Goal: Information Seeking & Learning: Learn about a topic

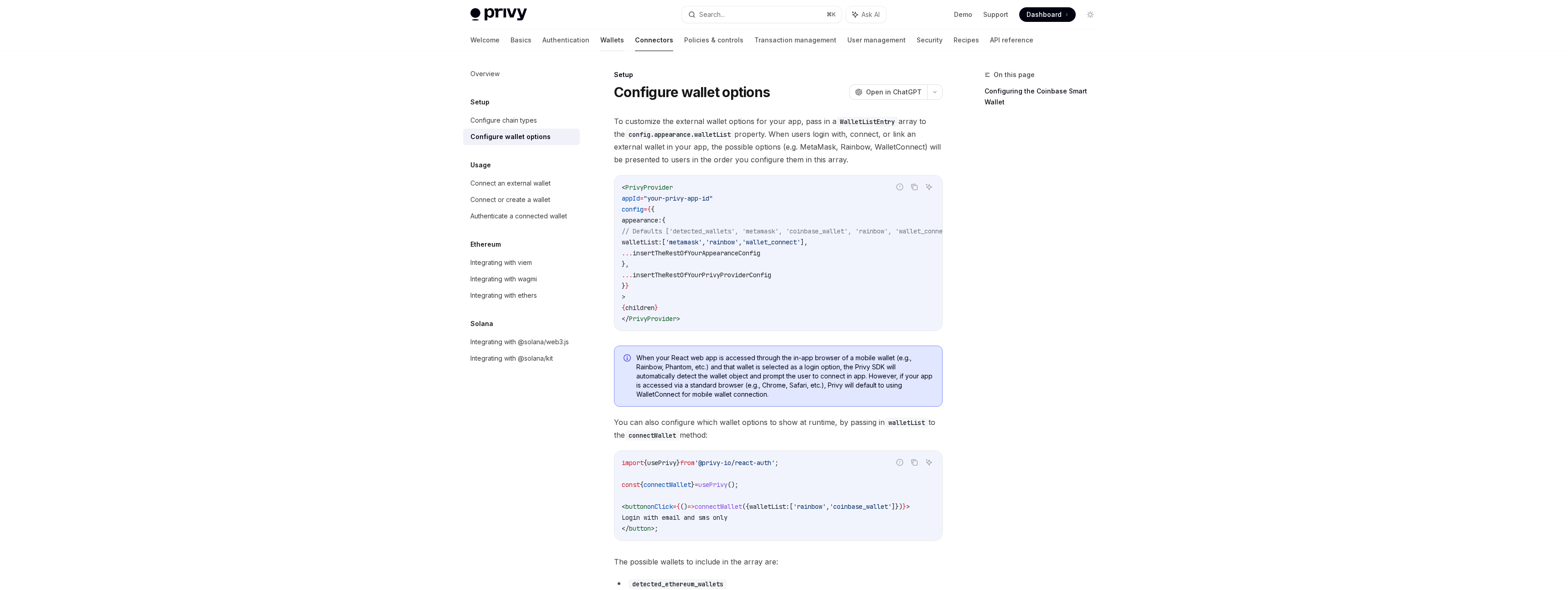
click at [600, 43] on link "Wallets" at bounding box center [612, 40] width 24 height 22
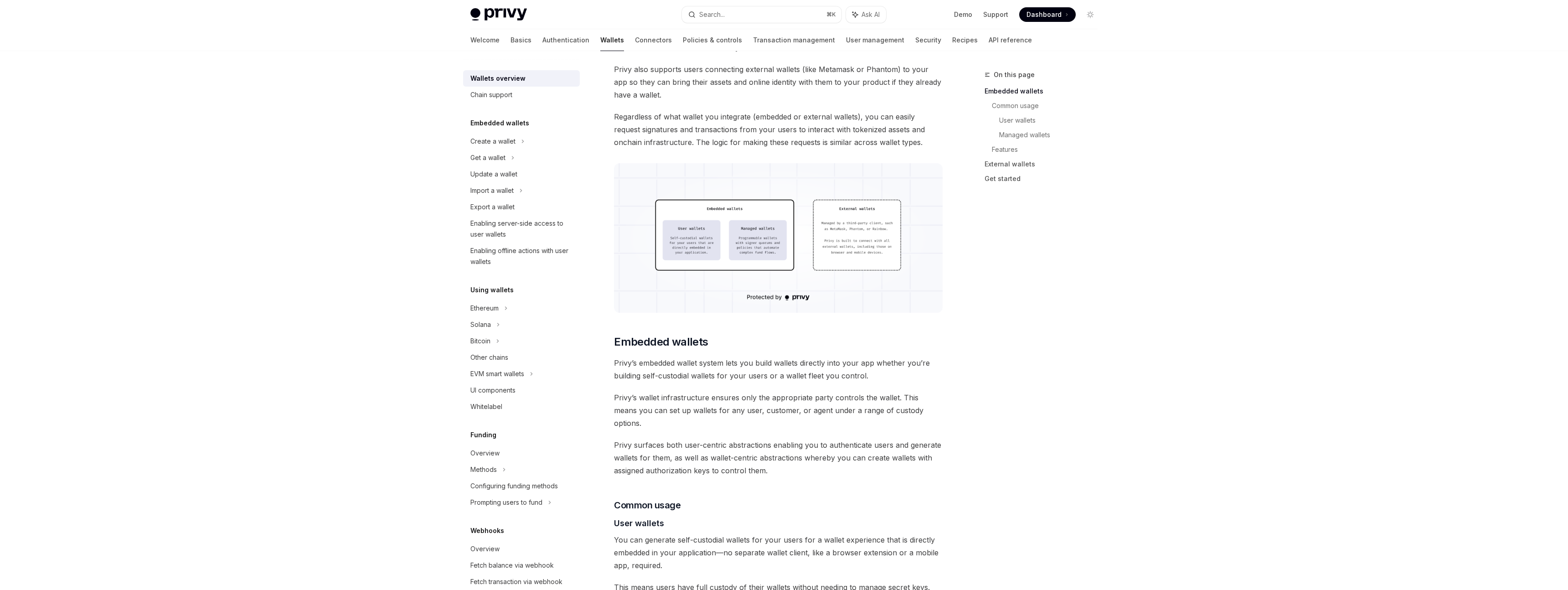
scroll to position [218, 0]
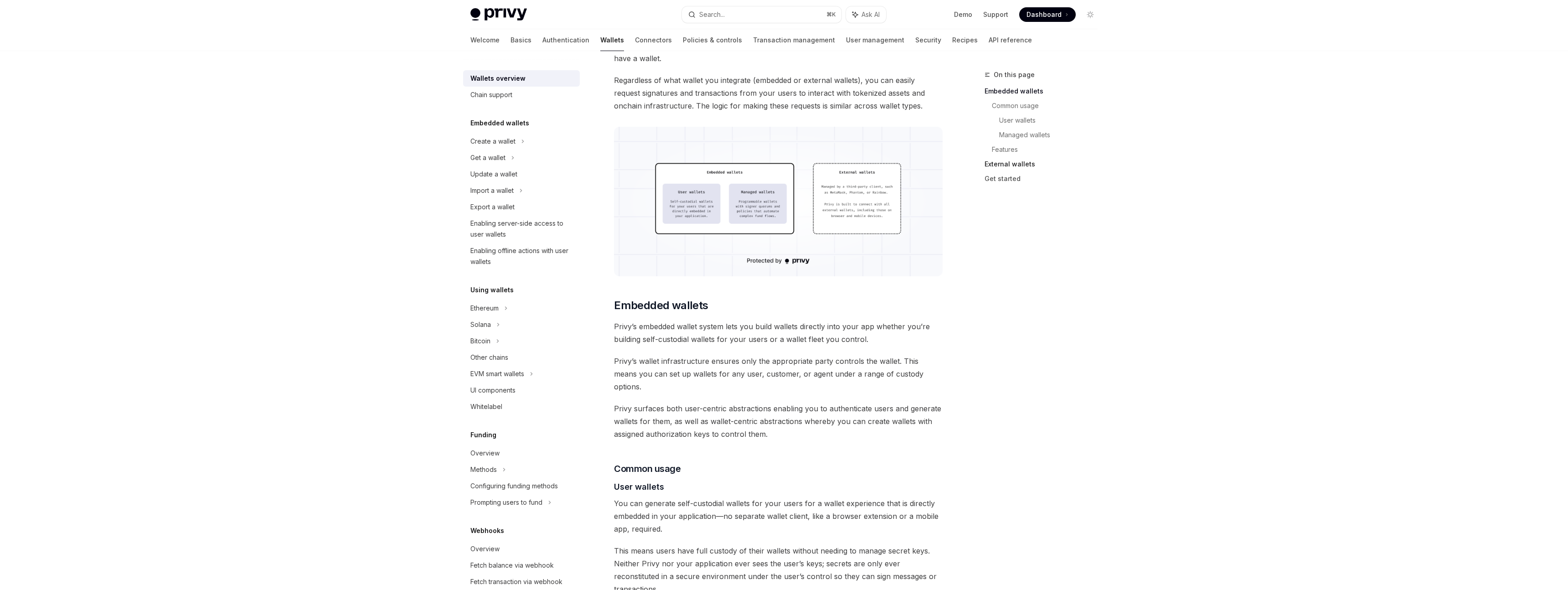
click at [1010, 168] on link "External wallets" at bounding box center [1045, 164] width 121 height 15
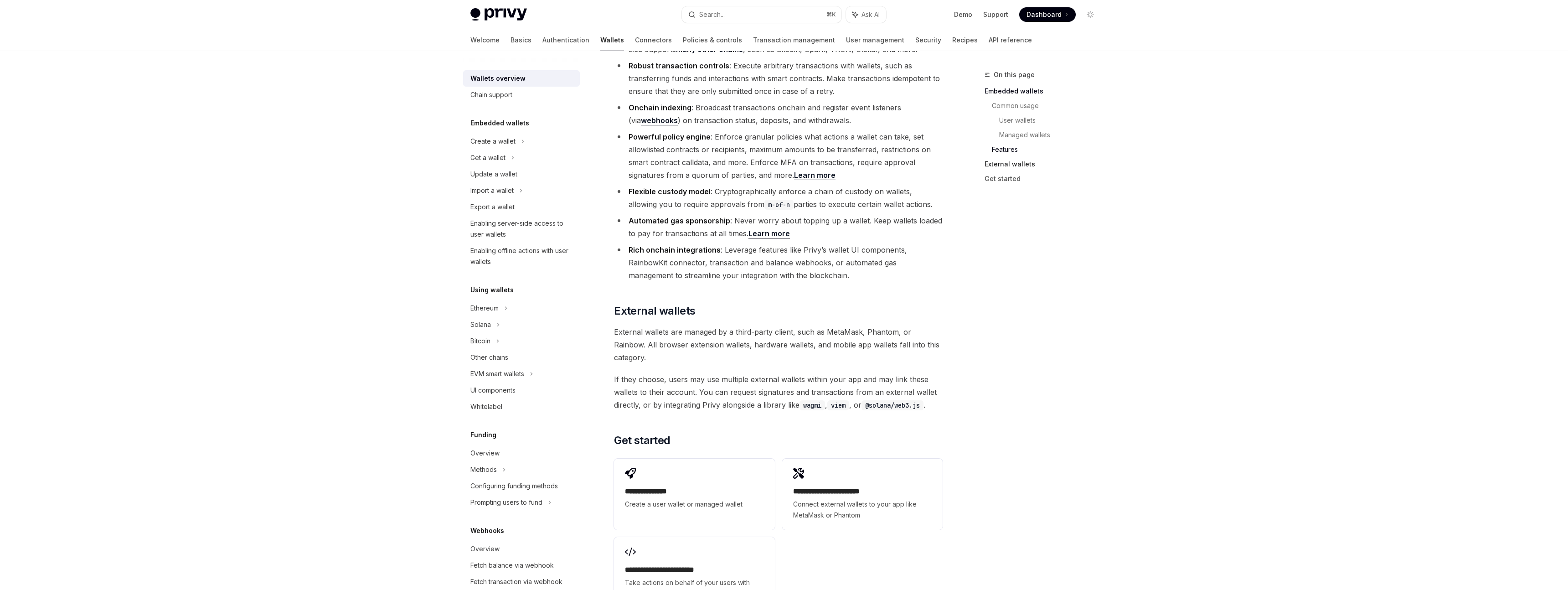
scroll to position [1225, 0]
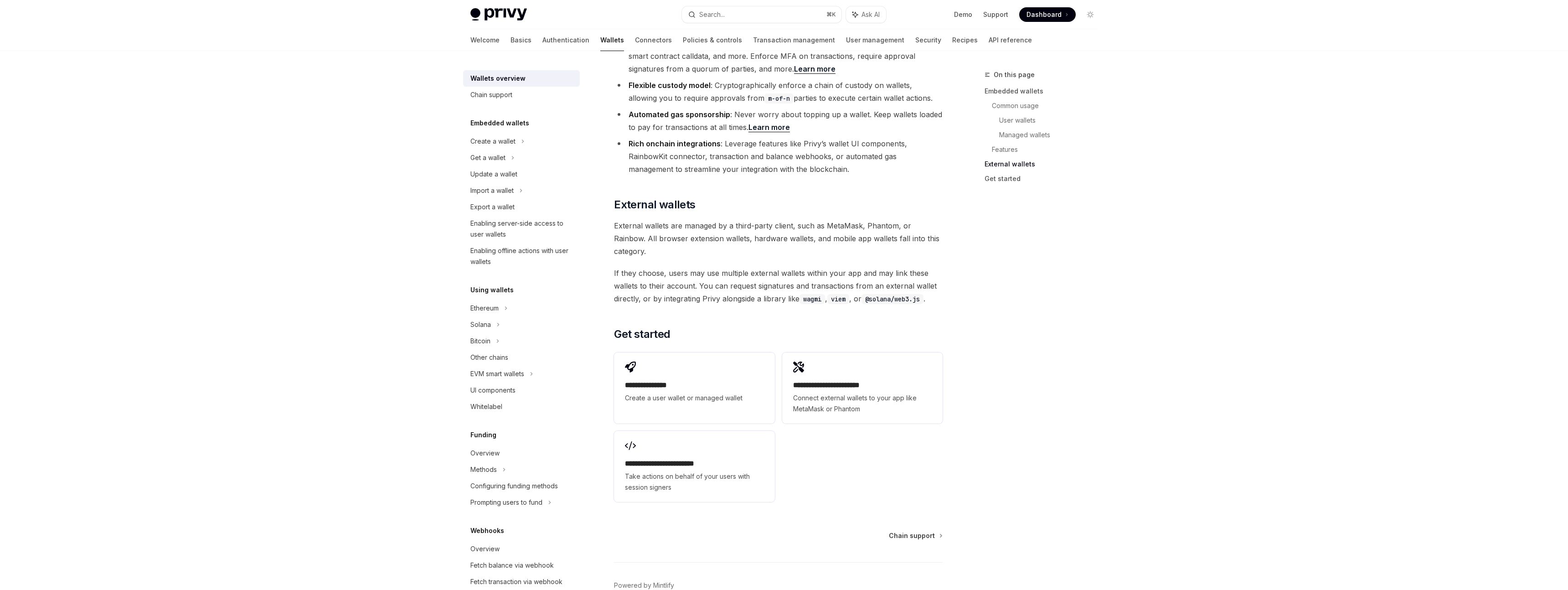
click at [830, 267] on span "If they choose, users may use multiple external wallets within your app and may…" at bounding box center [779, 286] width 329 height 38
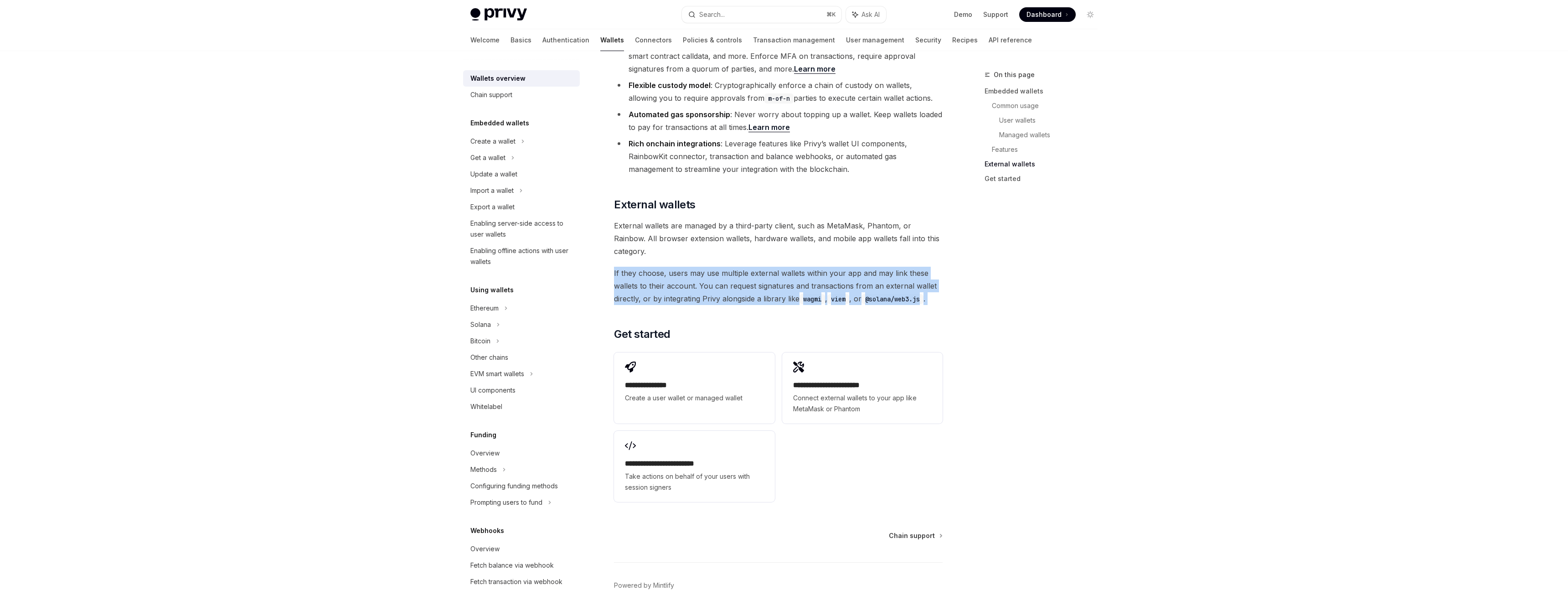
click at [830, 267] on span "If they choose, users may use multiple external wallets within your app and may…" at bounding box center [779, 286] width 329 height 38
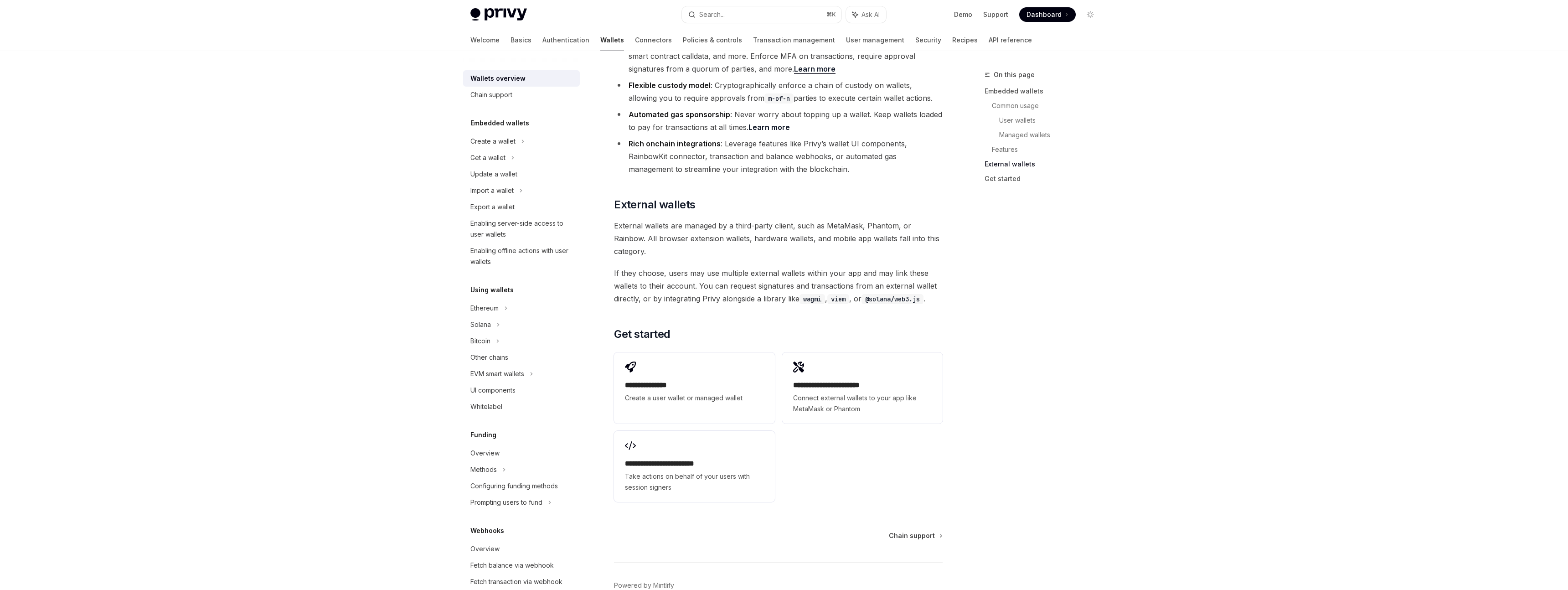
click at [813, 219] on span "External wallets are managed by a third-party client, such as MetaMask, Phantom…" at bounding box center [779, 238] width 329 height 38
click at [818, 267] on span "If they choose, users may use multiple external wallets within your app and may…" at bounding box center [779, 286] width 329 height 38
click at [791, 267] on span "If they choose, users may use multiple external wallets within your app and may…" at bounding box center [779, 286] width 329 height 38
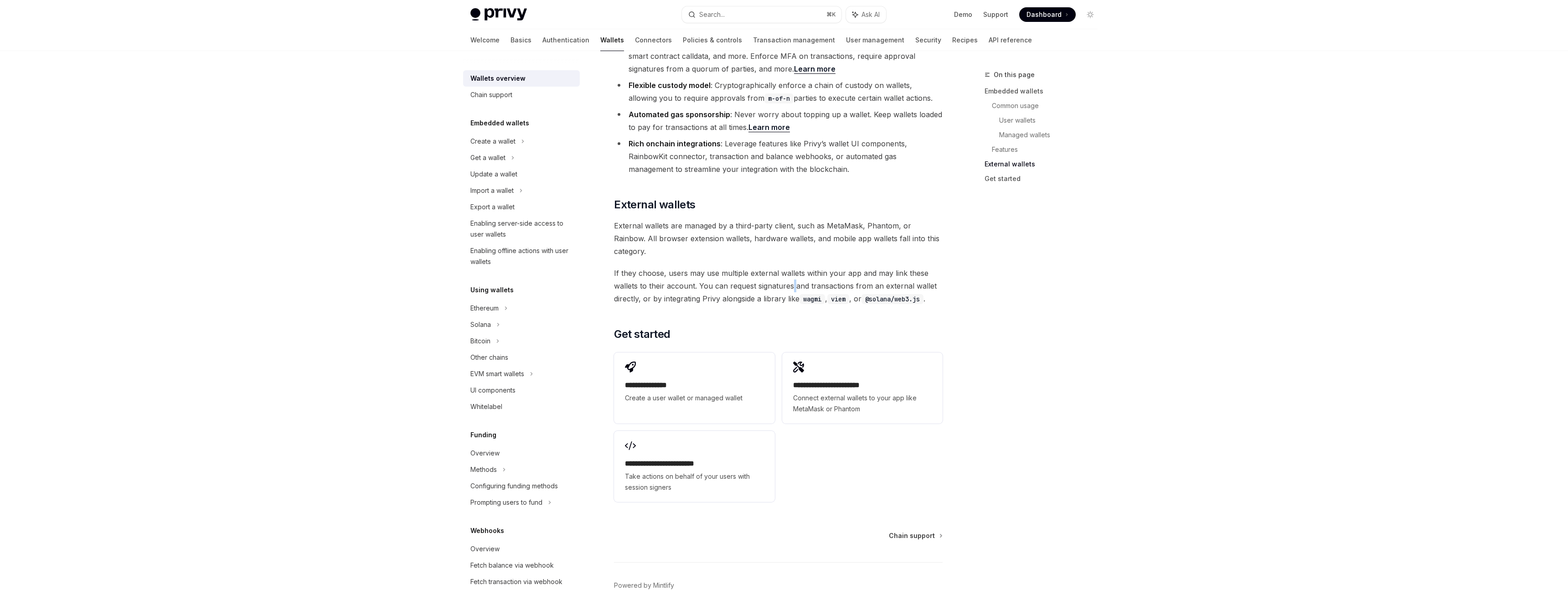
click at [791, 267] on span "If they choose, users may use multiple external wallets within your app and may…" at bounding box center [779, 286] width 329 height 38
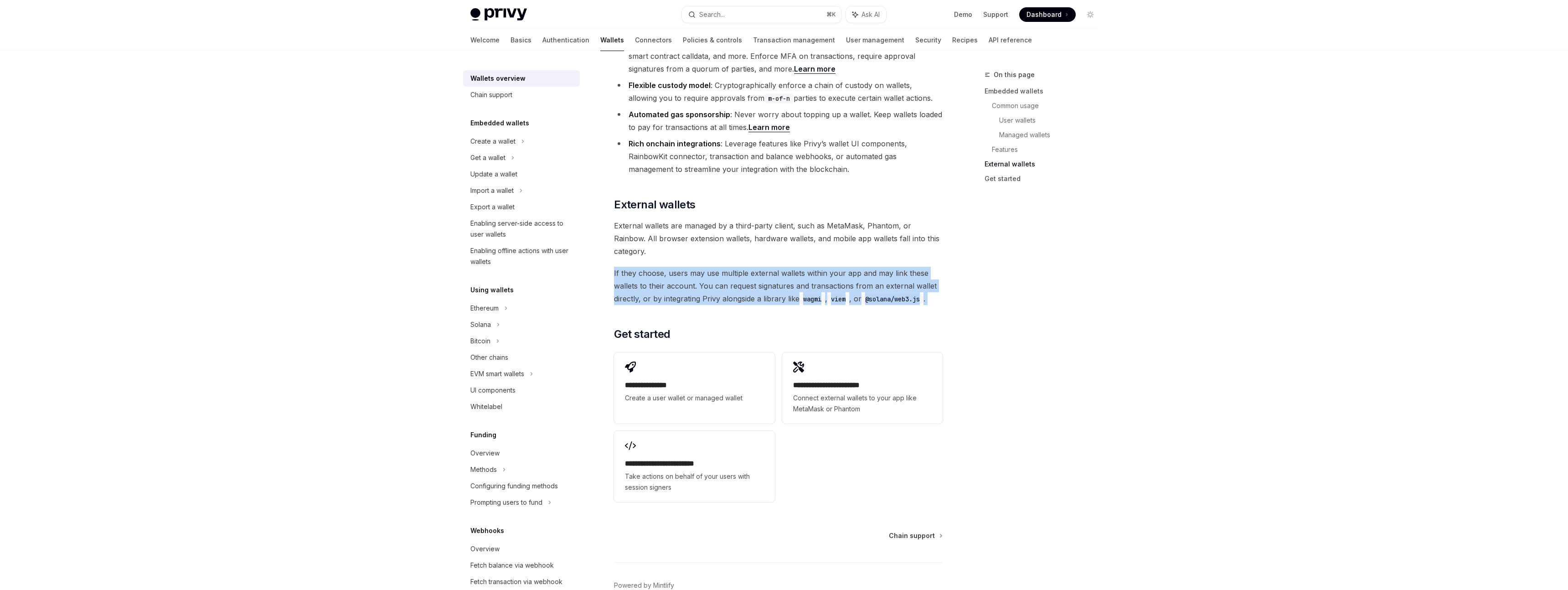
click at [791, 267] on span "If they choose, users may use multiple external wallets within your app and may…" at bounding box center [779, 286] width 329 height 38
click at [796, 267] on span "If they choose, users may use multiple external wallets within your app and may…" at bounding box center [779, 286] width 329 height 38
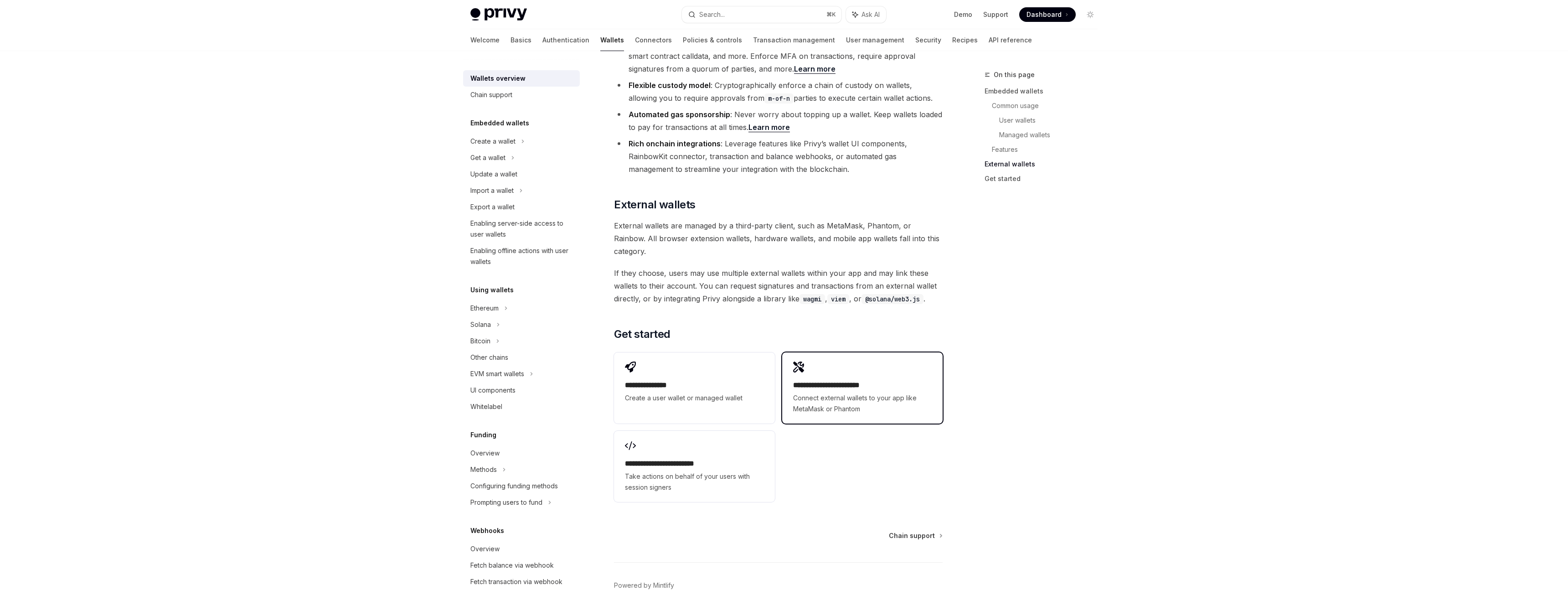
click at [838, 380] on h2 "**********" at bounding box center [863, 385] width 139 height 11
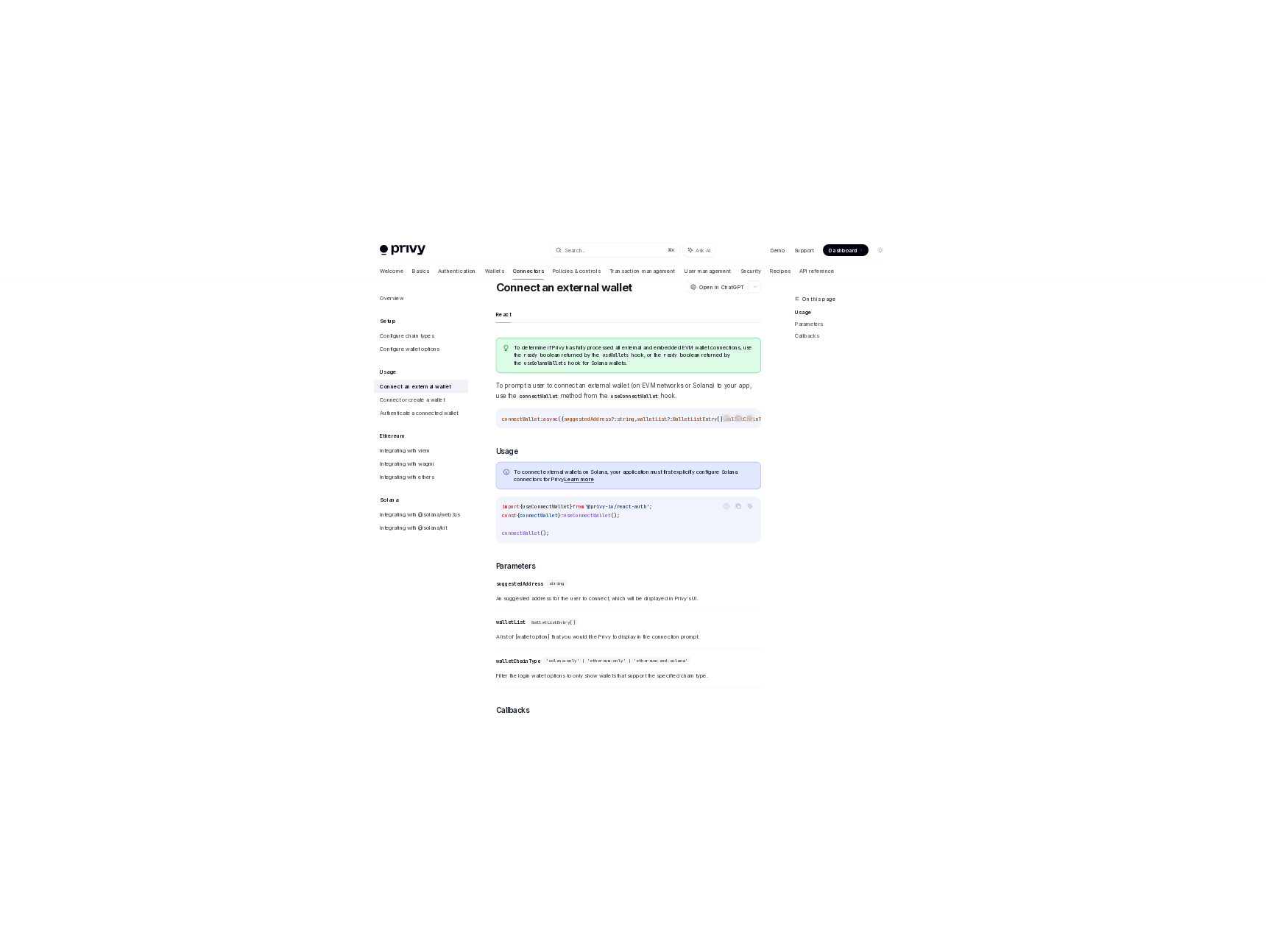
scroll to position [53, 0]
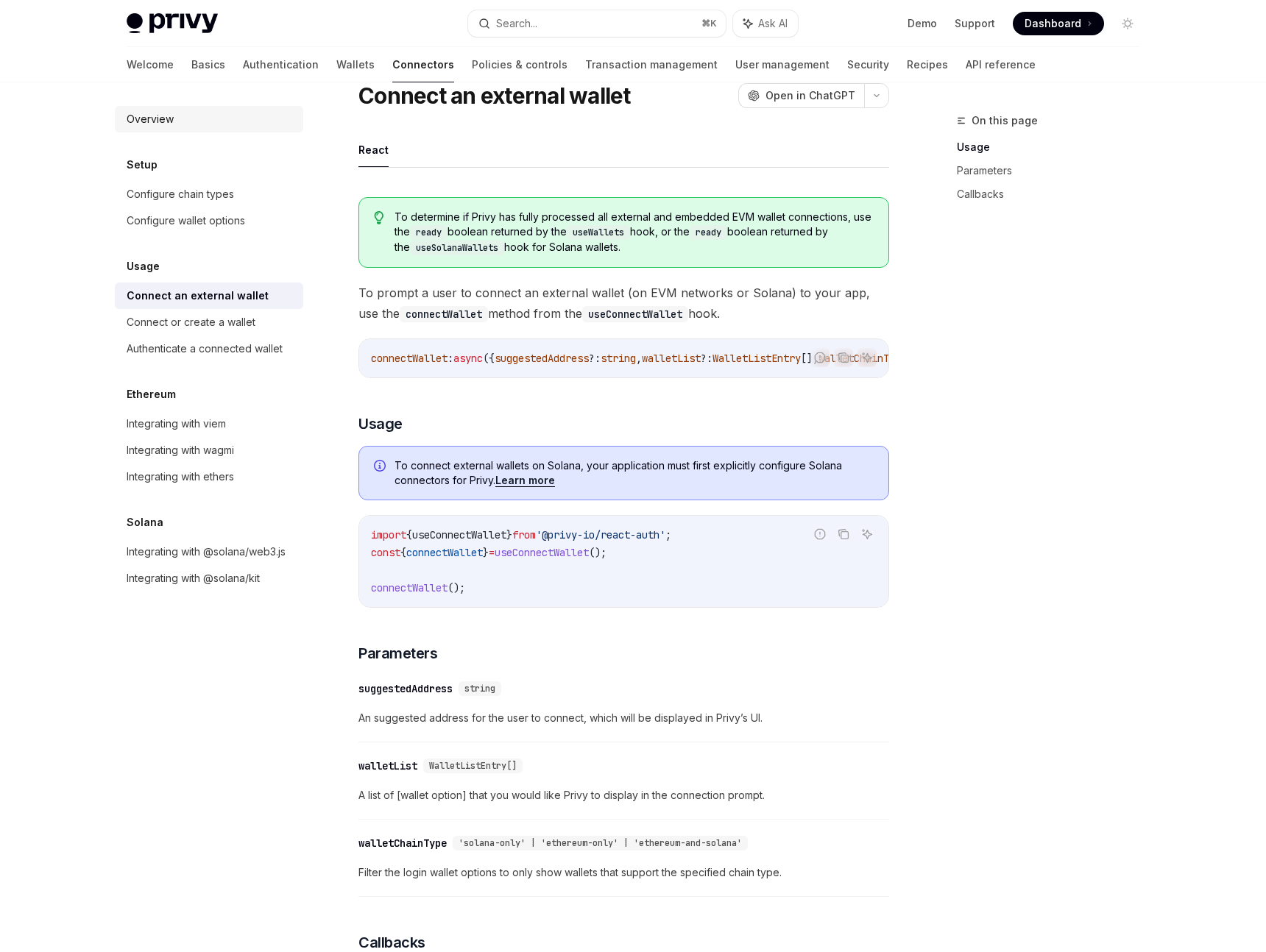
click at [180, 128] on div "Overview" at bounding box center [210, 119] width 168 height 18
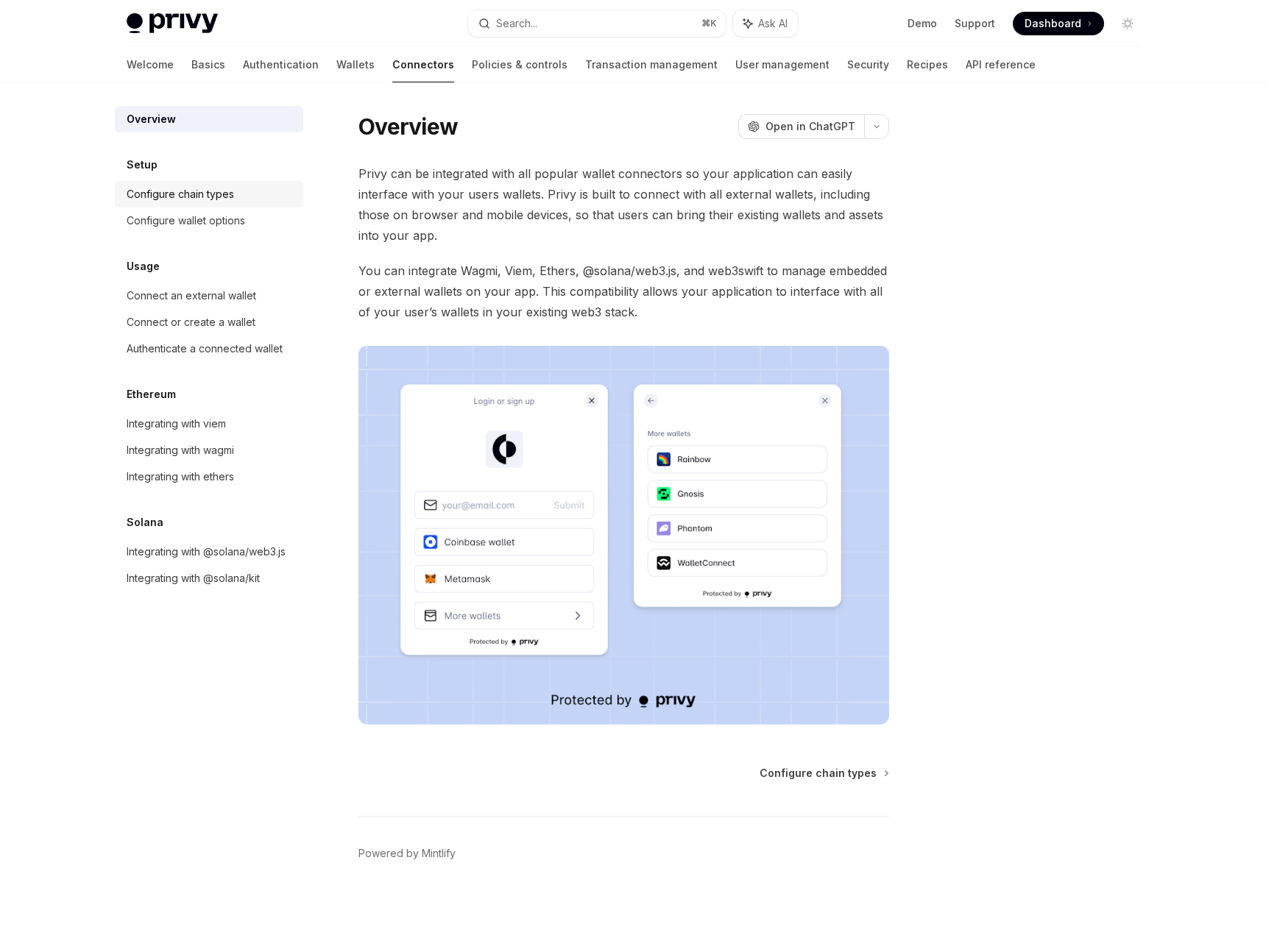
click at [197, 181] on link "Configure chain types" at bounding box center [209, 194] width 189 height 27
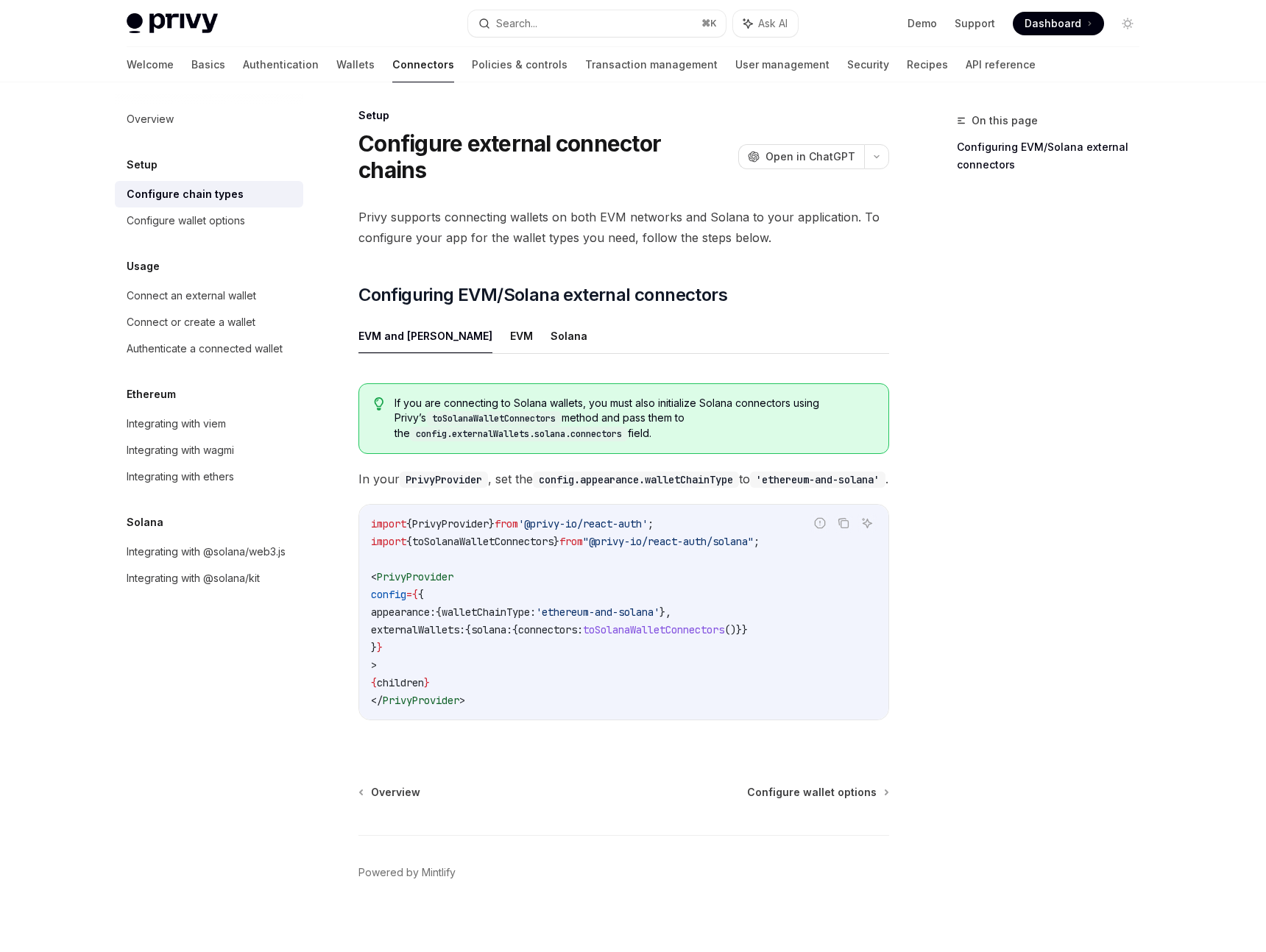
scroll to position [6, 0]
click at [550, 317] on button "Solana" at bounding box center [568, 334] width 36 height 34
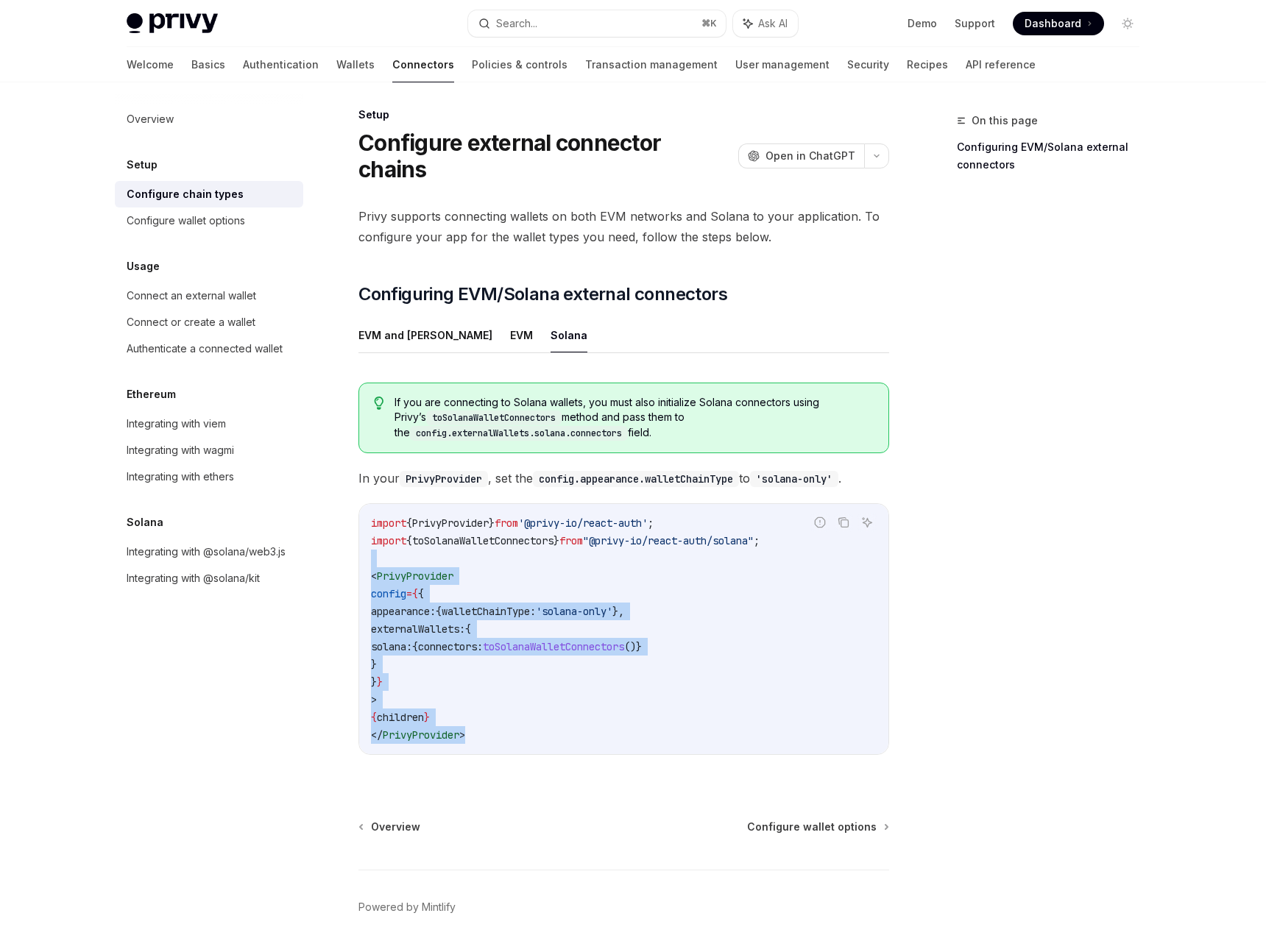
copy code "< PrivyProvider config = { { appearance: { walletChainType: 'solana-only' }, ex…"
drag, startPoint x: 502, startPoint y: 710, endPoint x: 344, endPoint y: 534, distance: 236.5
click at [344, 534] on div "Setup Configure external connector chains OpenAI Open in ChatGPT OpenAI Open in…" at bounding box center [486, 551] width 813 height 891
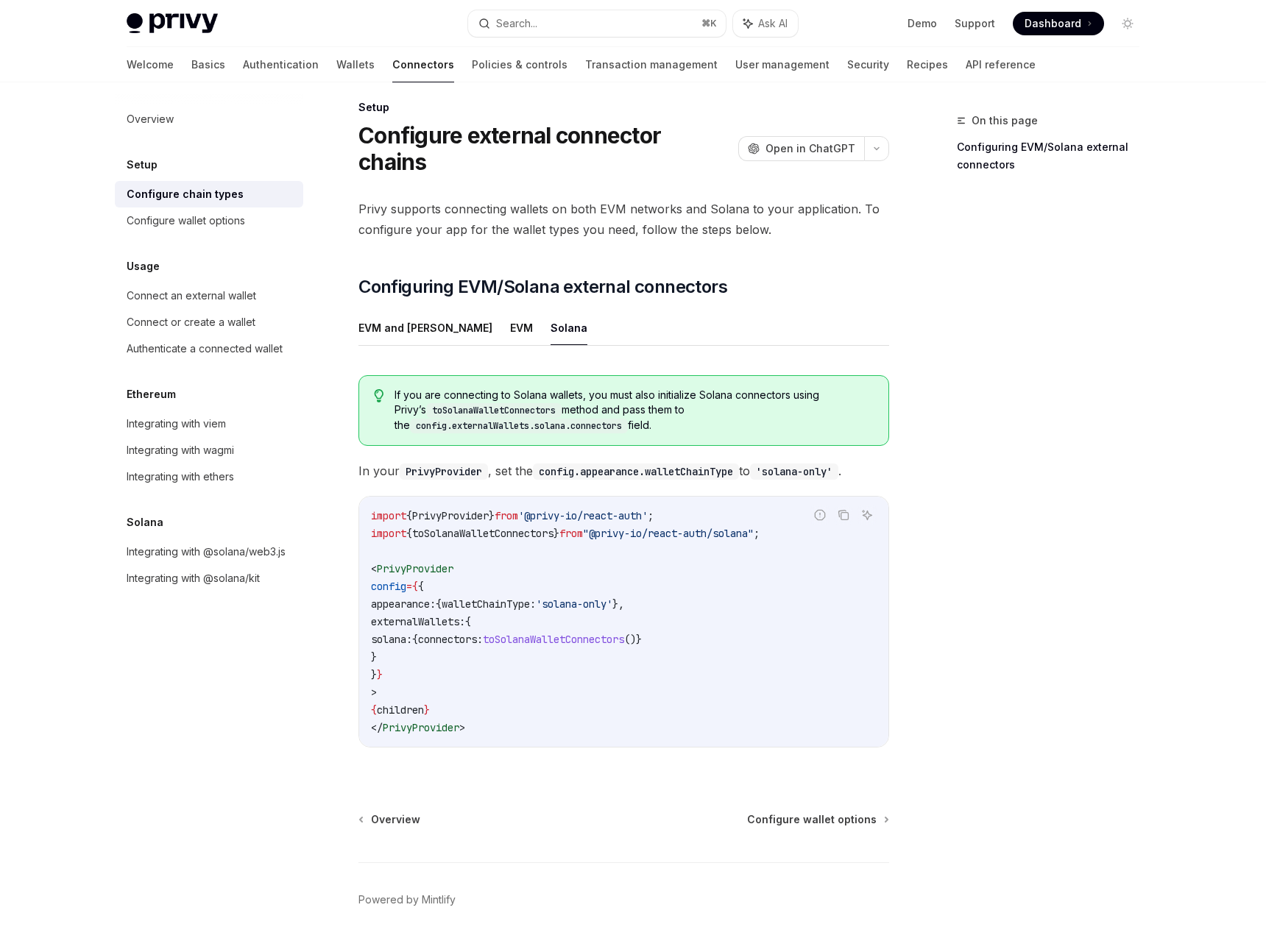
click at [489, 509] on span "PrivyProvider" at bounding box center [450, 515] width 77 height 13
click at [499, 522] on code "import { PrivyProvider } from '@privy-io/react-auth' ; import { toSolanaWalletC…" at bounding box center [623, 622] width 505 height 230
click at [499, 514] on code "import { PrivyProvider } from '@privy-io/react-auth' ; import { toSolanaWalletC…" at bounding box center [623, 622] width 505 height 230
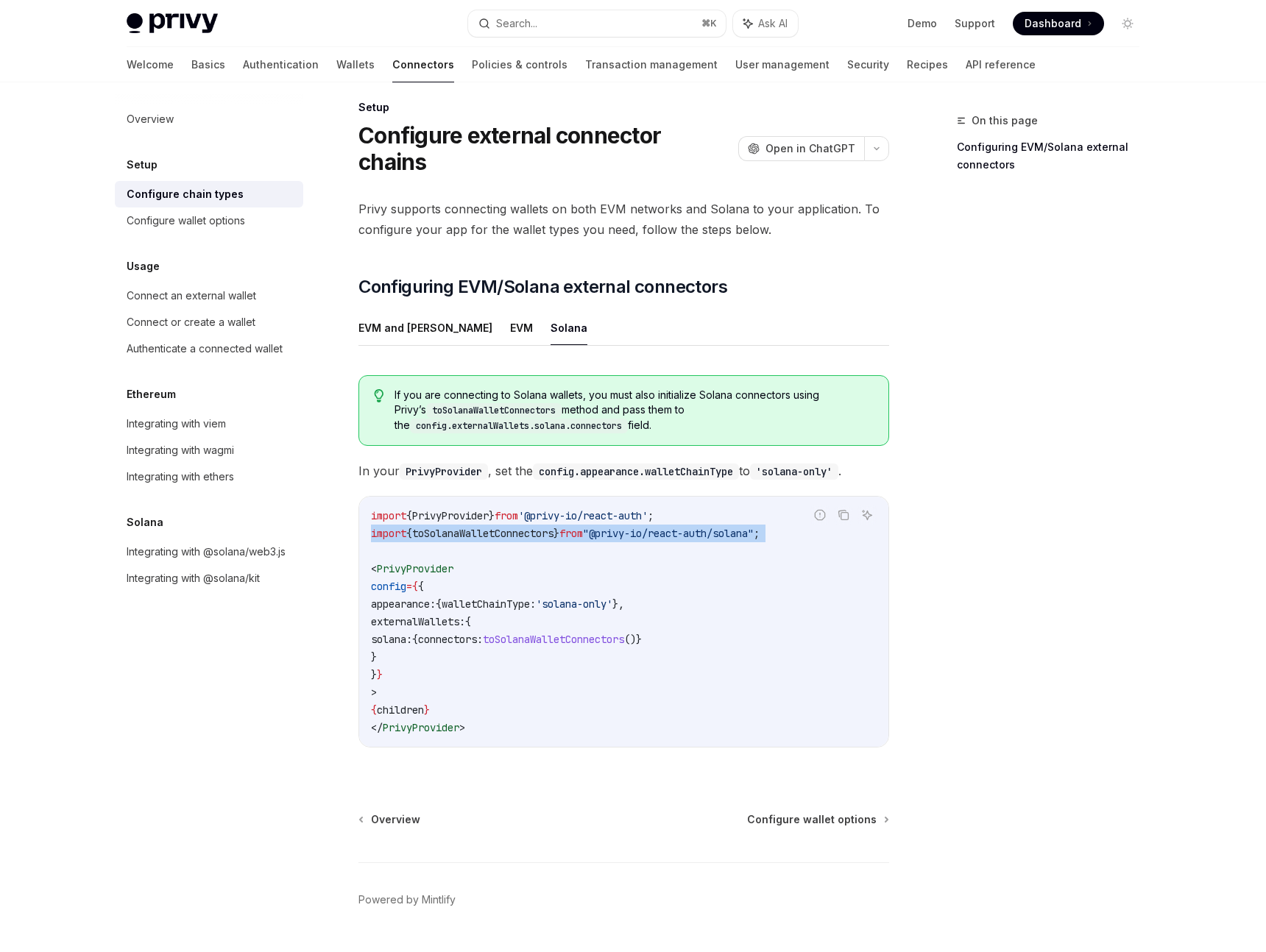
click at [499, 514] on code "import { PrivyProvider } from '@privy-io/react-auth' ; import { toSolanaWalletC…" at bounding box center [623, 622] width 505 height 230
copy code "import { toSolanaWalletConnectors } from "@privy-io/react-auth/solana" ;"
click at [612, 527] on span ""@privy-io/react-auth/solana"" at bounding box center [668, 532] width 171 height 13
click at [157, 122] on div "Overview" at bounding box center [150, 119] width 47 height 18
drag, startPoint x: 672, startPoint y: 490, endPoint x: 555, endPoint y: 491, distance: 117.0
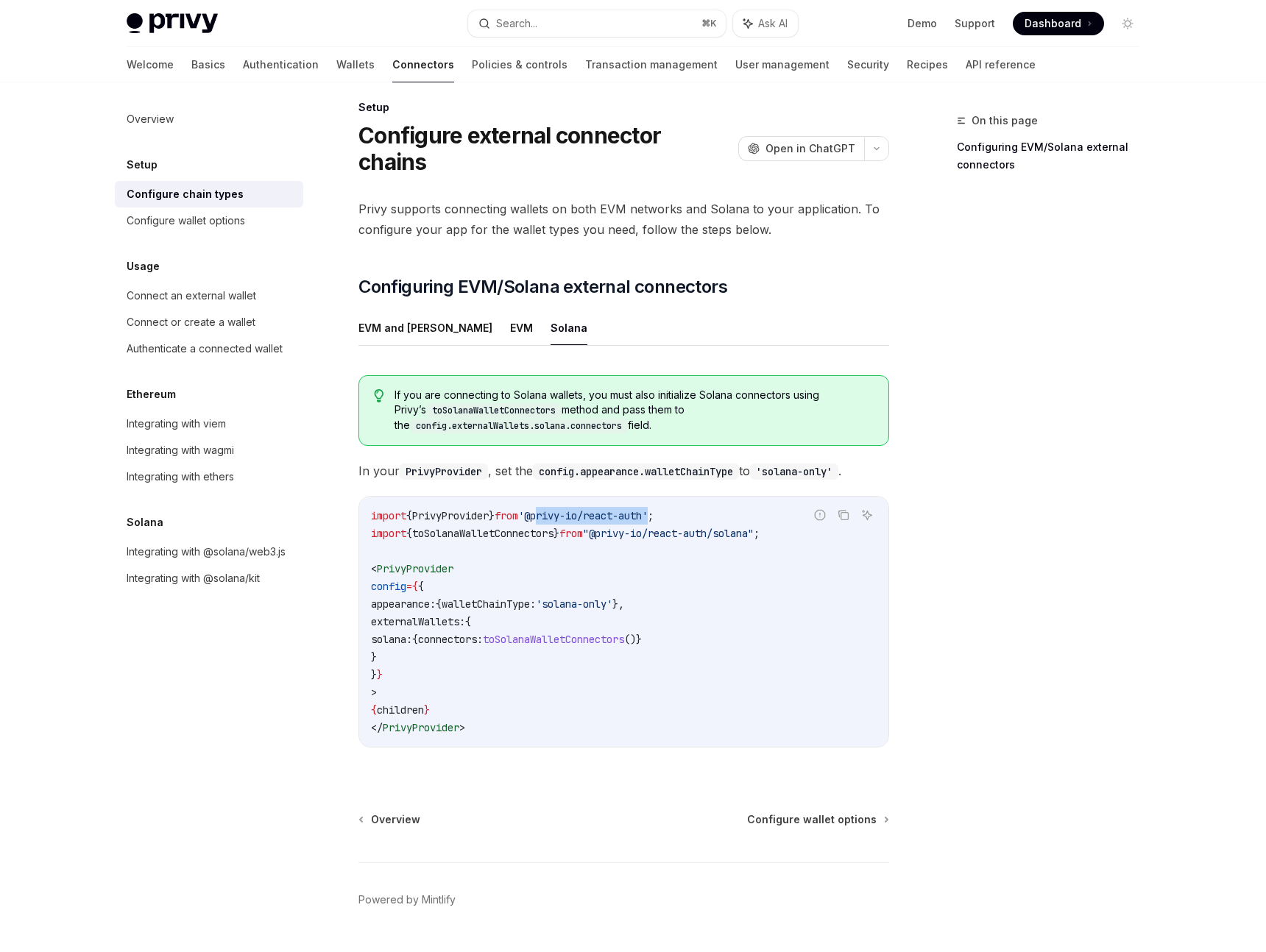
click at [555, 509] on span "'@privy-io/react-auth'" at bounding box center [583, 515] width 130 height 13
copy span "privy-io/react-auth"
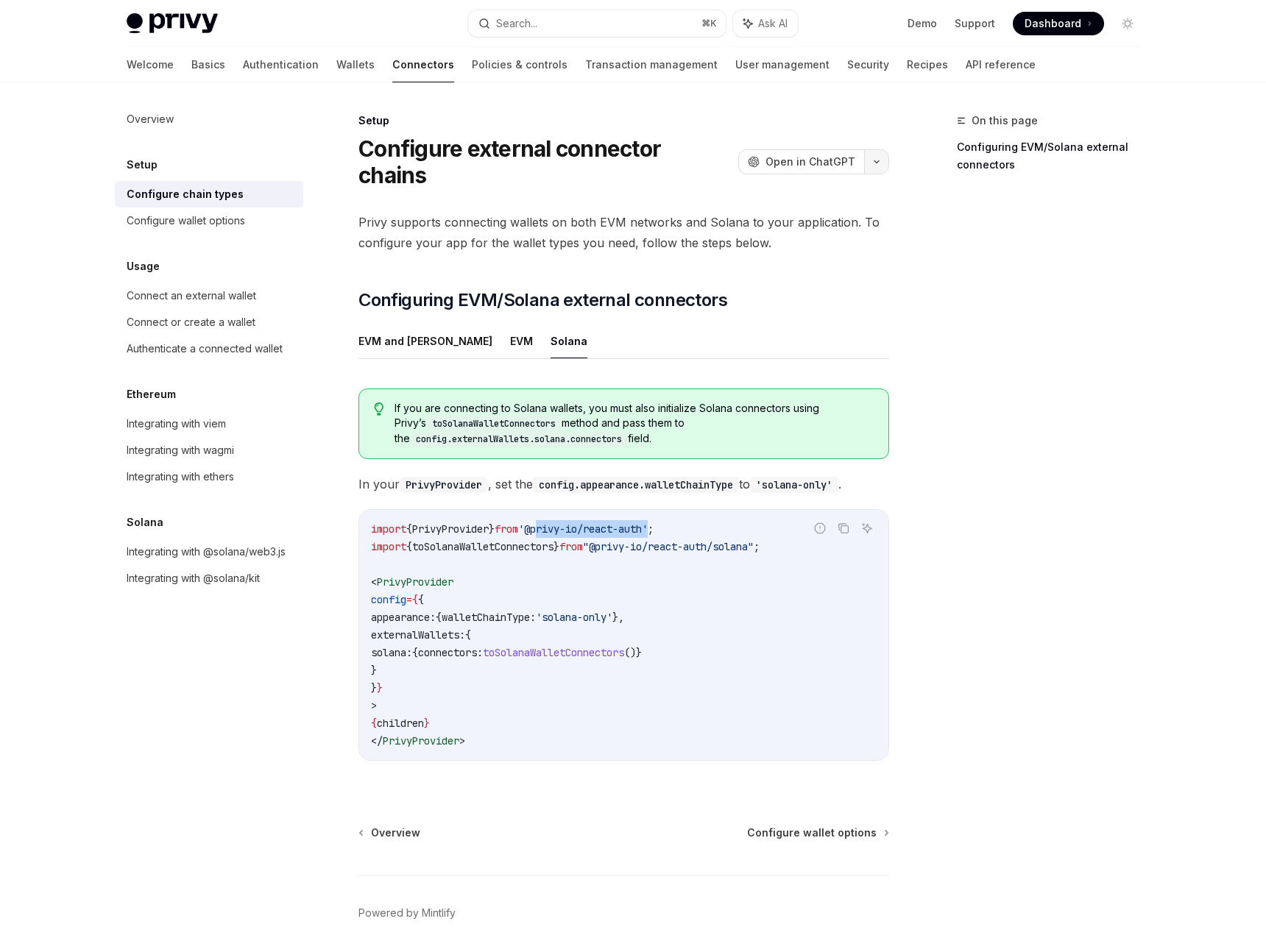
click at [884, 153] on button "button" at bounding box center [876, 161] width 25 height 25
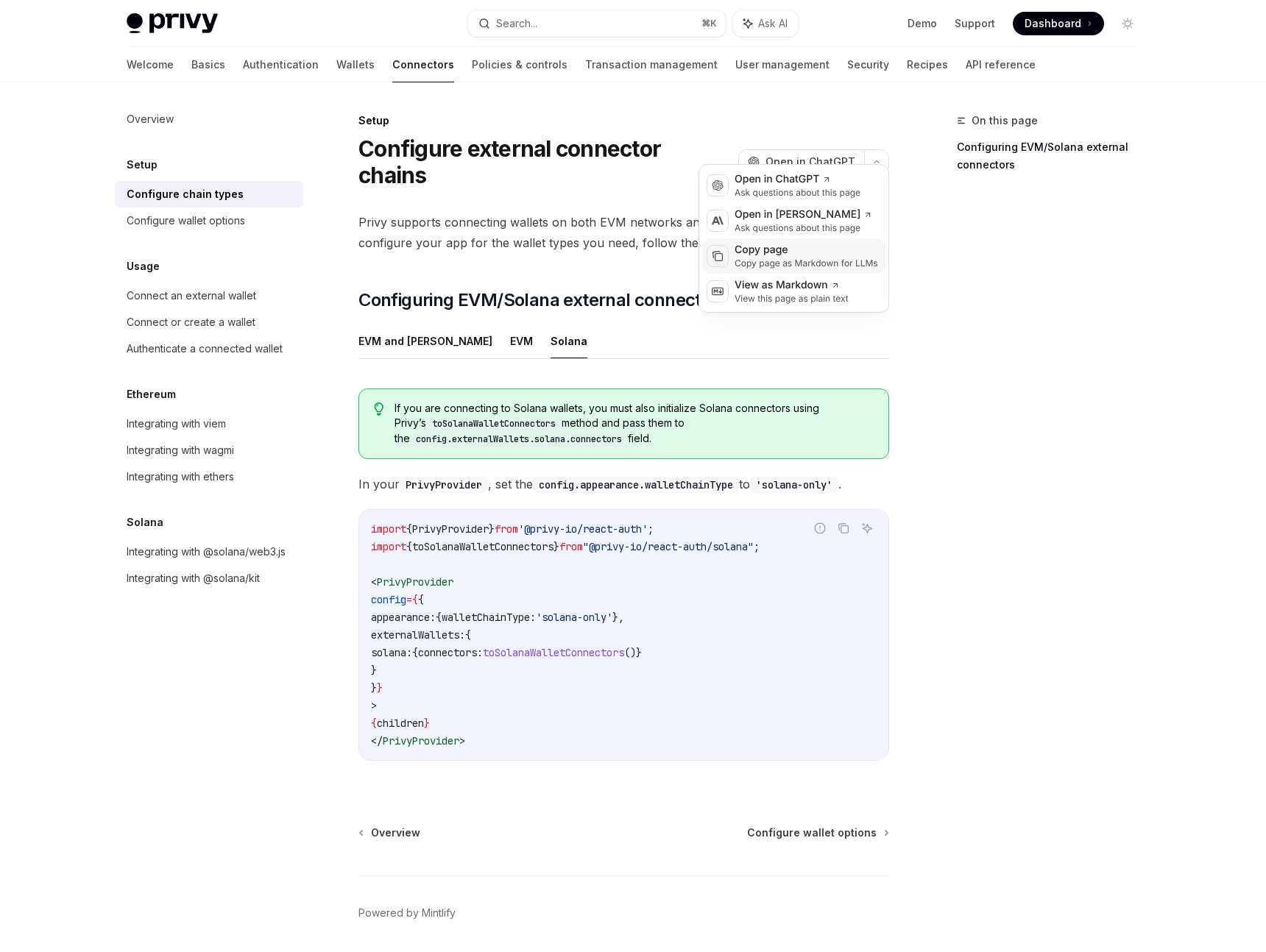
click at [838, 262] on div "Copy page as Markdown for LLMs" at bounding box center [806, 263] width 144 height 12
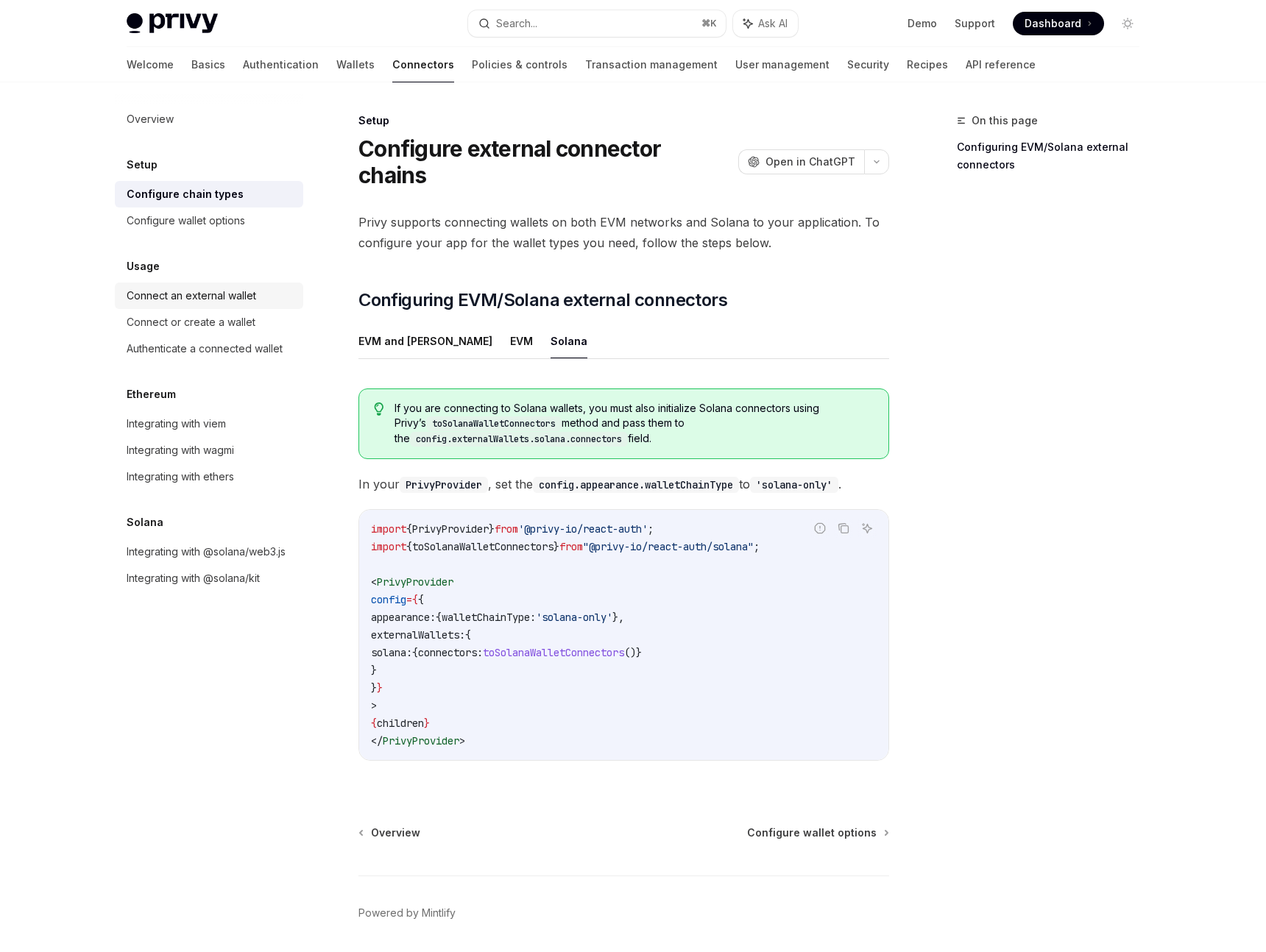
click at [227, 304] on div "Connect an external wallet" at bounding box center [192, 296] width 130 height 18
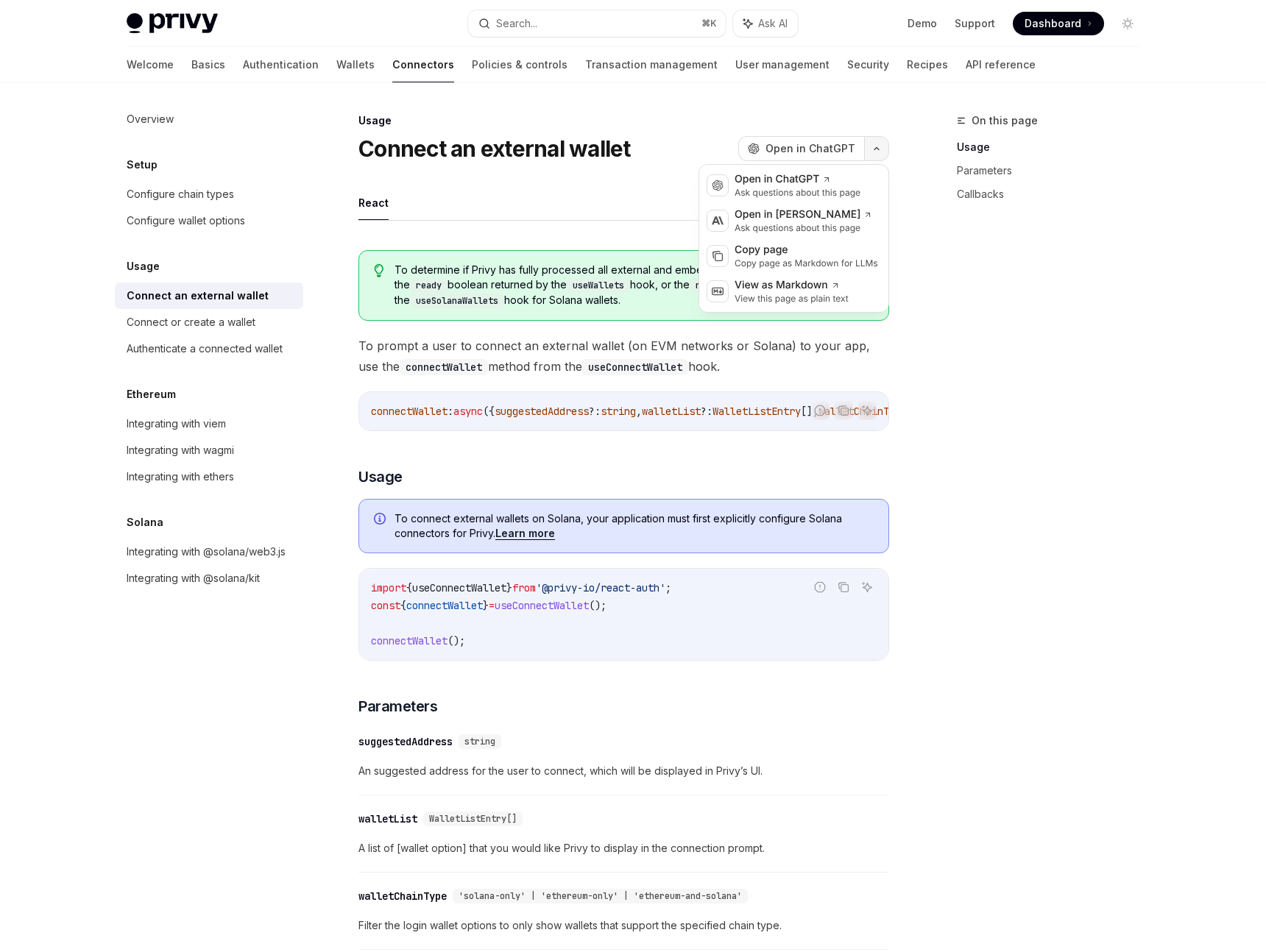
click at [878, 140] on button "button" at bounding box center [876, 148] width 25 height 25
click at [863, 257] on div "Copy page as Markdown for LLMs" at bounding box center [806, 263] width 144 height 12
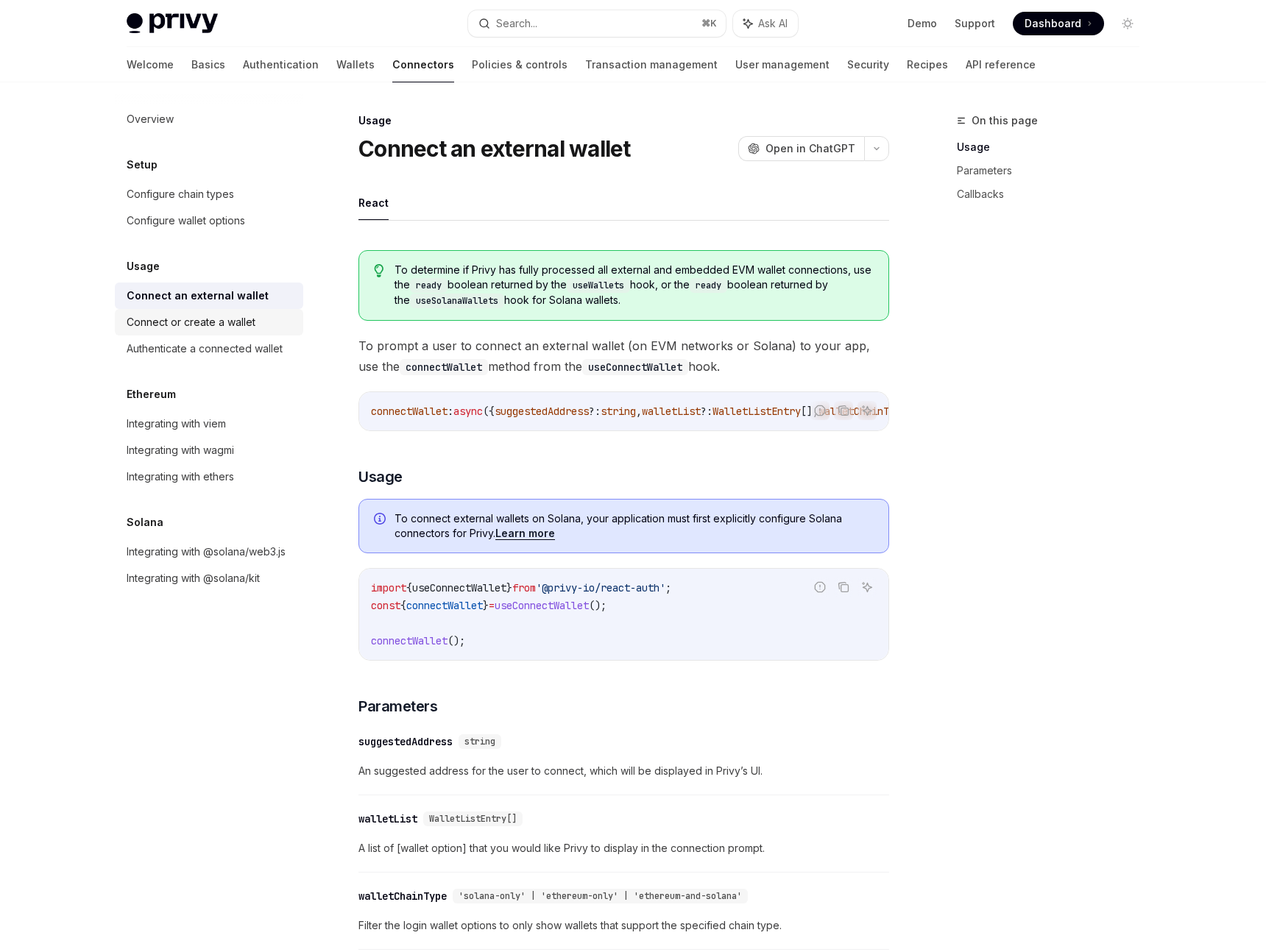
click at [227, 323] on div "Connect or create a wallet" at bounding box center [191, 322] width 129 height 18
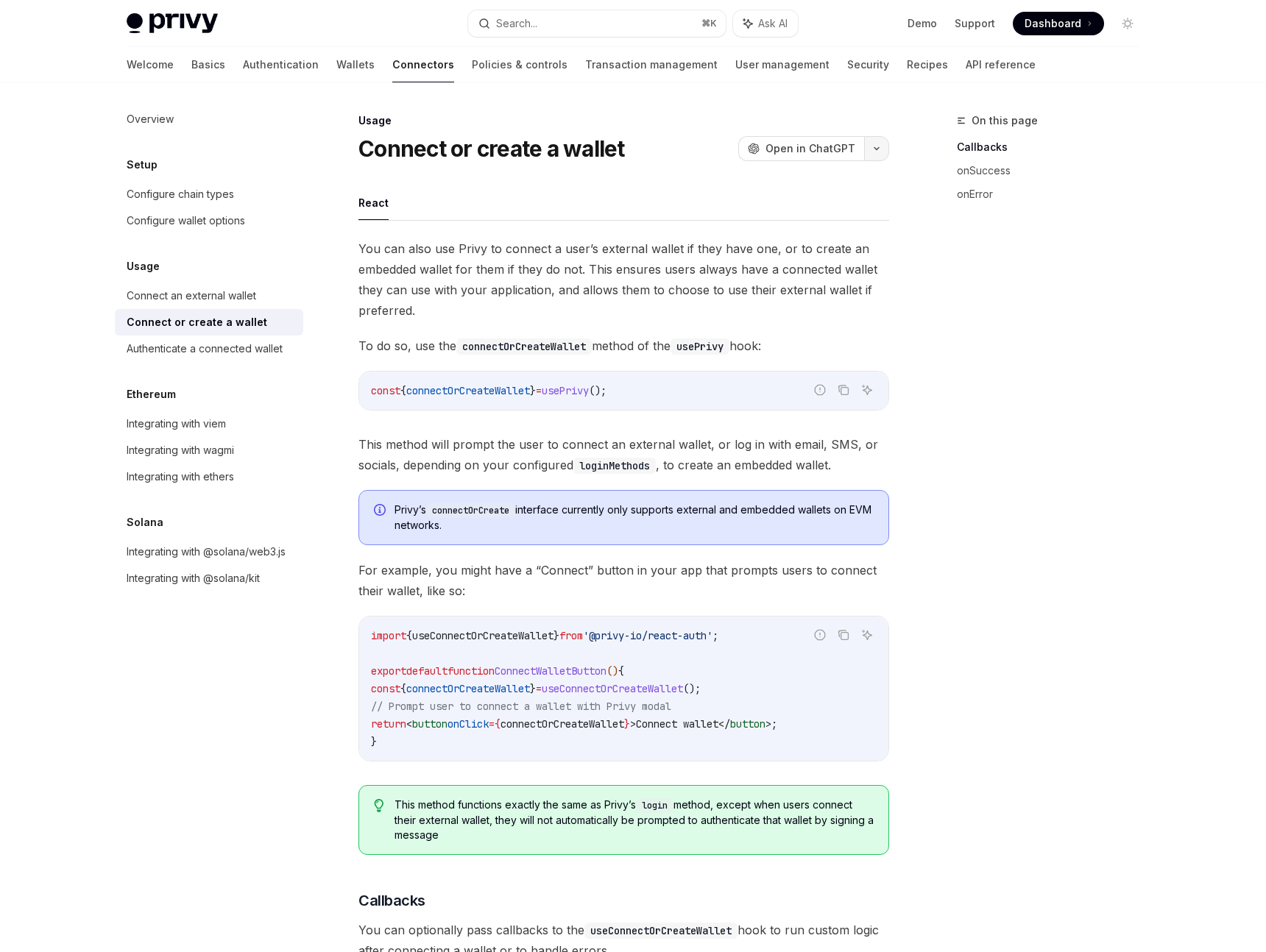
click at [878, 146] on icon "button" at bounding box center [877, 148] width 18 height 6
click at [832, 256] on div "Copy page" at bounding box center [806, 250] width 144 height 15
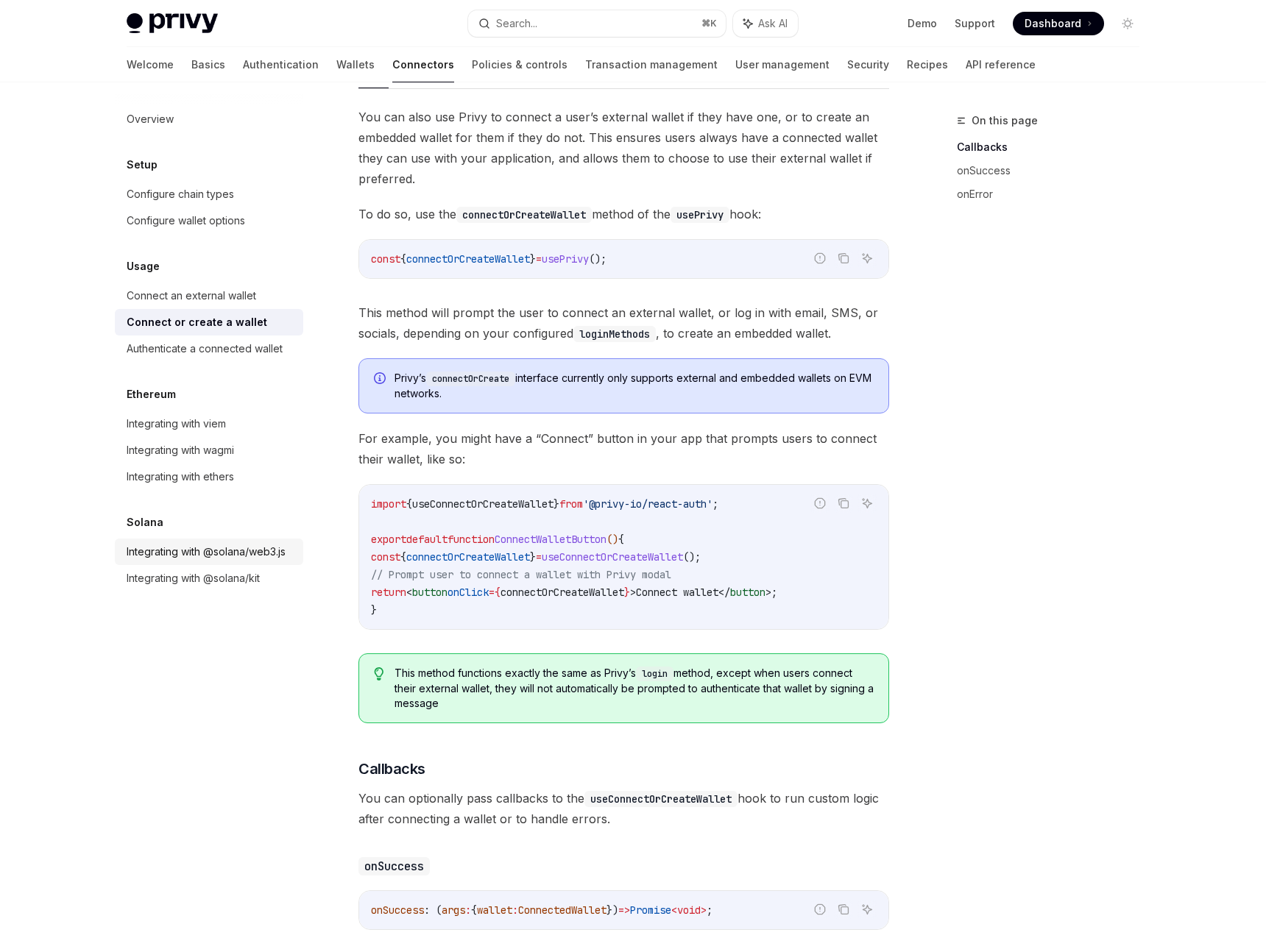
click at [214, 553] on div "Integrating with @solana/web3.js" at bounding box center [206, 552] width 159 height 18
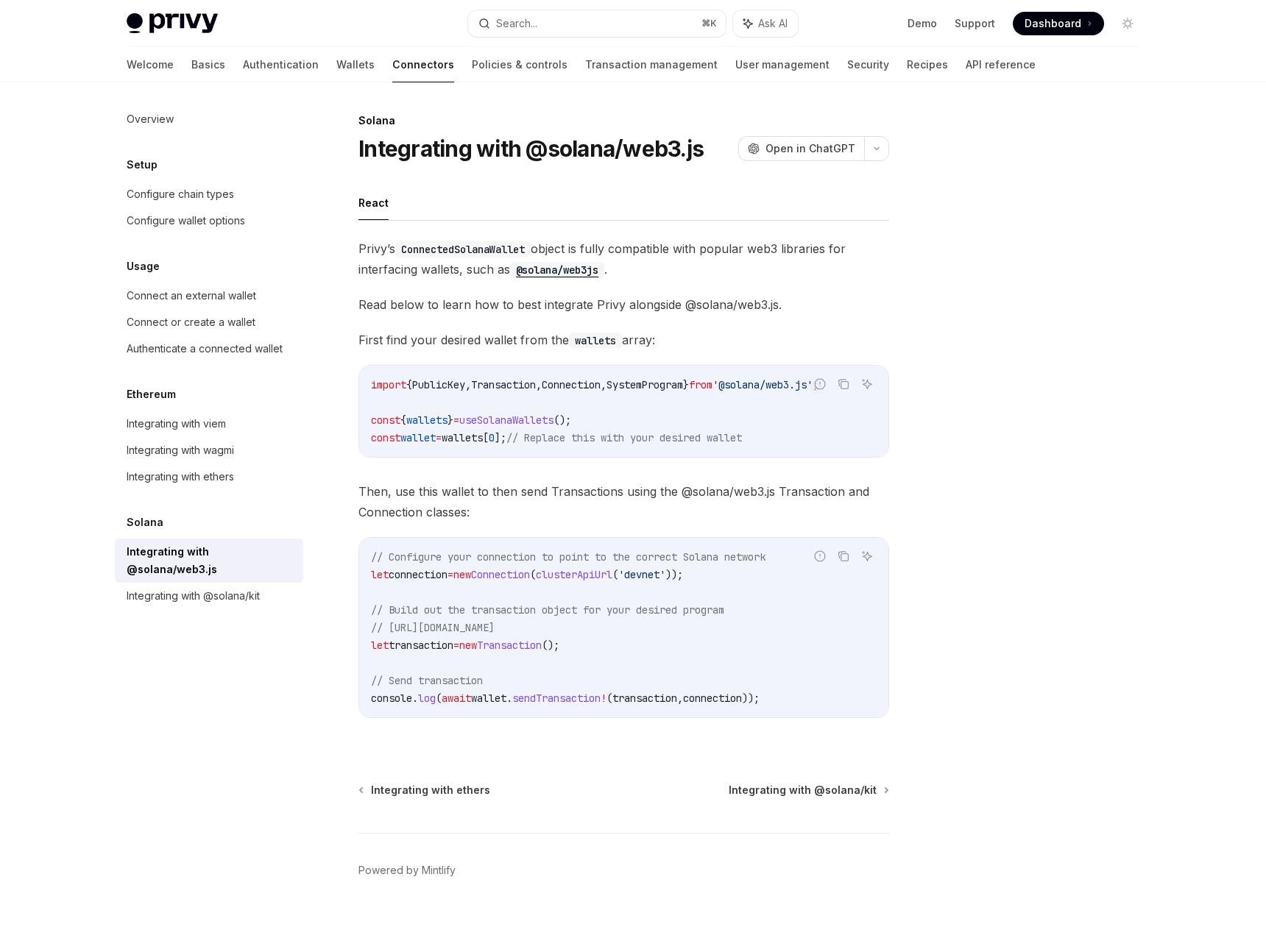
scroll to position [10, 0]
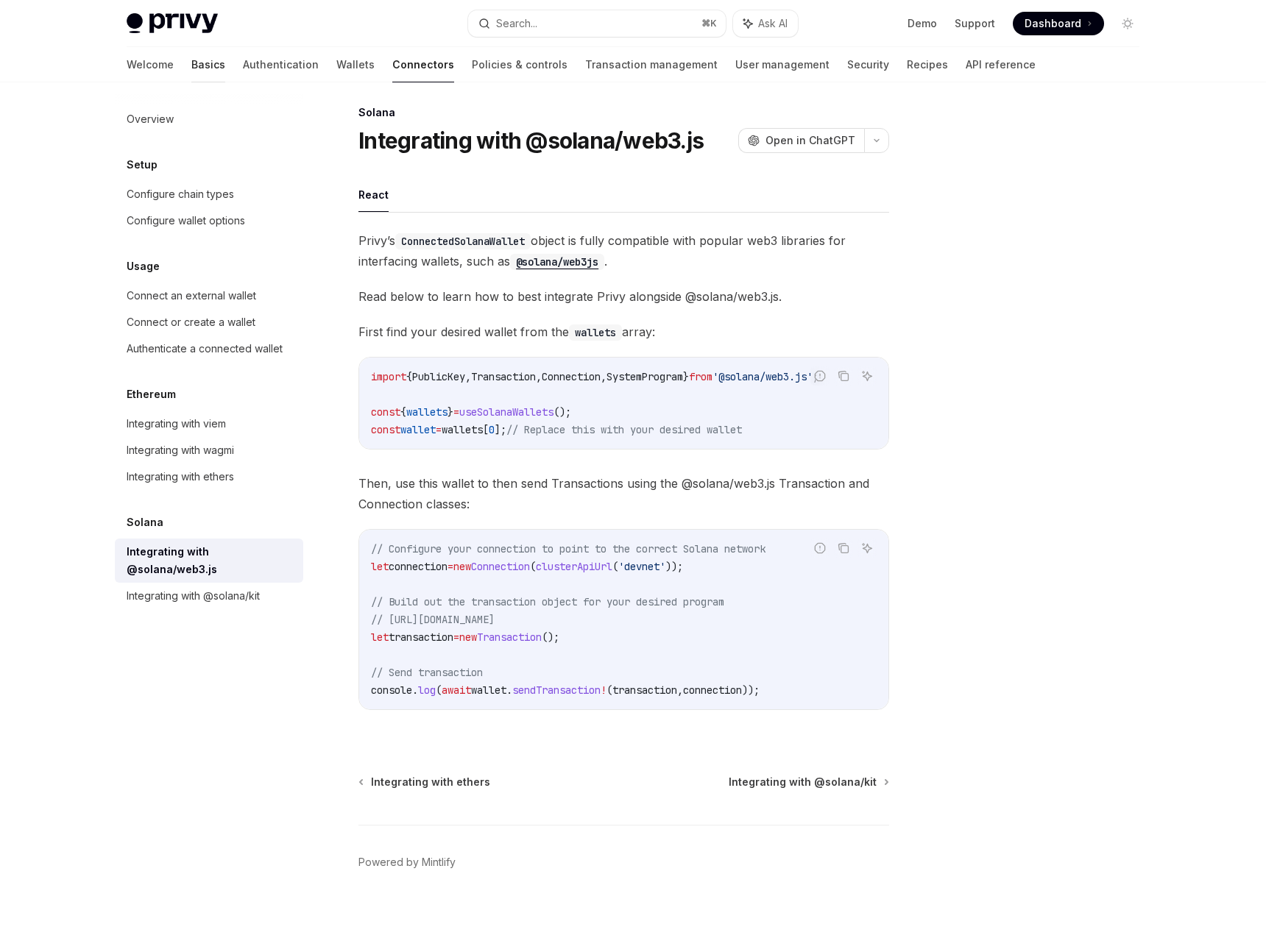
click at [192, 63] on link "Basics" at bounding box center [208, 65] width 33 height 35
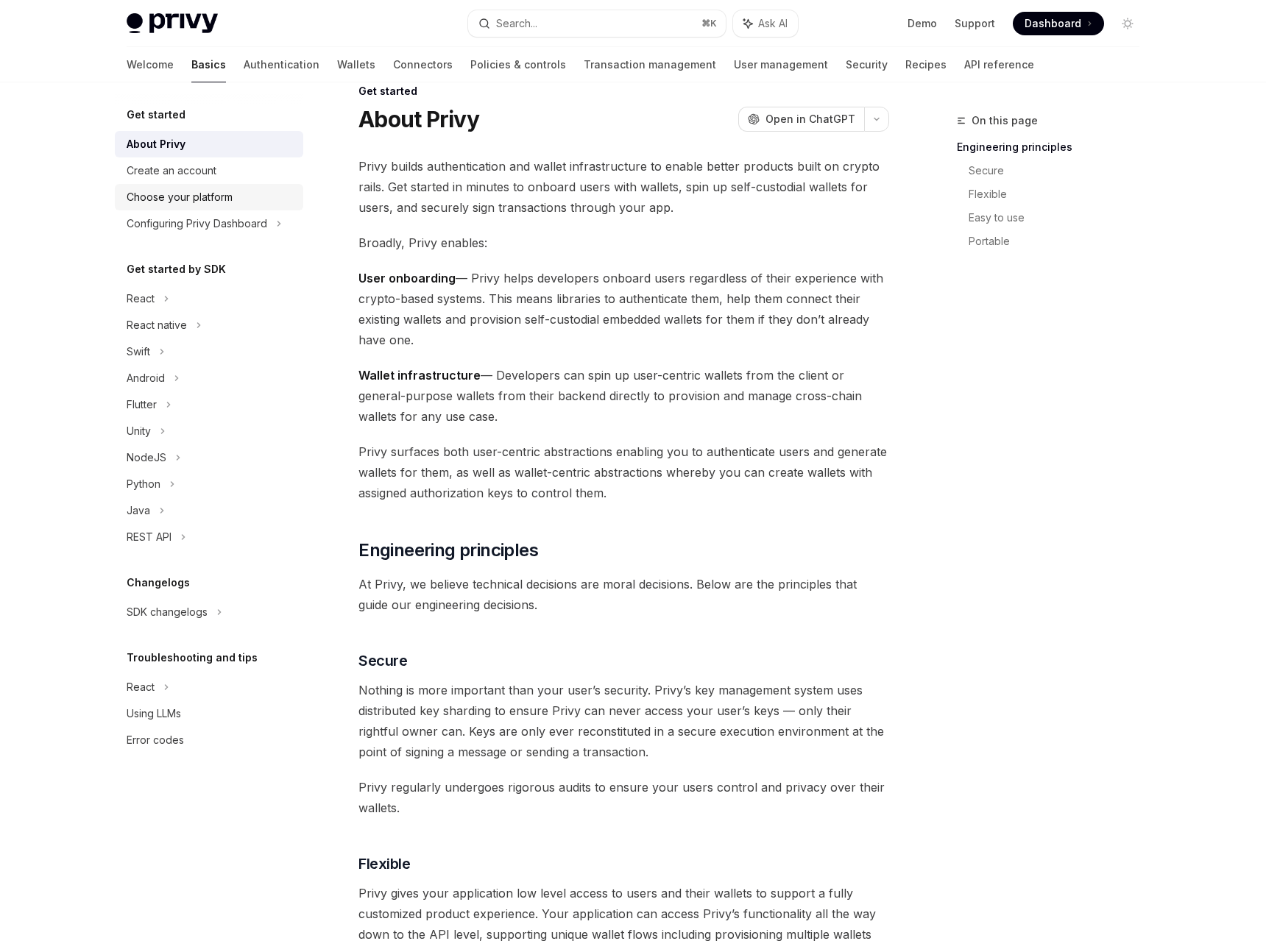
scroll to position [42, 0]
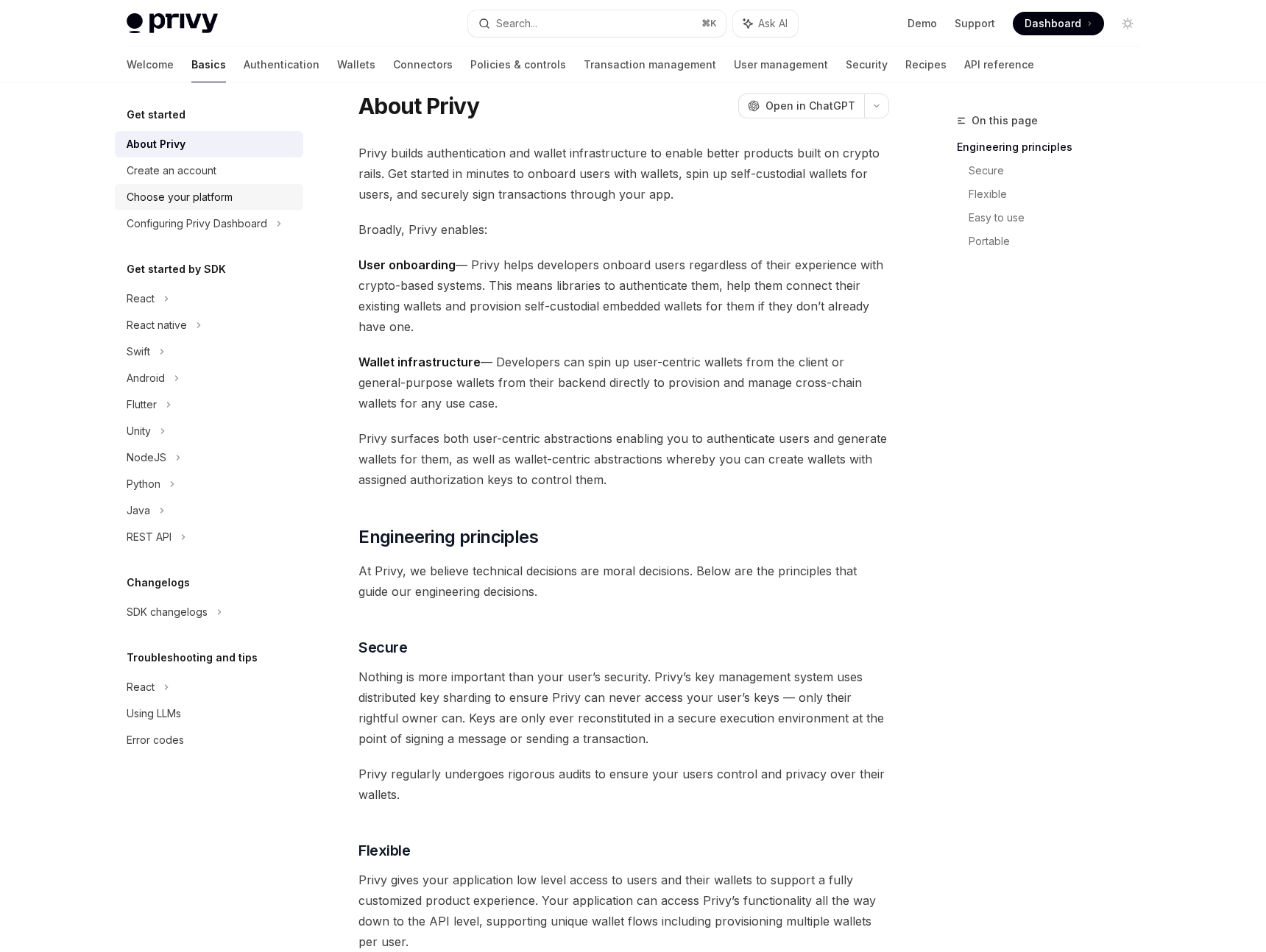
click at [209, 189] on div "Choose your platform" at bounding box center [180, 197] width 106 height 18
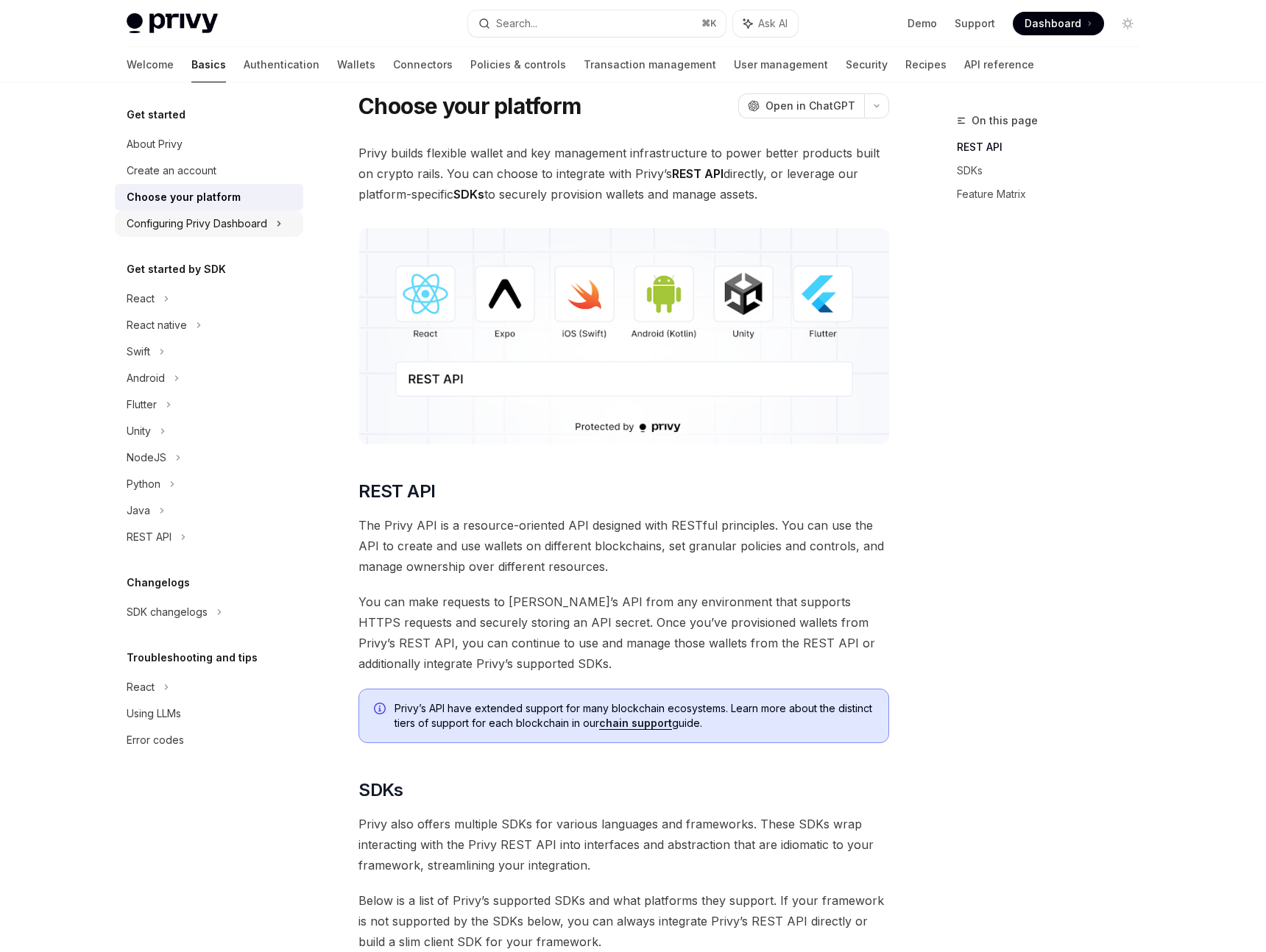
click at [212, 220] on div "Configuring Privy Dashboard" at bounding box center [197, 224] width 141 height 18
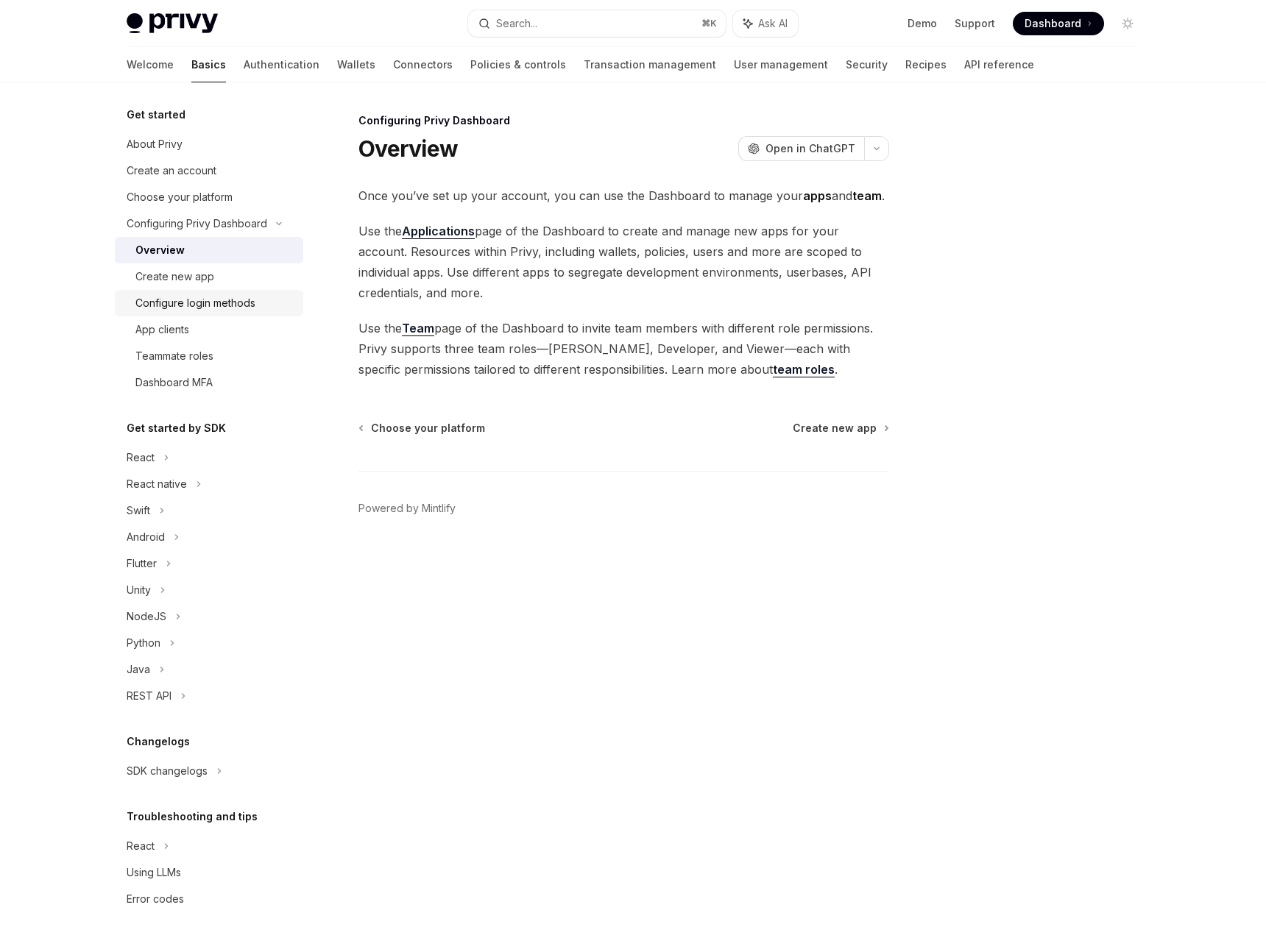
click at [218, 303] on div "Configure login methods" at bounding box center [196, 304] width 120 height 18
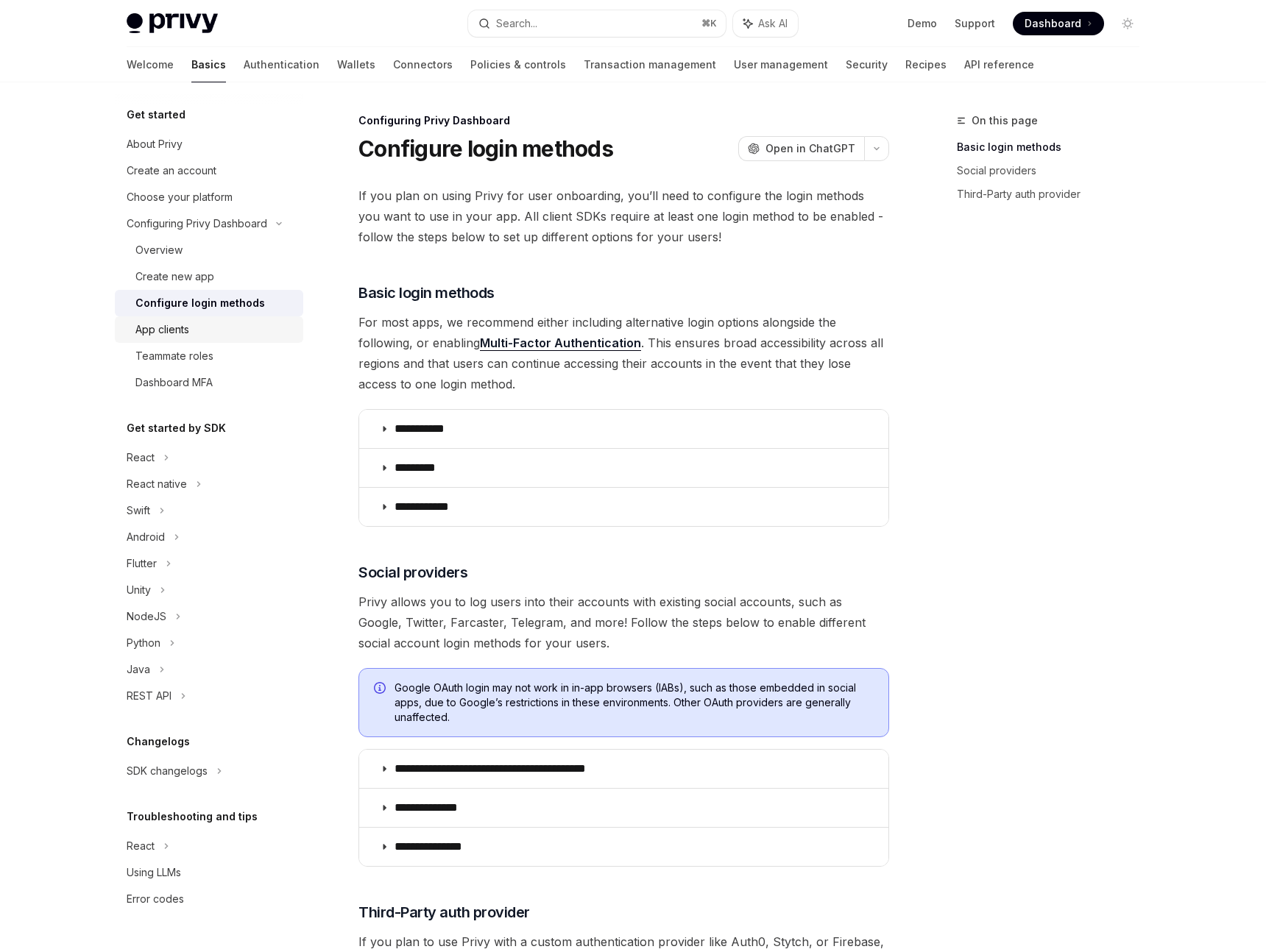
click at [201, 330] on div "App clients" at bounding box center [215, 329] width 159 height 18
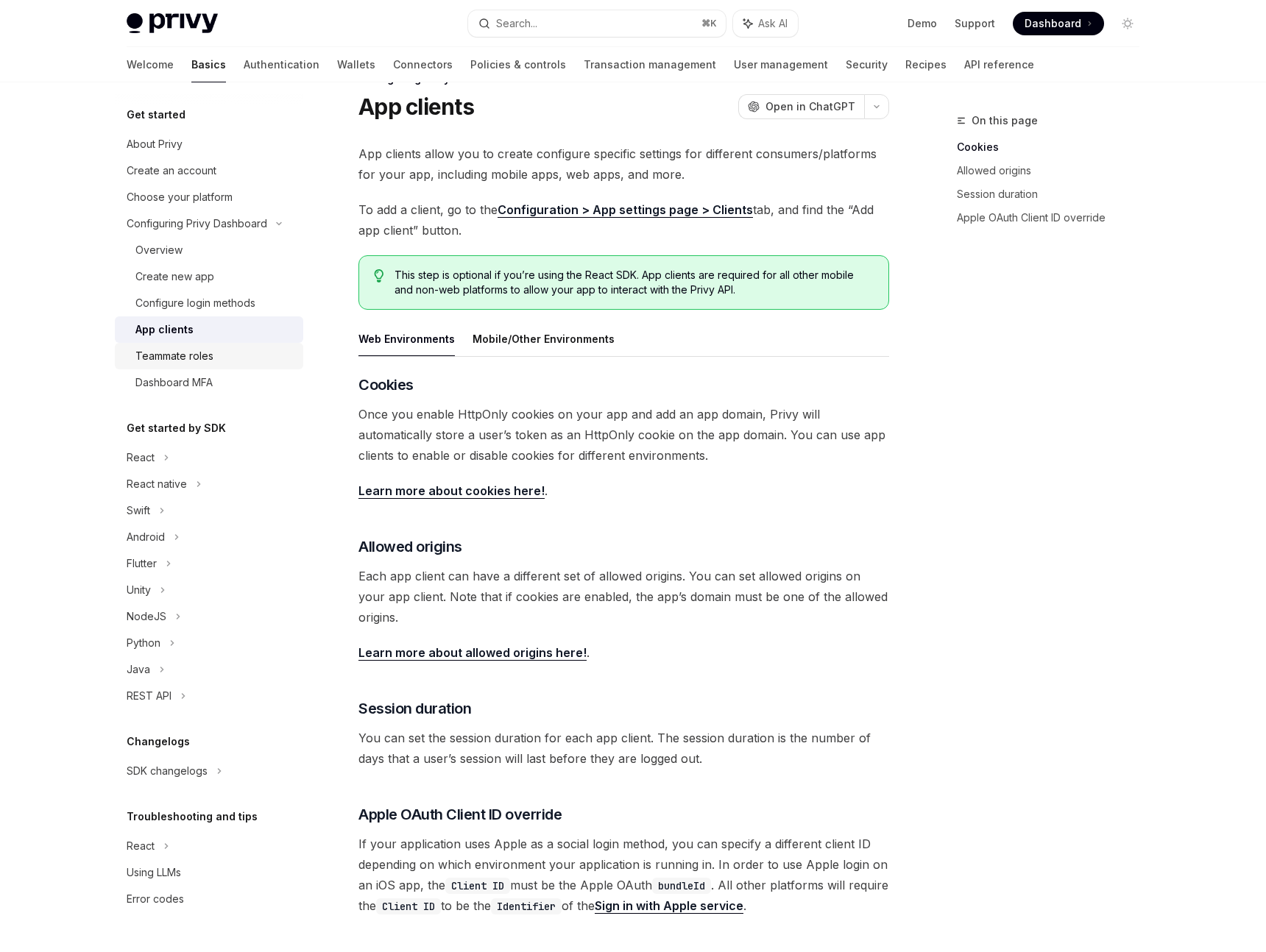
scroll to position [48, 0]
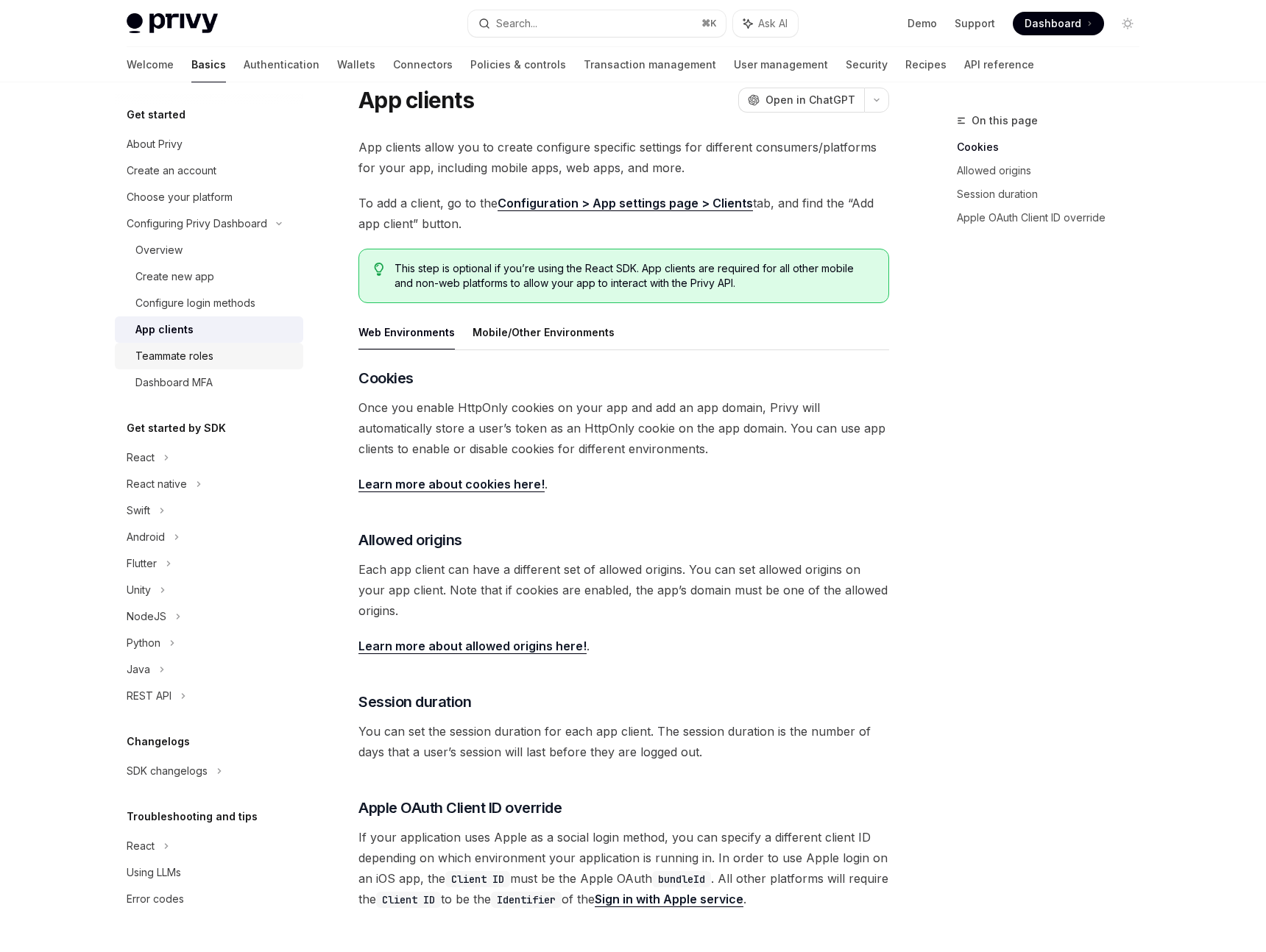
click at [224, 350] on div "Teammate roles" at bounding box center [215, 356] width 159 height 18
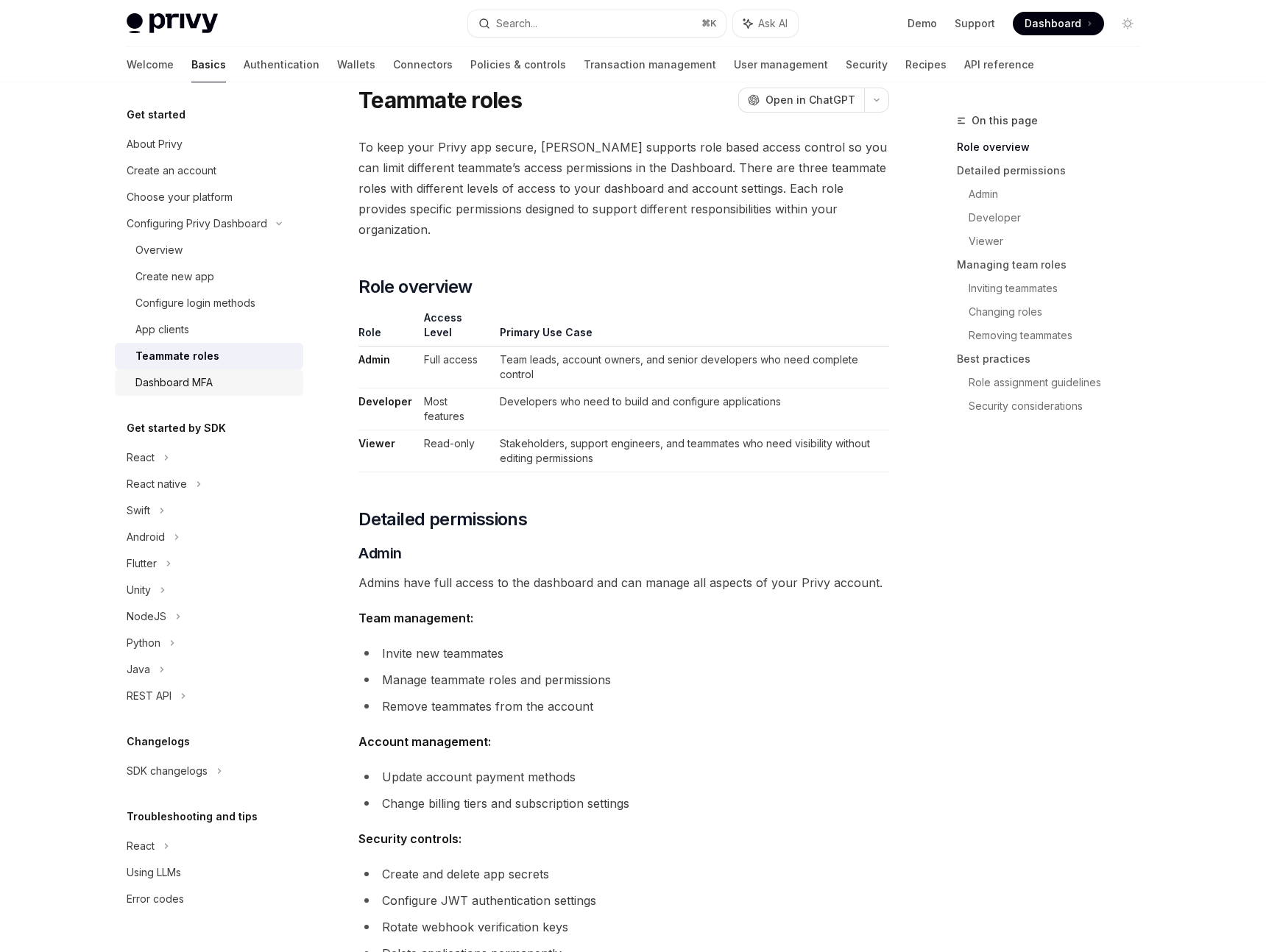
click at [215, 376] on div "Dashboard MFA" at bounding box center [215, 382] width 159 height 18
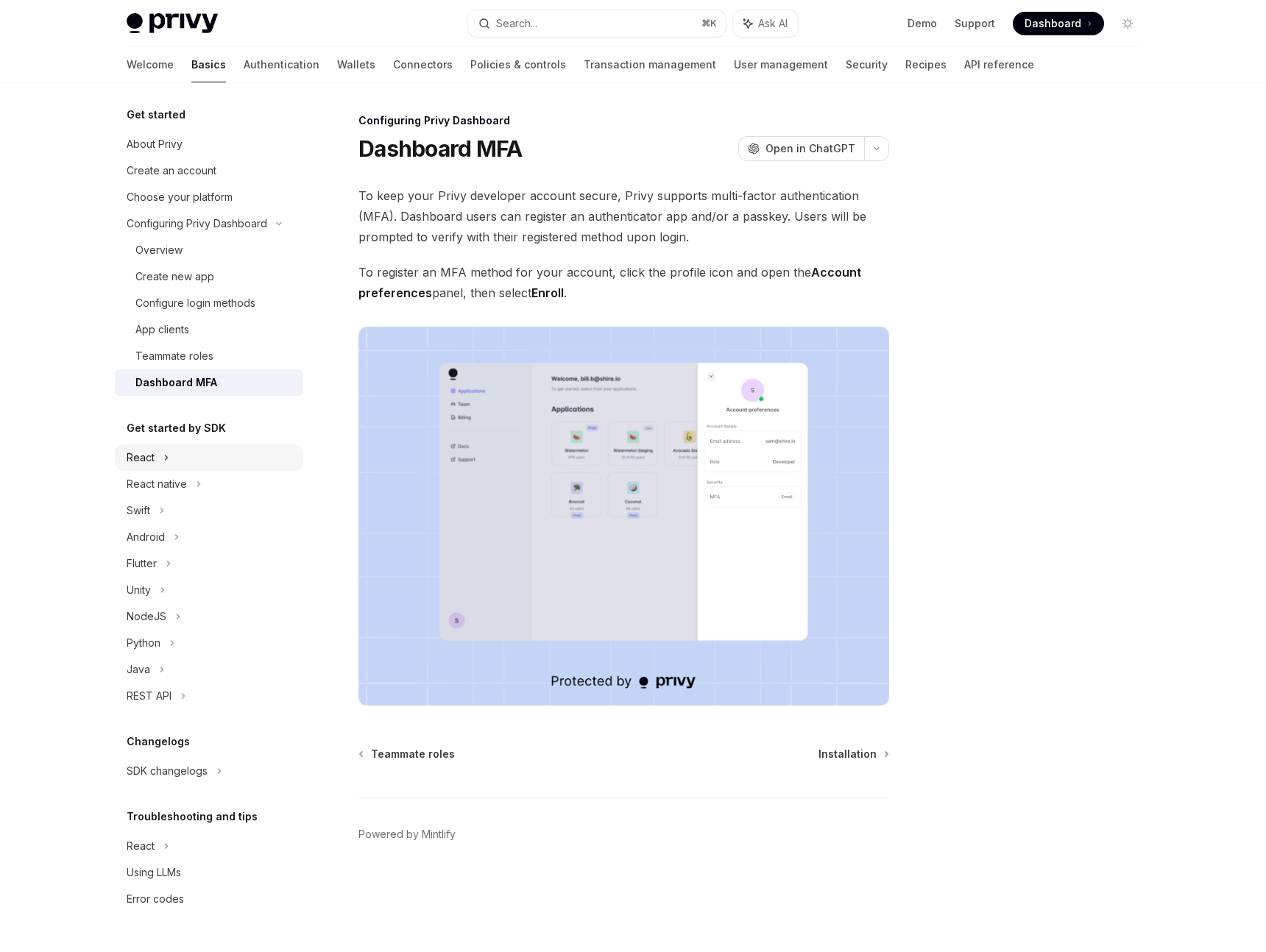
click at [185, 451] on div "React" at bounding box center [209, 457] width 189 height 27
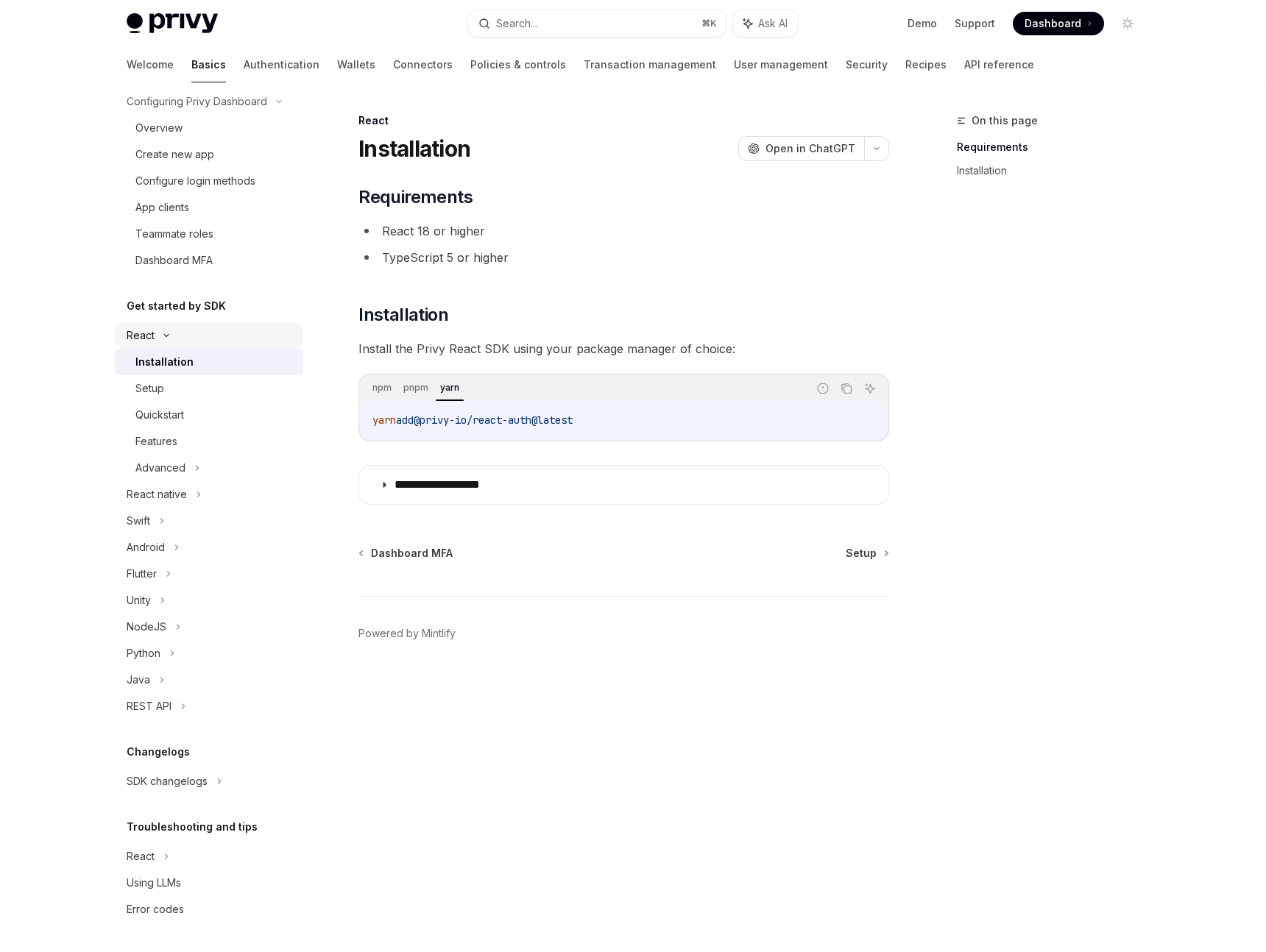
scroll to position [113, 0]
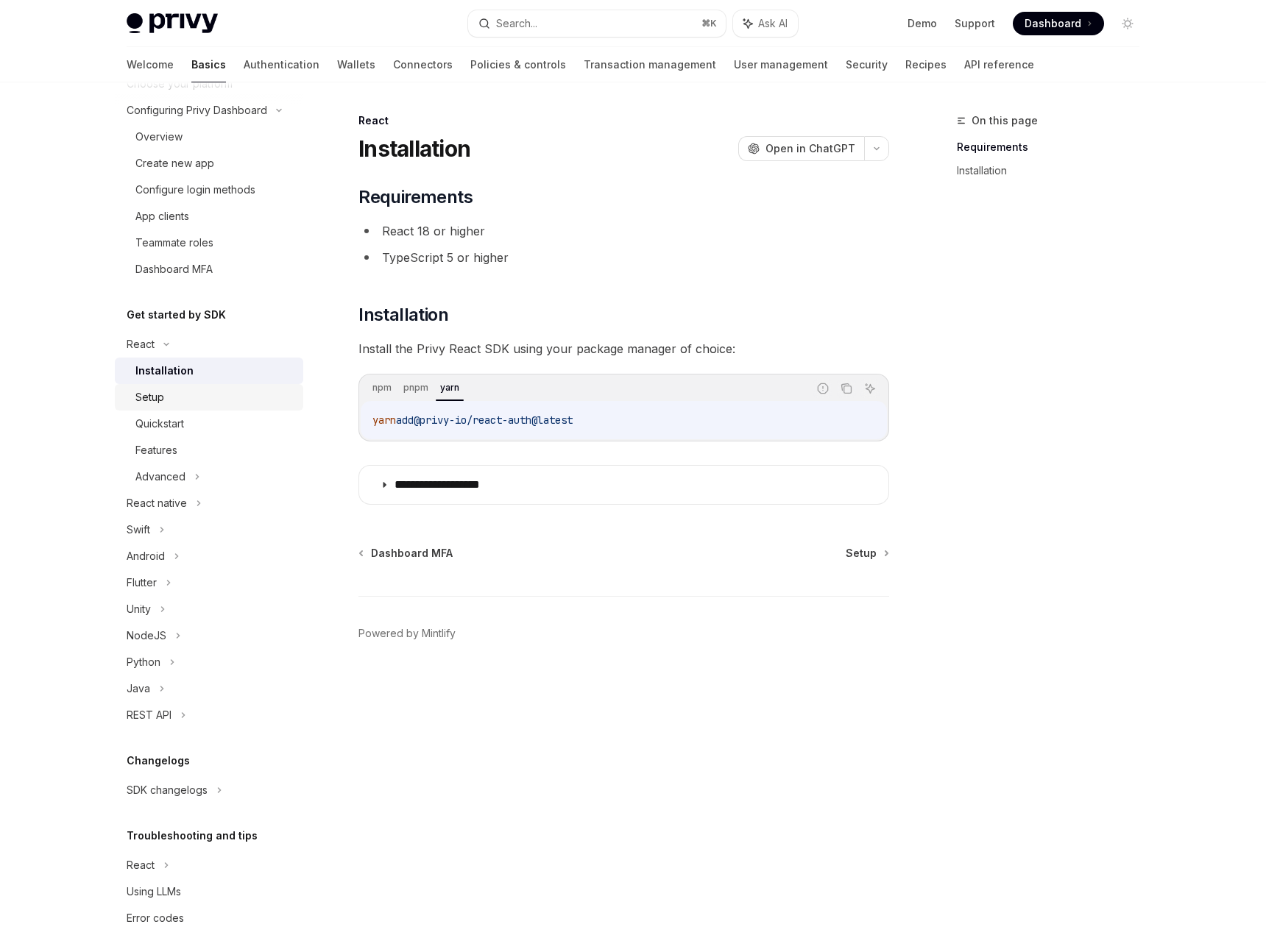
click at [185, 394] on div "Setup" at bounding box center [215, 397] width 159 height 18
type textarea "*"
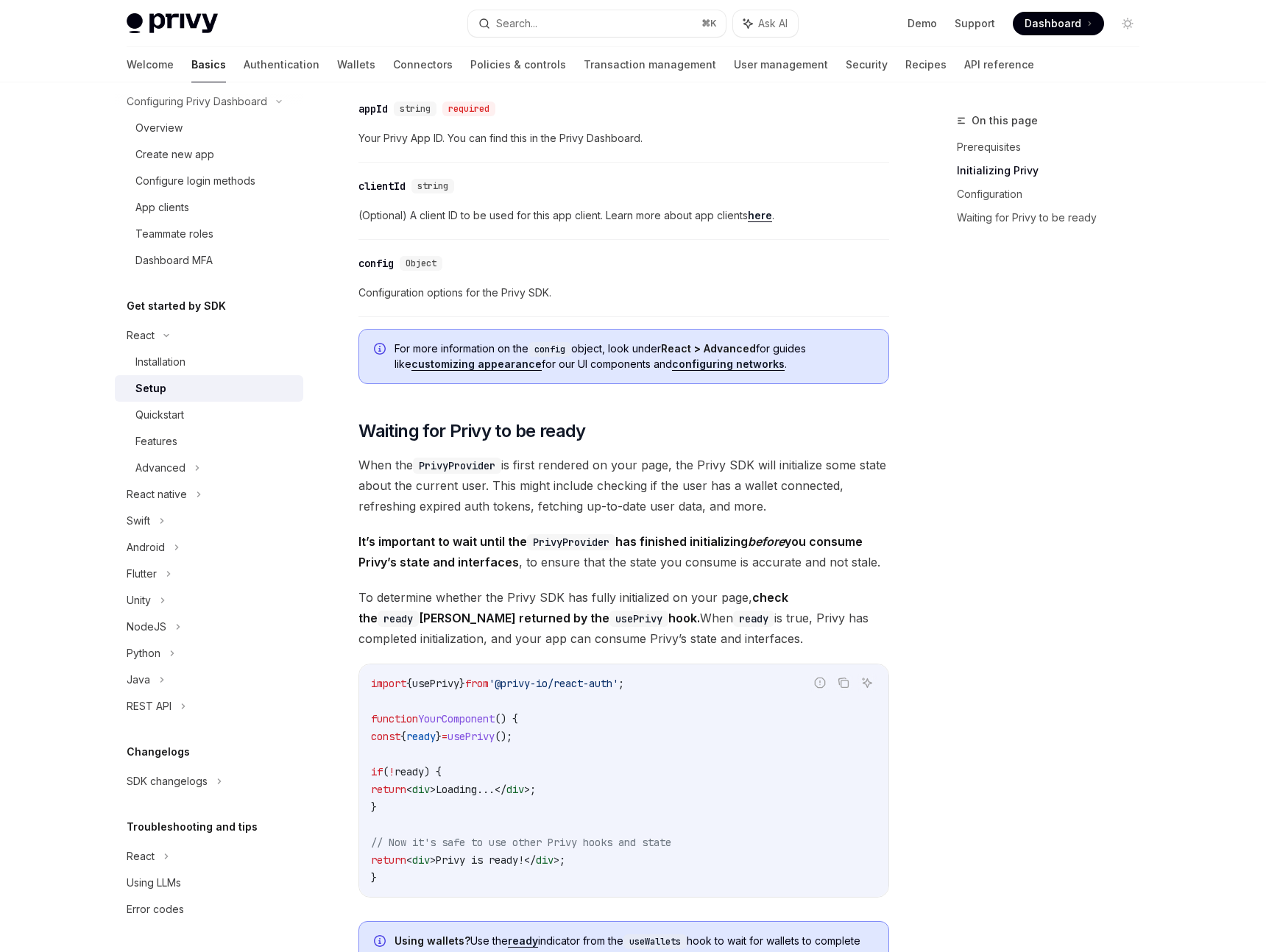
scroll to position [1581, 0]
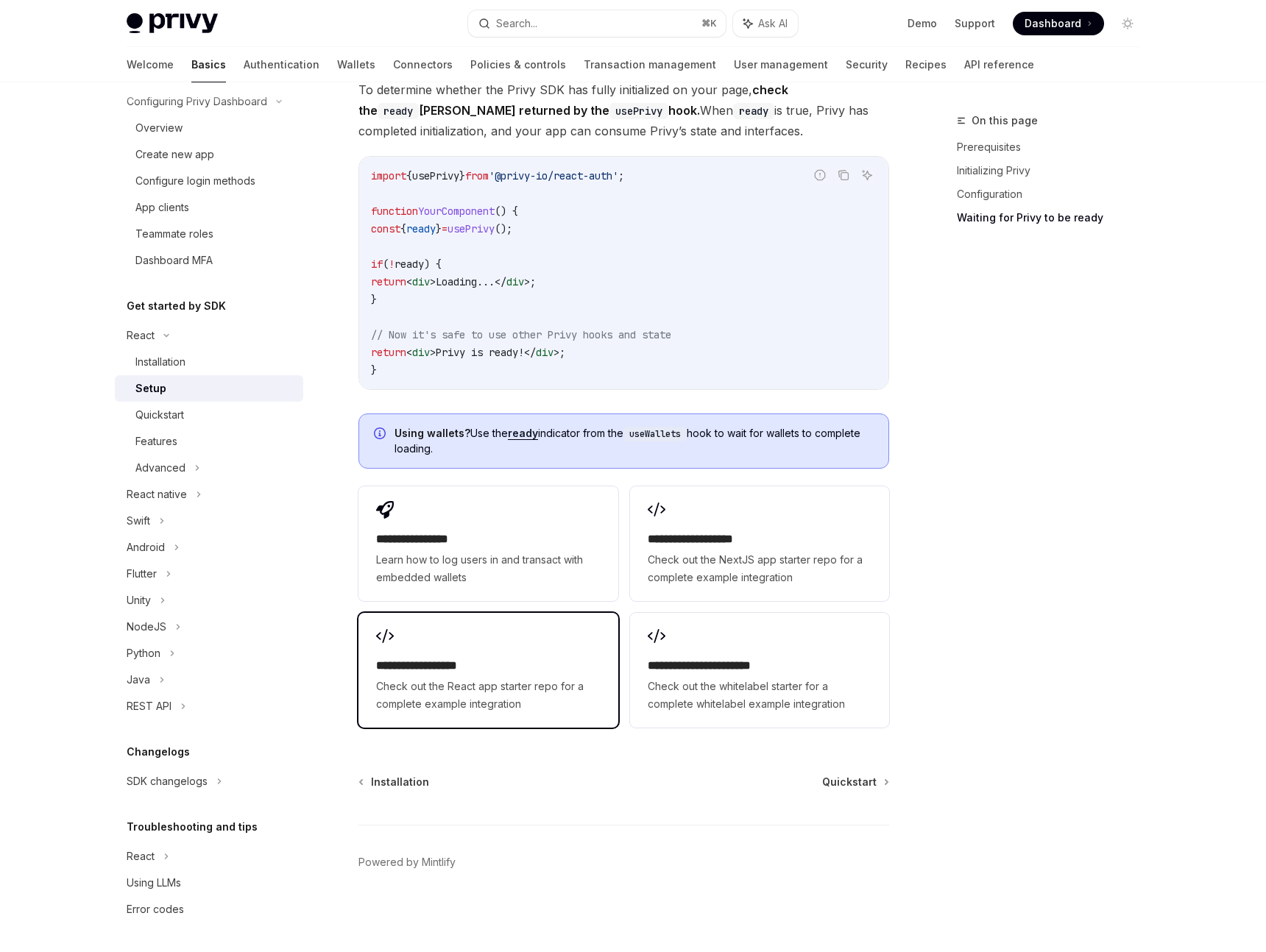
click at [465, 645] on div "**********" at bounding box center [489, 670] width 259 height 115
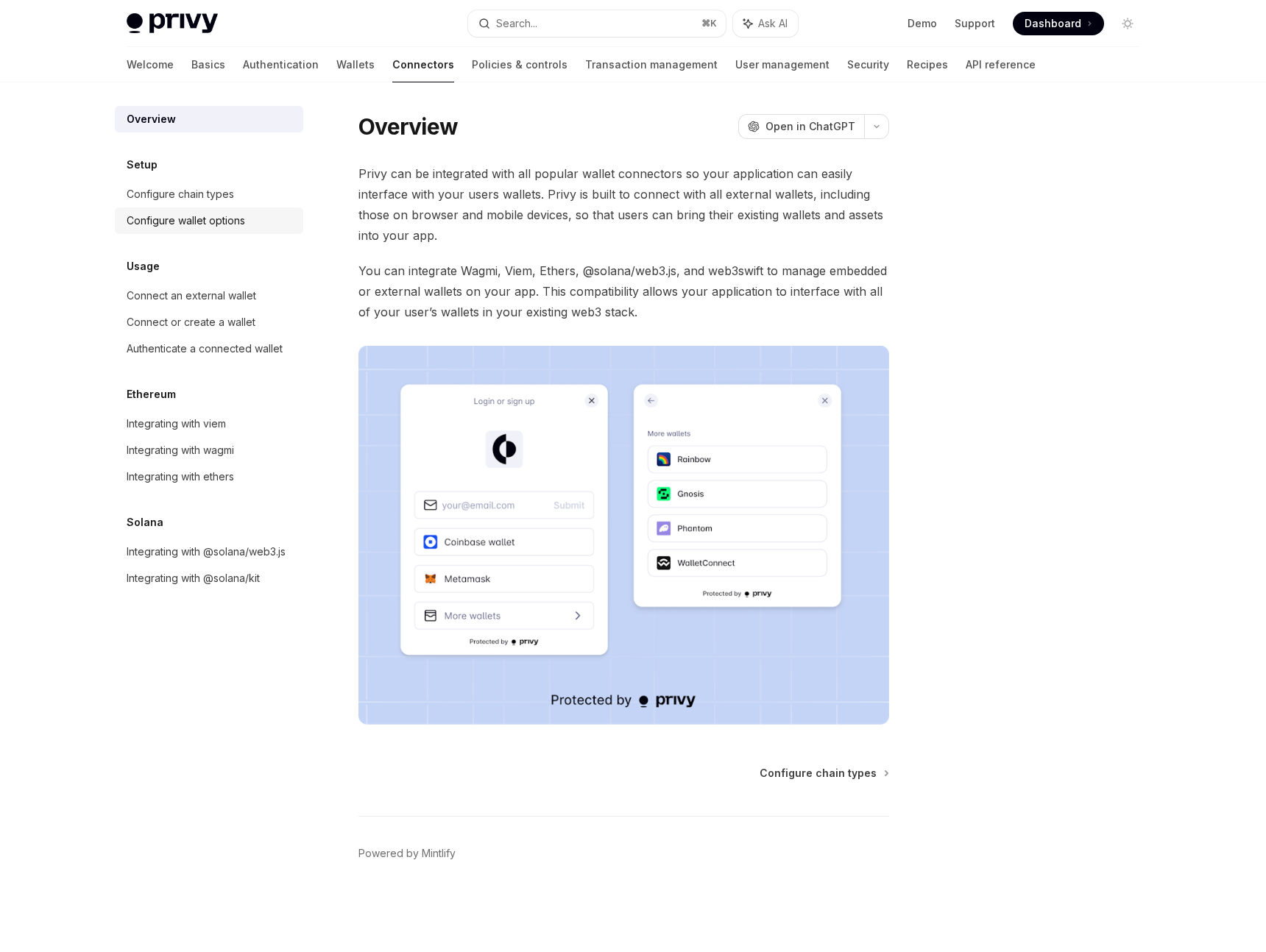
click at [208, 212] on div "Configure wallet options" at bounding box center [186, 221] width 119 height 18
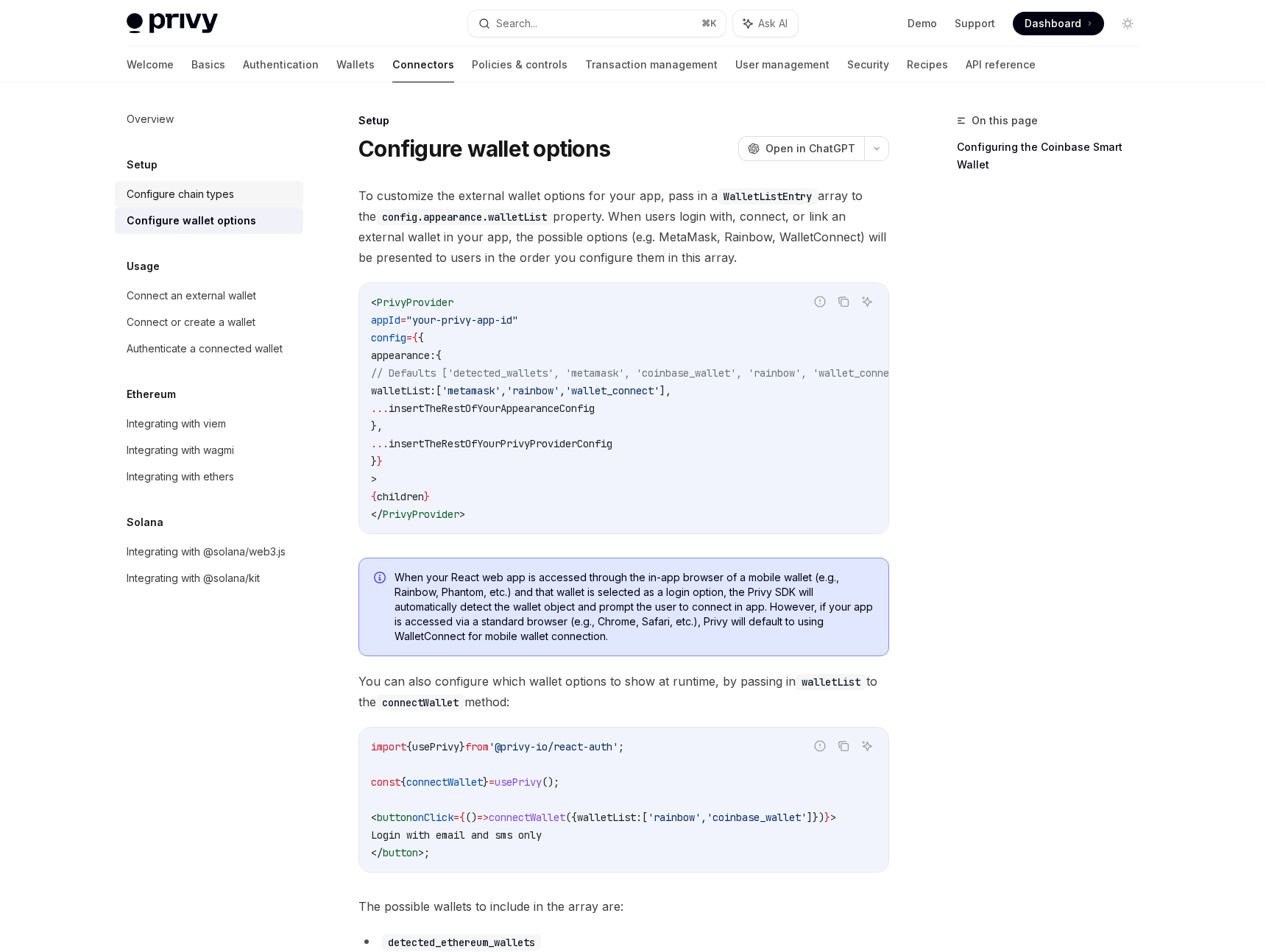
click at [208, 190] on div "Configure chain types" at bounding box center [180, 195] width 107 height 18
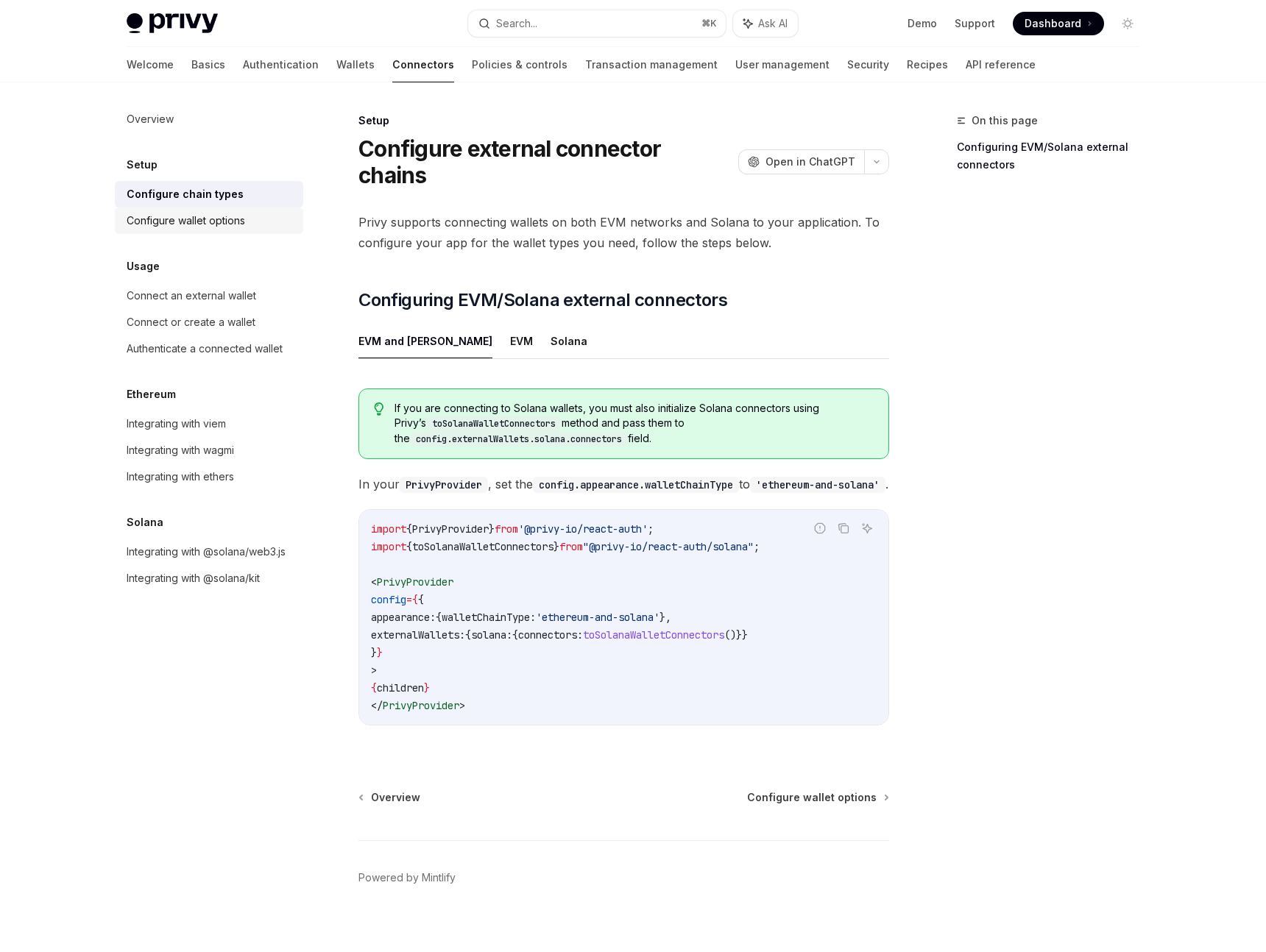
click at [214, 224] on div "Configure wallet options" at bounding box center [186, 221] width 119 height 18
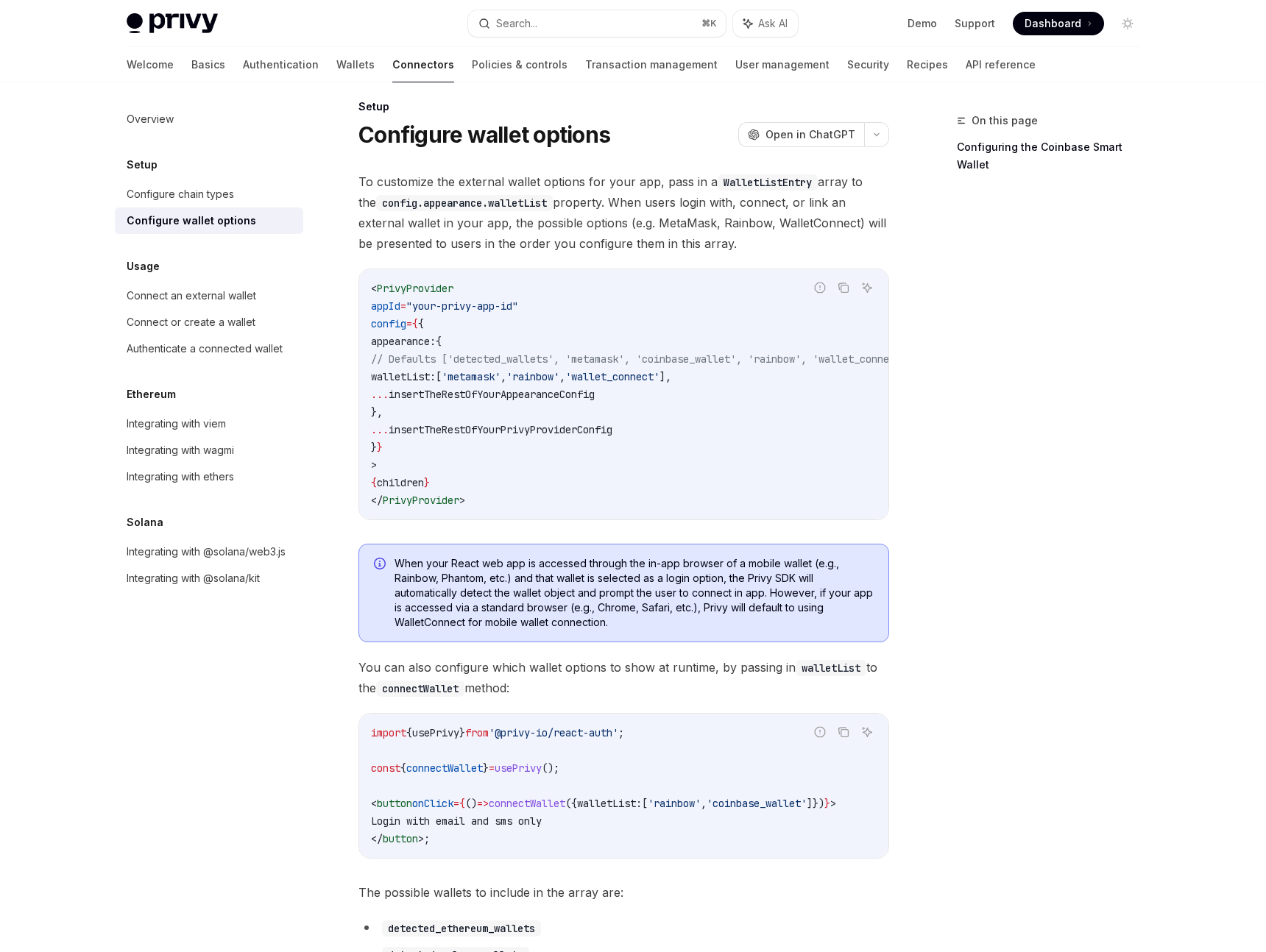
scroll to position [17, 0]
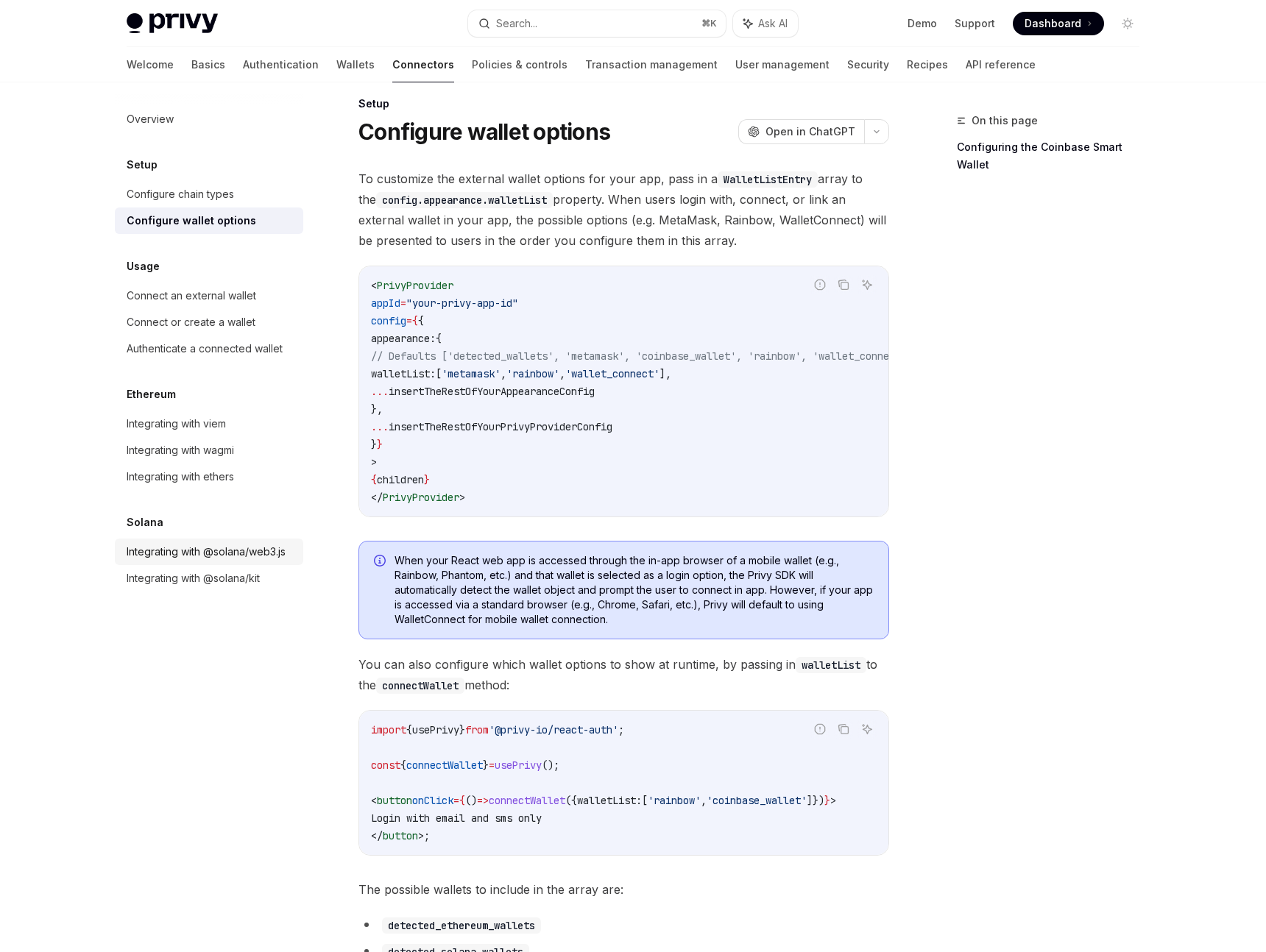
click at [272, 561] on link "Integrating with @solana/web3.js" at bounding box center [209, 551] width 189 height 27
type textarea "*"
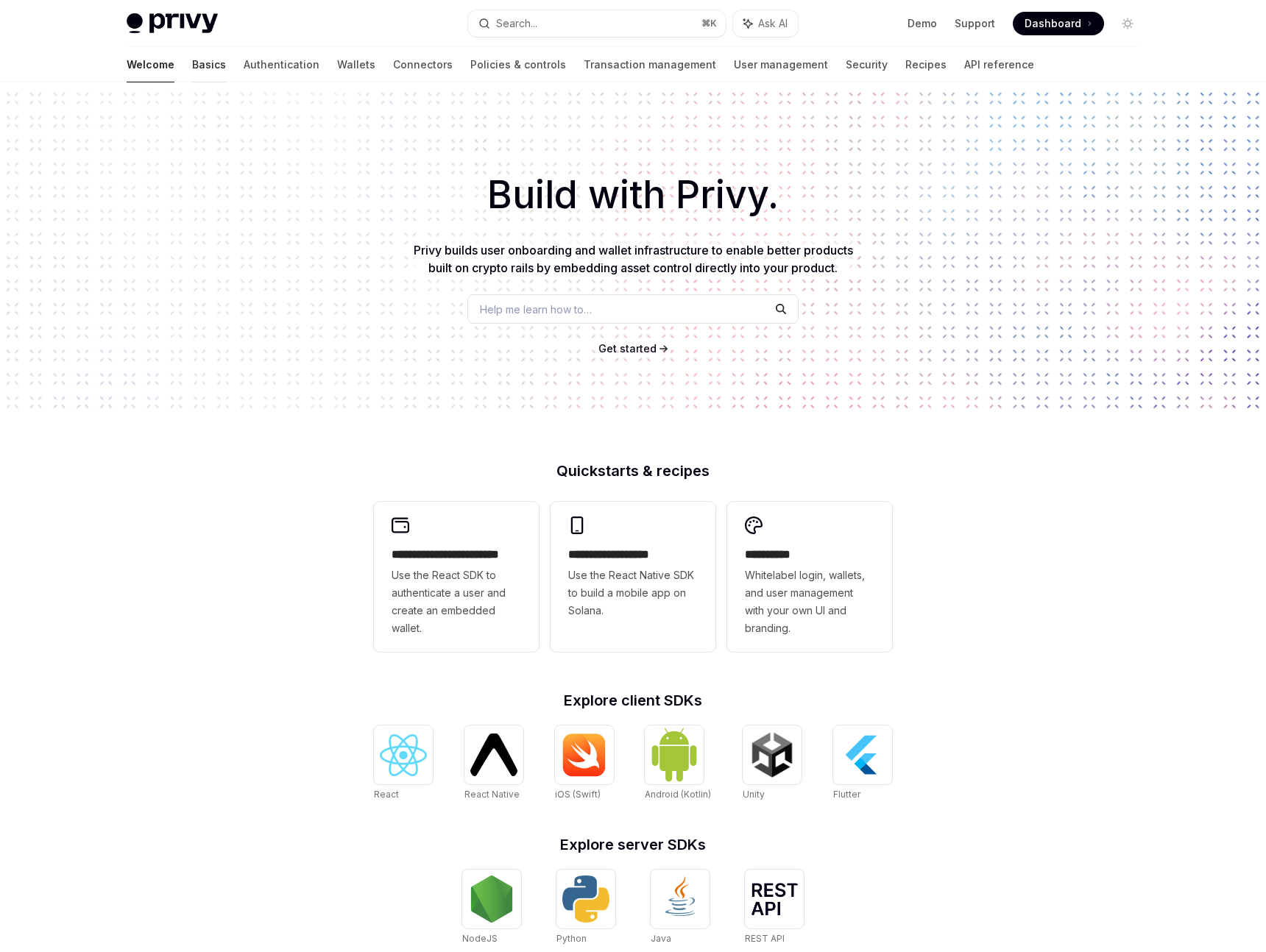
click at [192, 69] on link "Basics" at bounding box center [208, 65] width 33 height 35
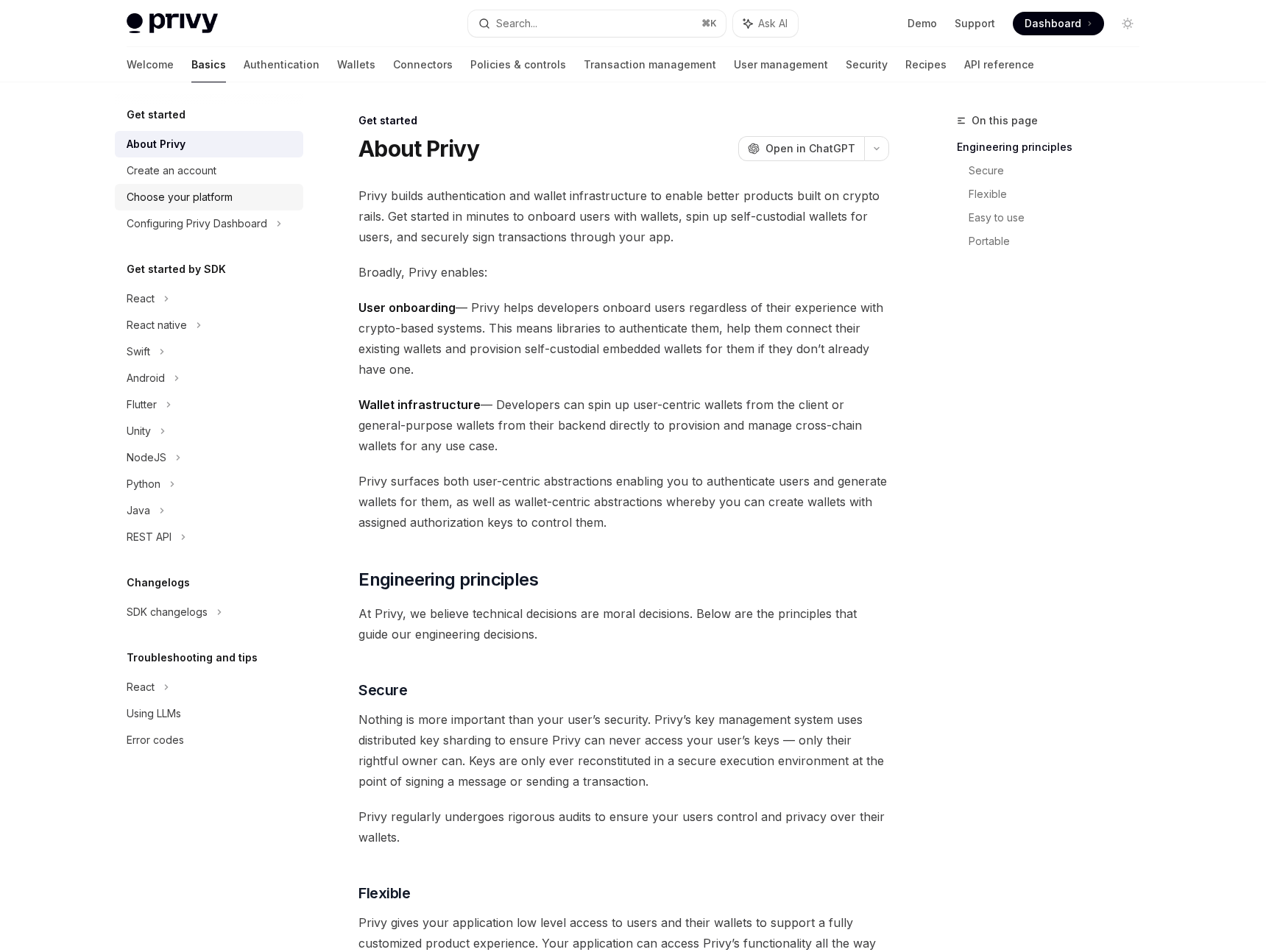
scroll to position [13, 0]
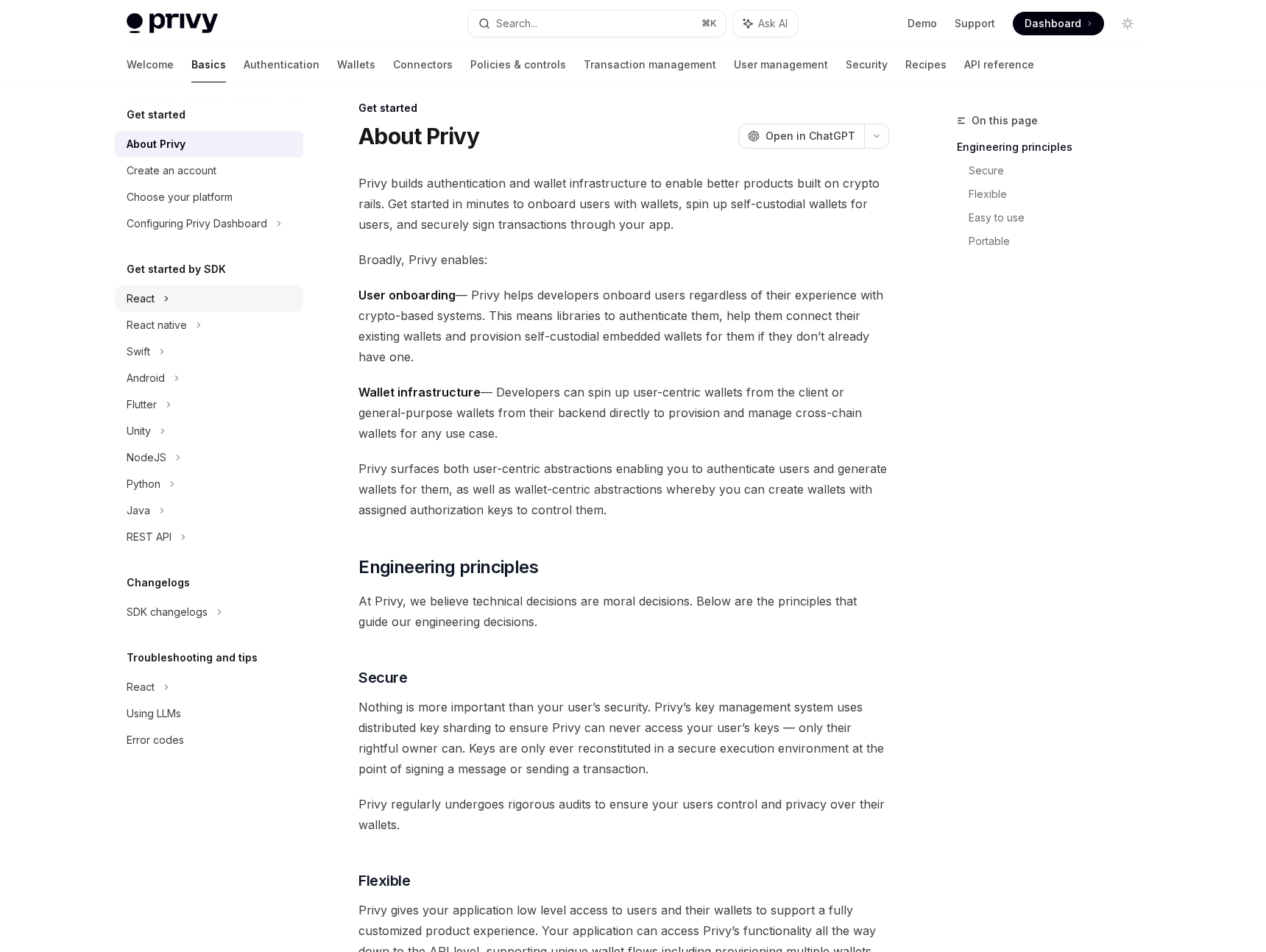
click at [188, 296] on div "React" at bounding box center [209, 299] width 189 height 27
type textarea "*"
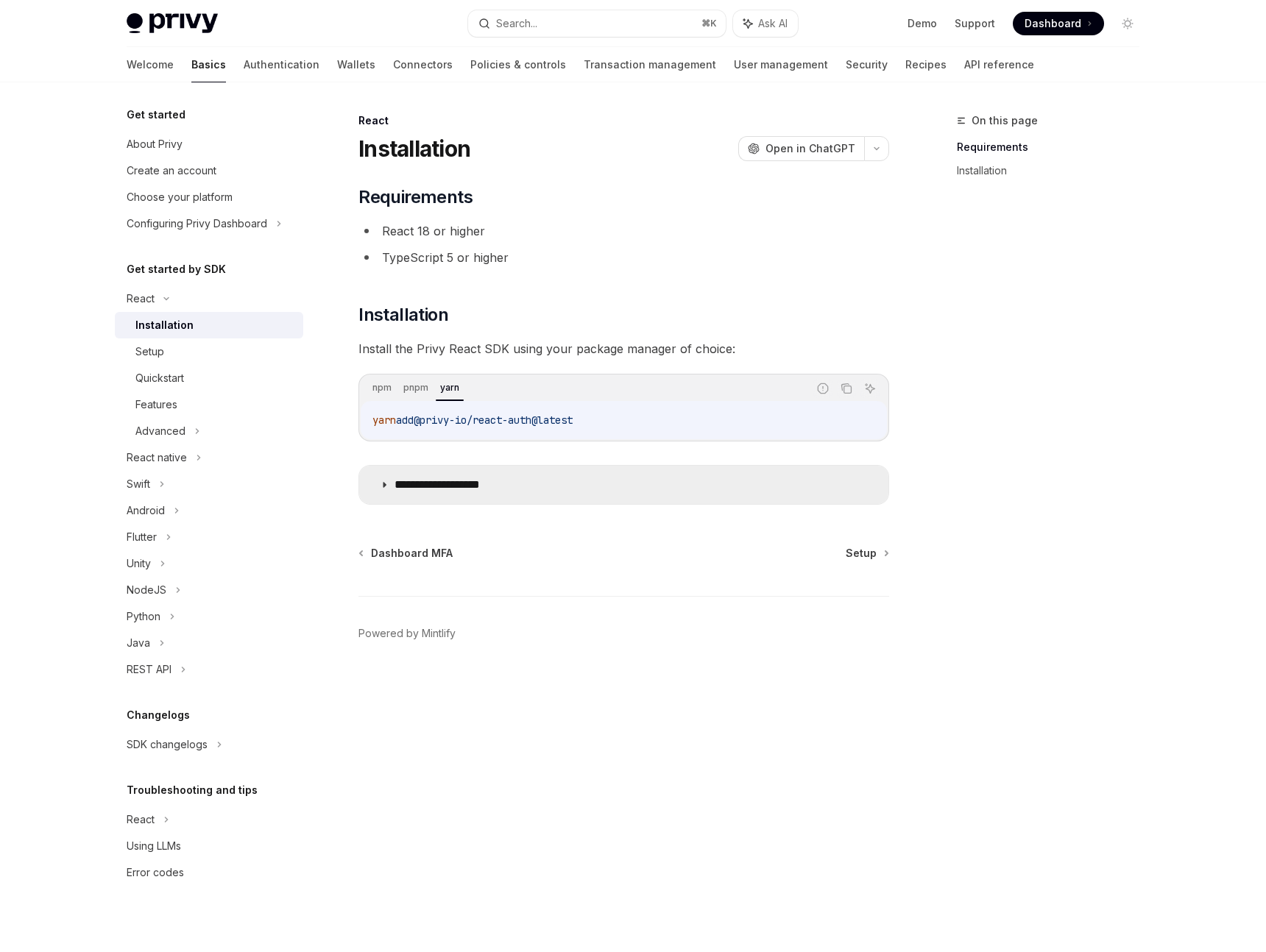
click at [427, 468] on summary "**********" at bounding box center [623, 484] width 529 height 38
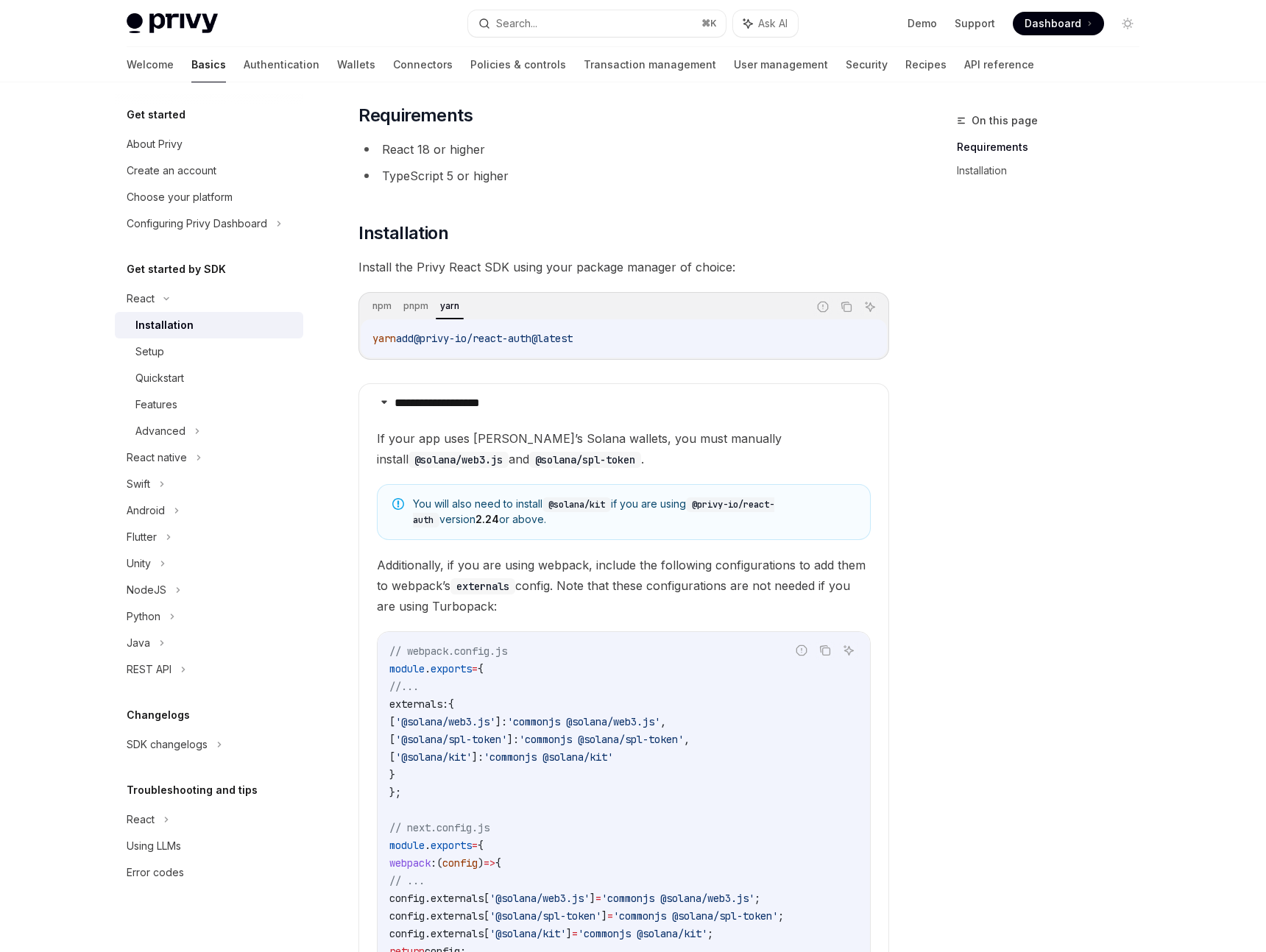
scroll to position [84, 0]
drag, startPoint x: 554, startPoint y: 498, endPoint x: 612, endPoint y: 502, distance: 58.1
click at [611, 502] on code "@solana/kit" at bounding box center [577, 503] width 69 height 15
copy code "@solana/kit"
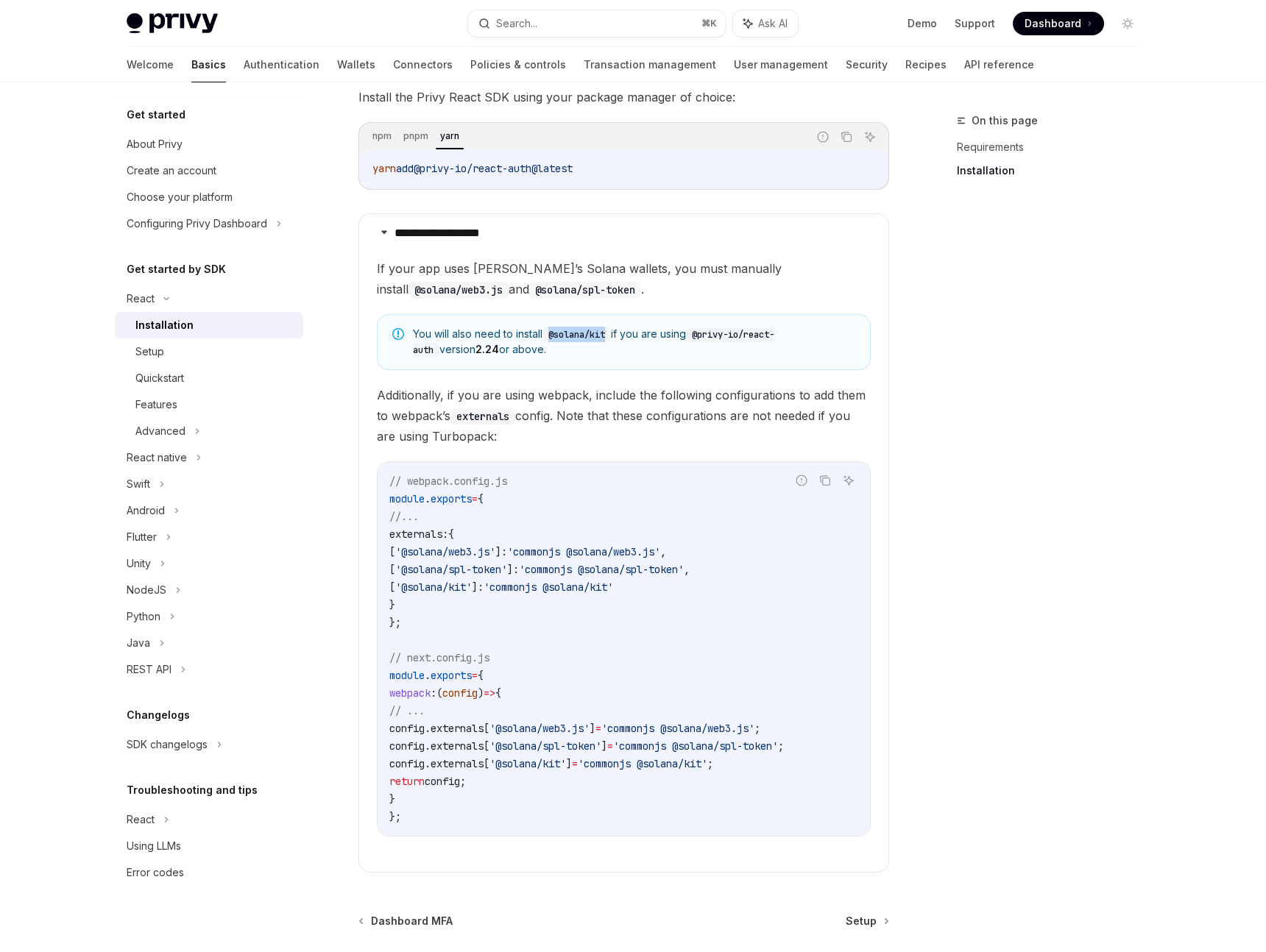
scroll to position [241, 0]
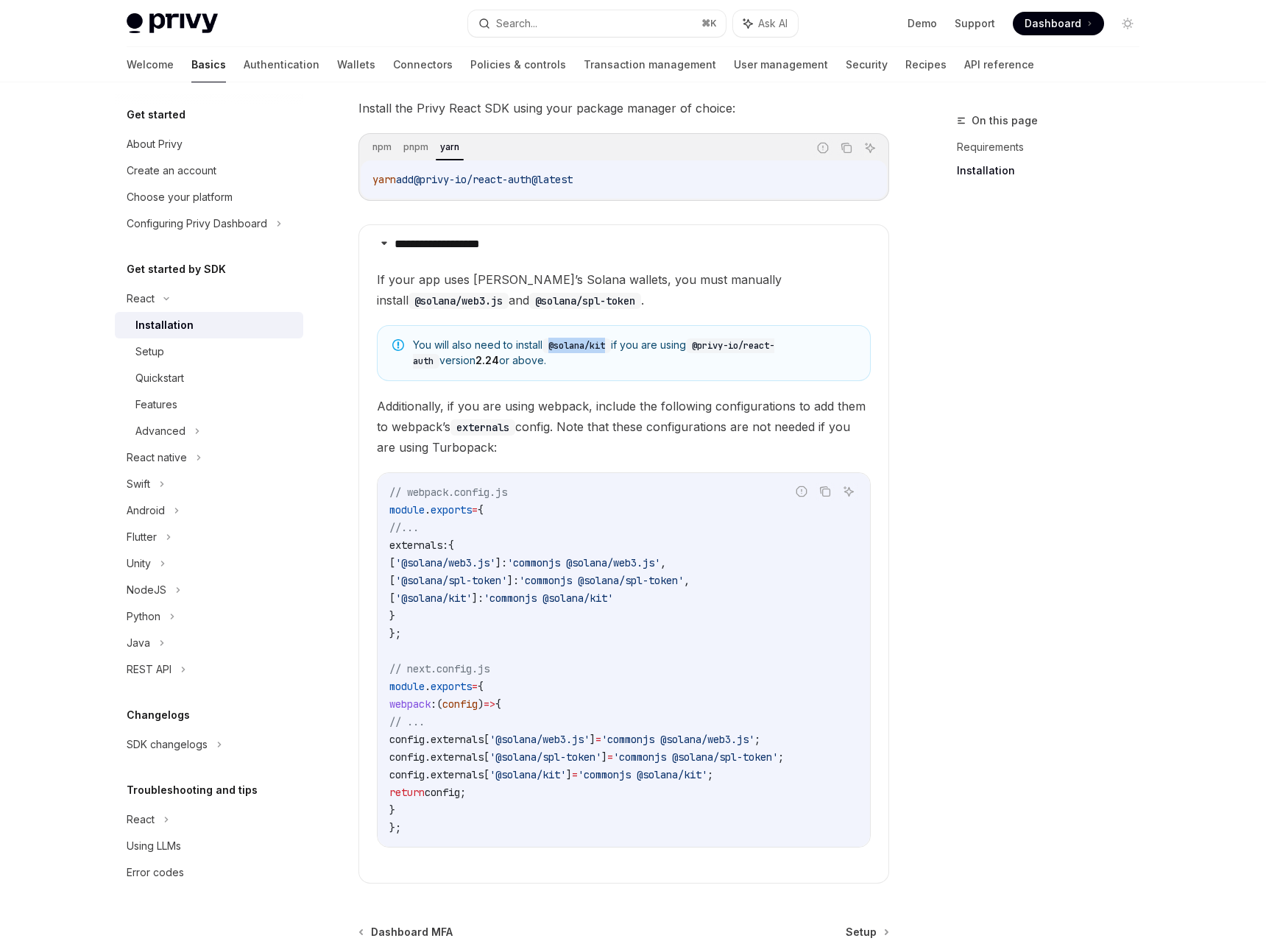
copy code "externals: { [ '@solana/web3.js' ]: 'commonjs @solana/web3.js' , [ '@solana/spl…"
drag, startPoint x: 648, startPoint y: 617, endPoint x: 374, endPoint y: 549, distance: 282.3
click at [374, 549] on details "**********" at bounding box center [624, 553] width 531 height 659
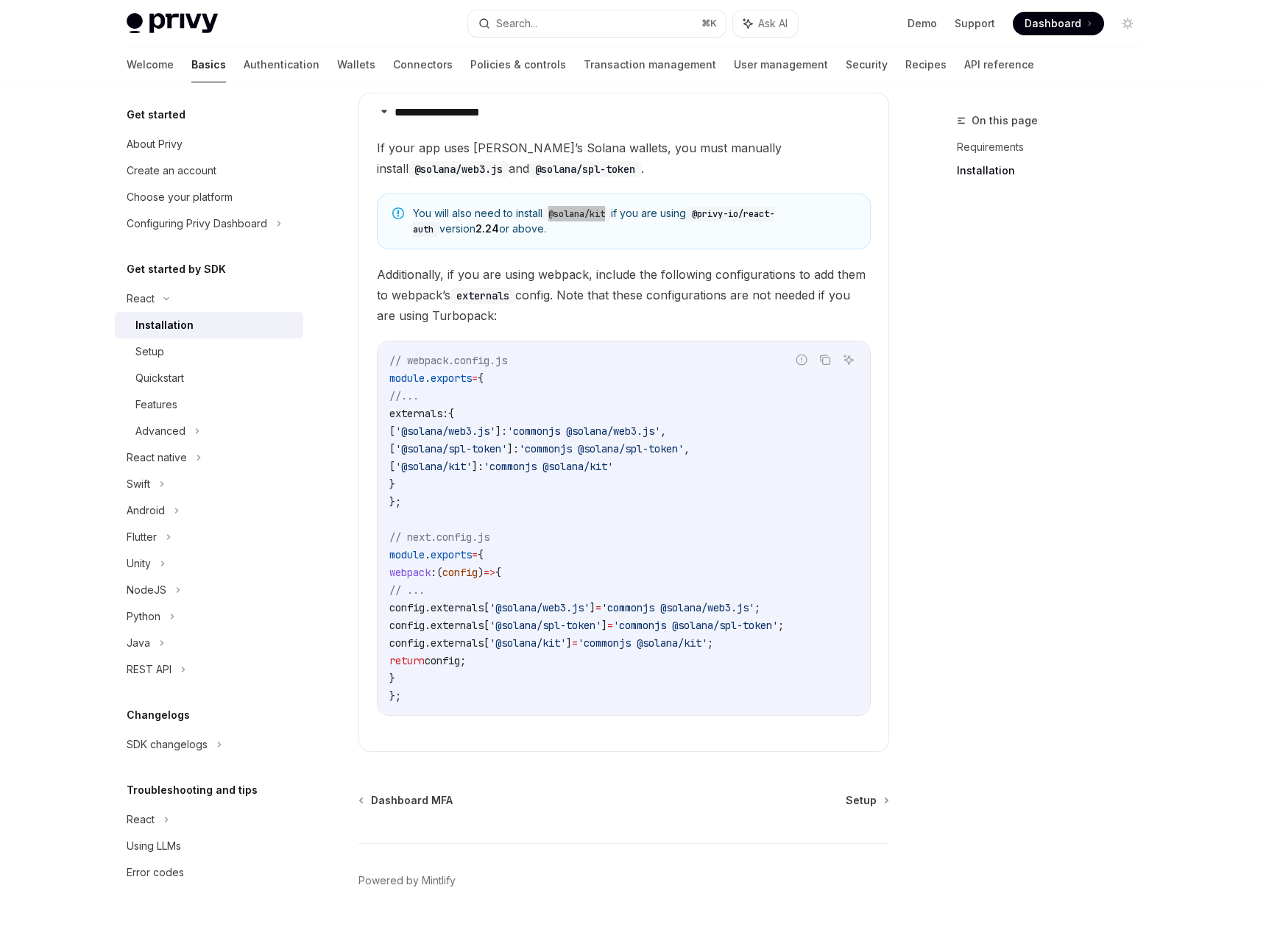
scroll to position [396, 0]
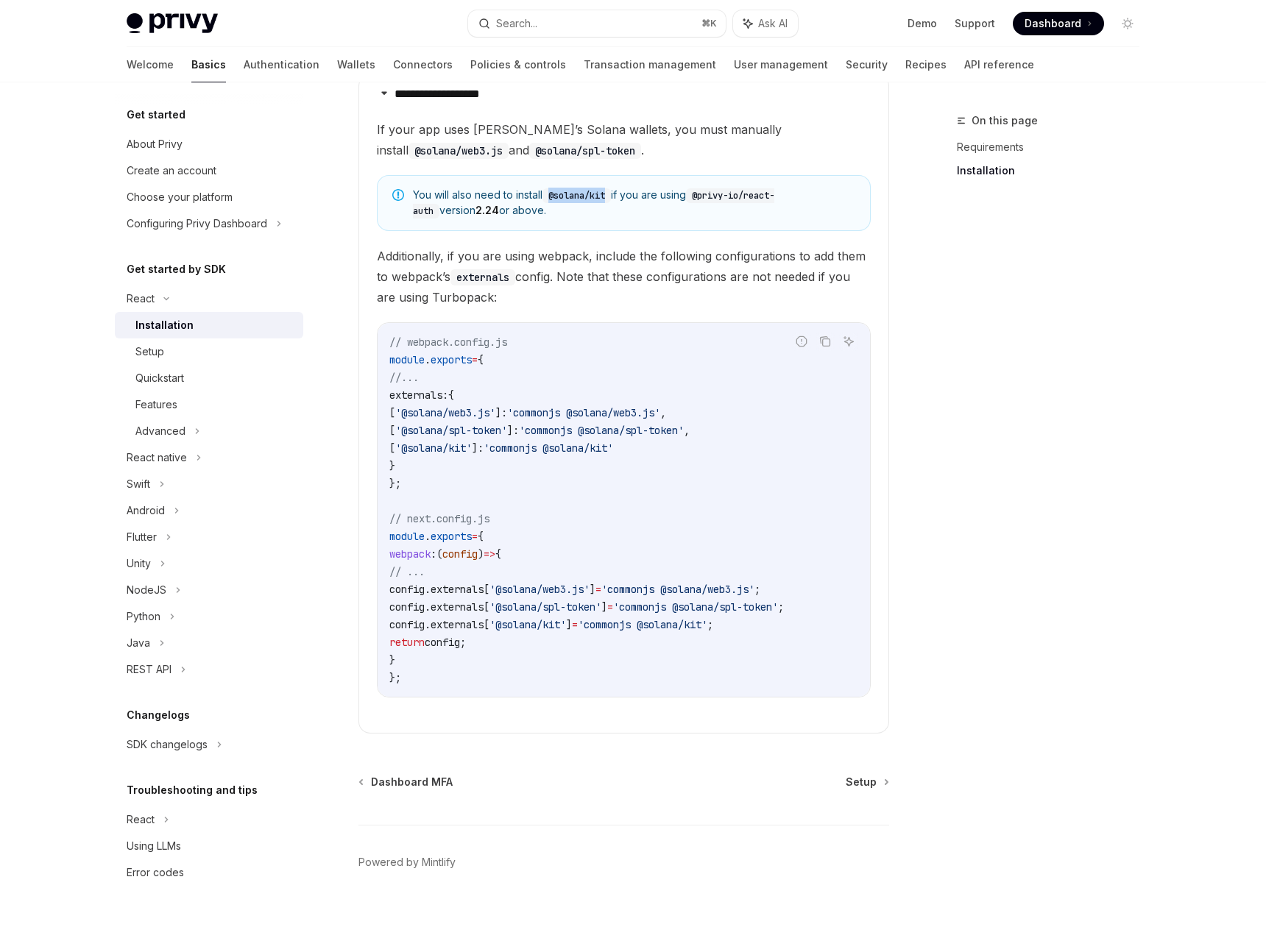
click at [562, 534] on code "// webpack.config.js module . exports = { //... externals: { [ '@solana/web3.js…" at bounding box center [623, 509] width 469 height 353
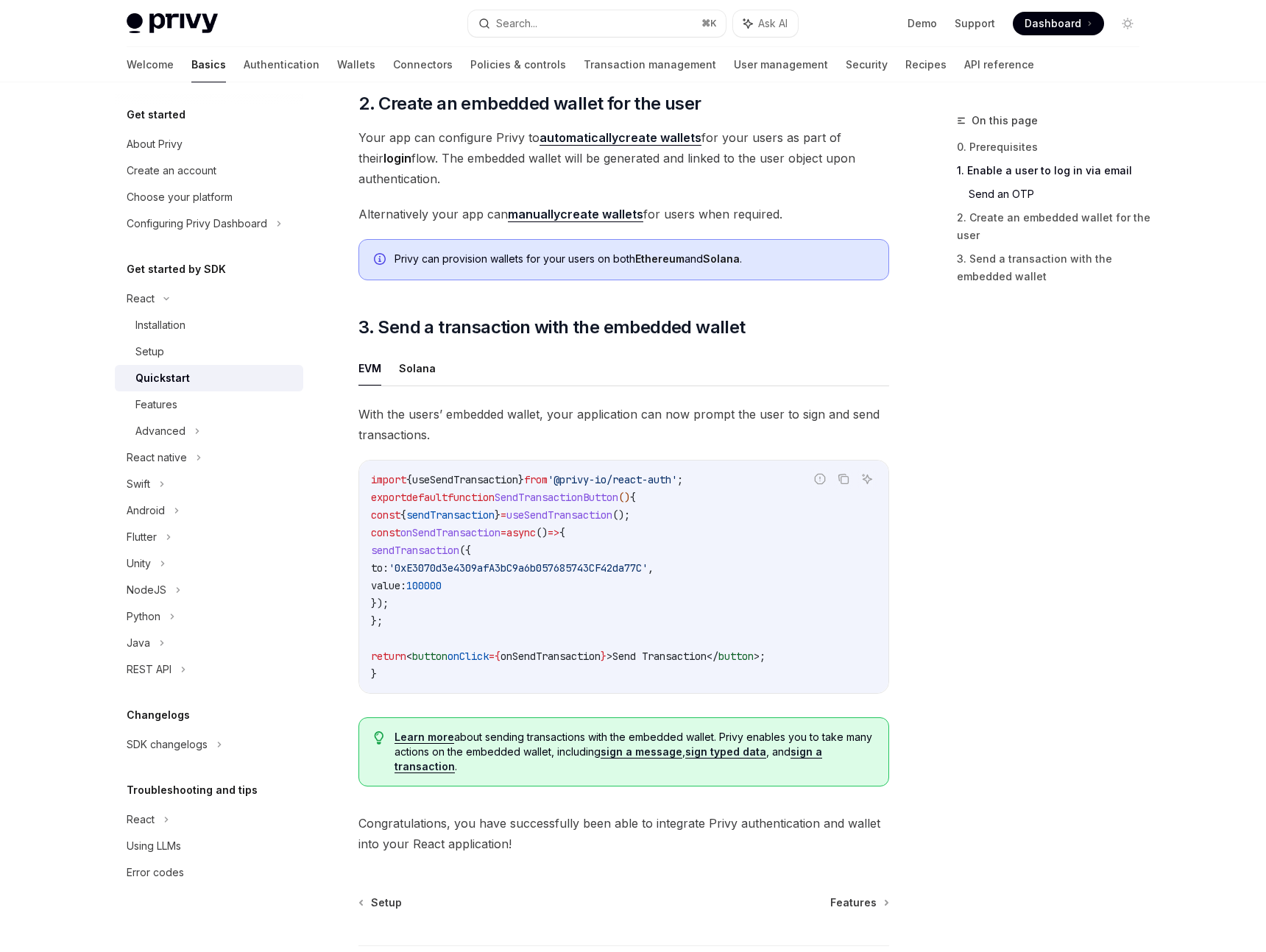
scroll to position [1187, 0]
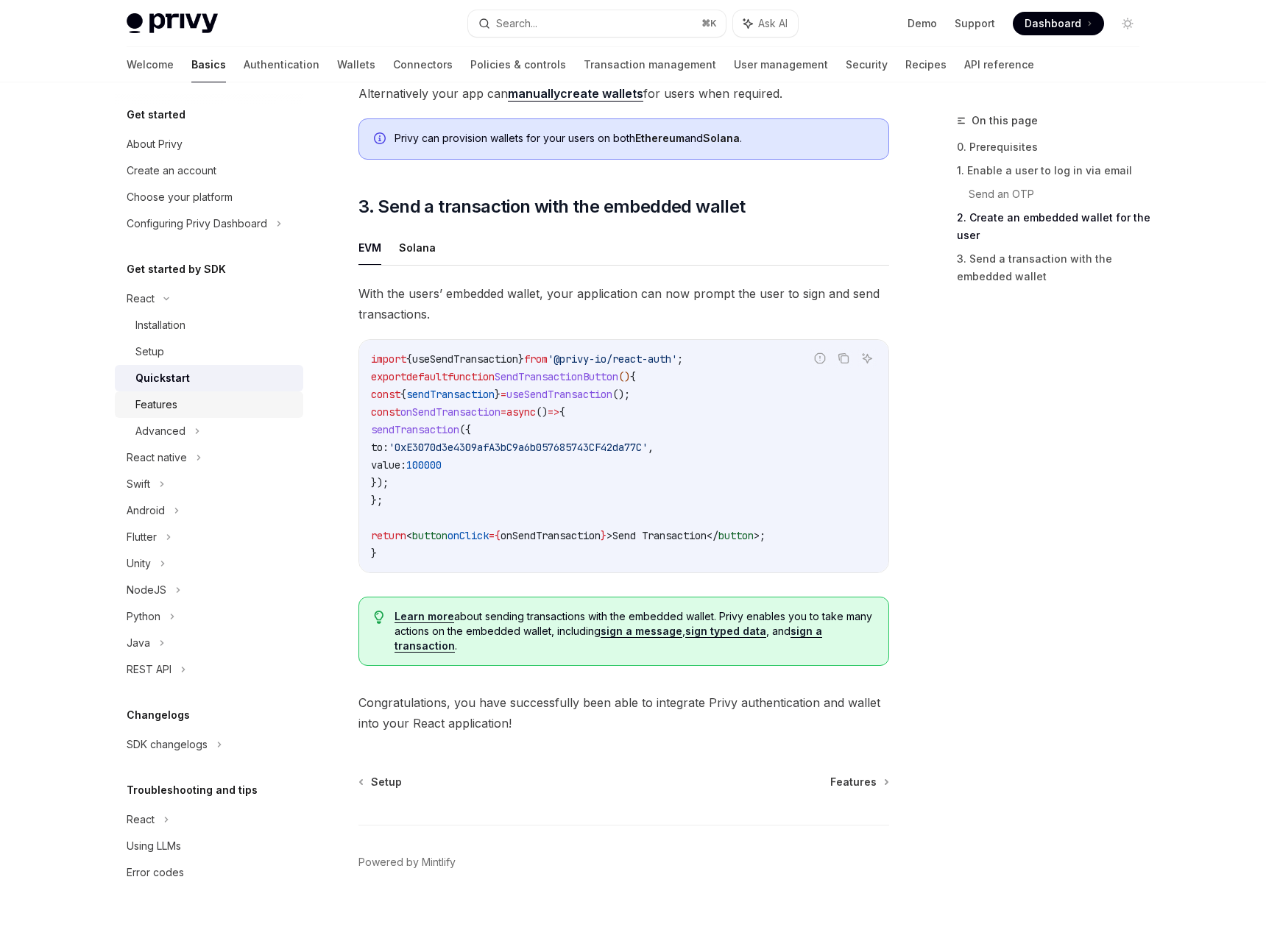
click at [141, 413] on div "Features" at bounding box center [156, 405] width 42 height 18
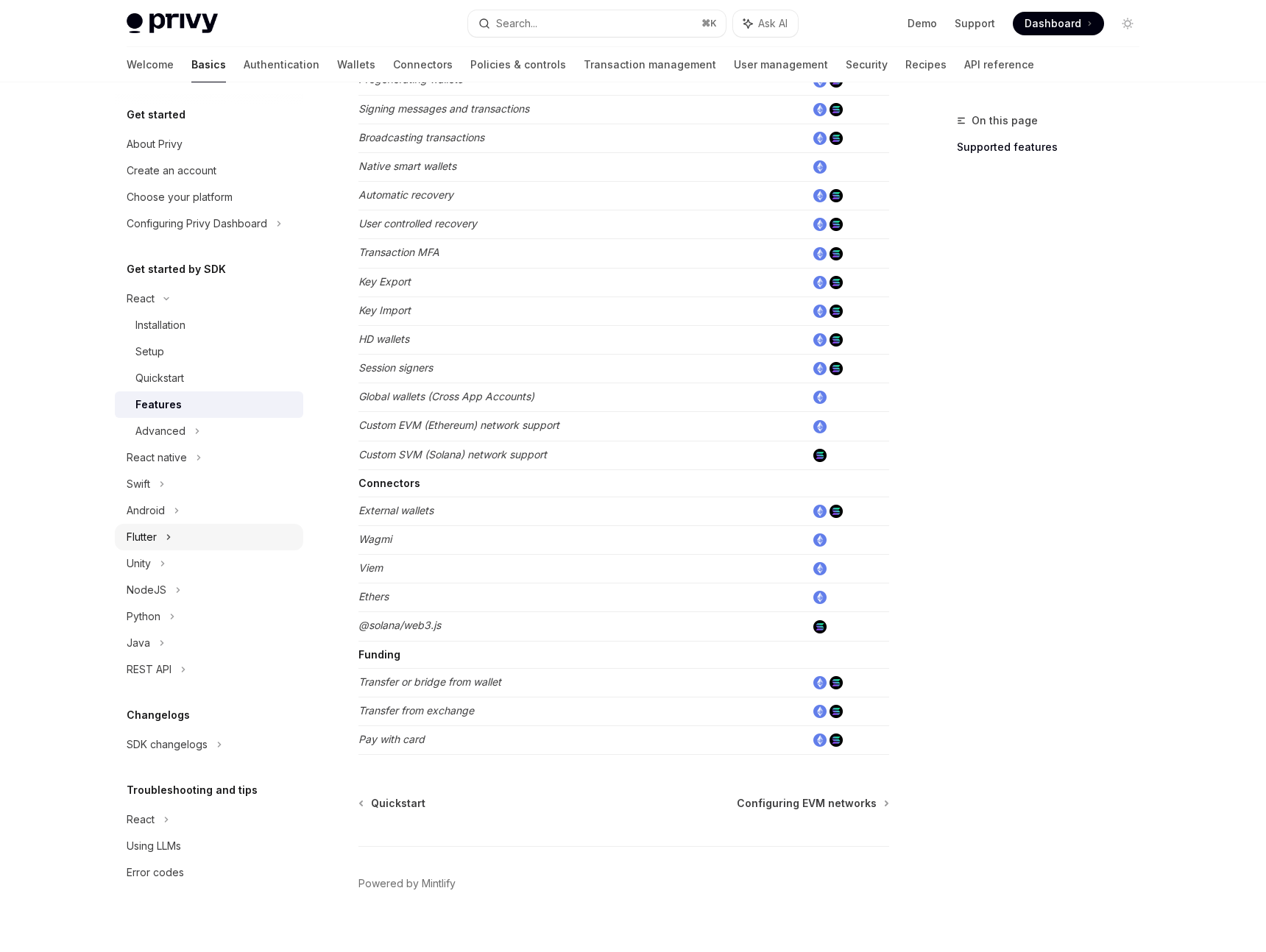
scroll to position [593, 0]
click at [838, 517] on td at bounding box center [847, 510] width 84 height 28
click at [180, 827] on div "React" at bounding box center [209, 819] width 189 height 27
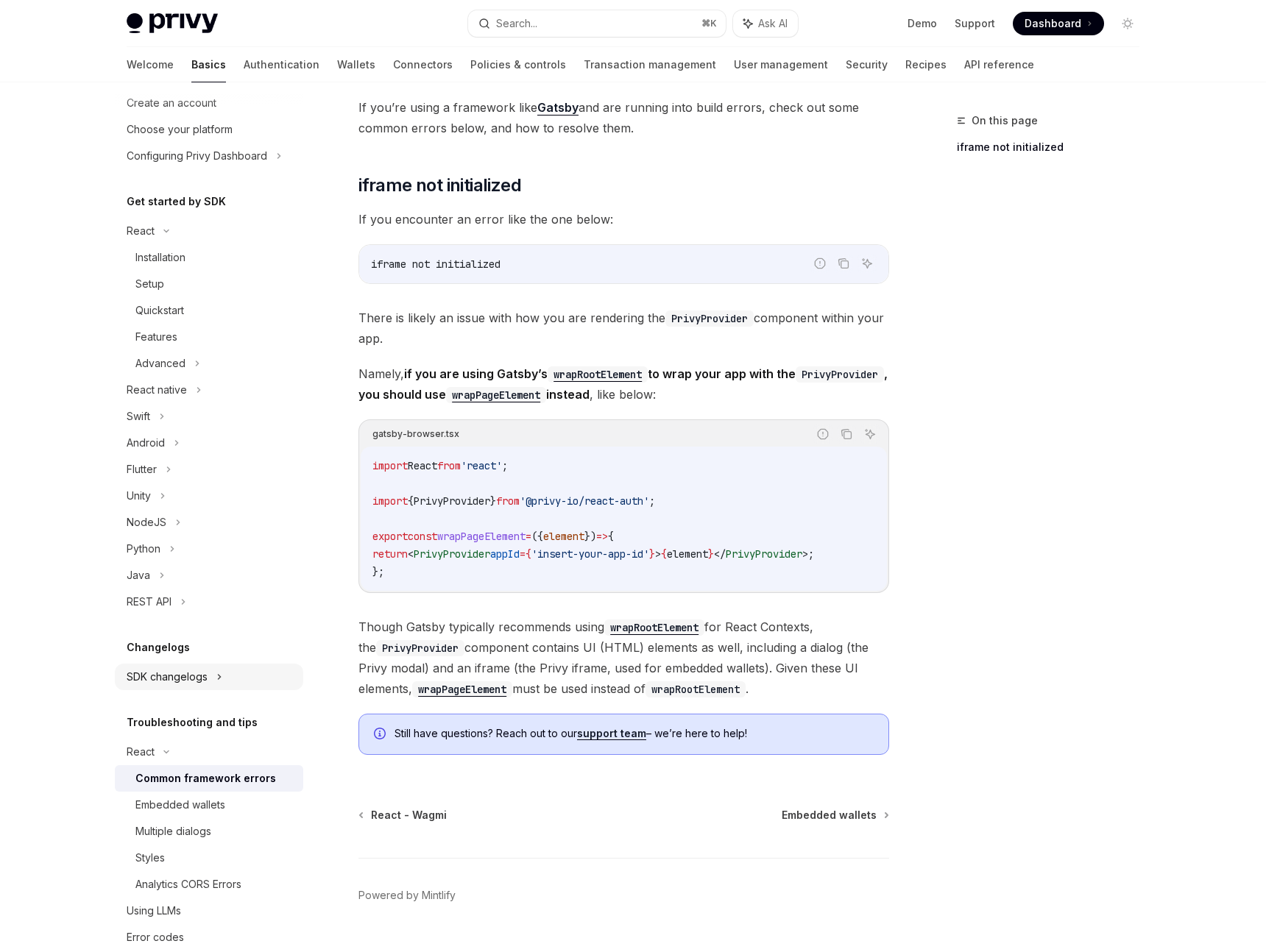
scroll to position [95, 0]
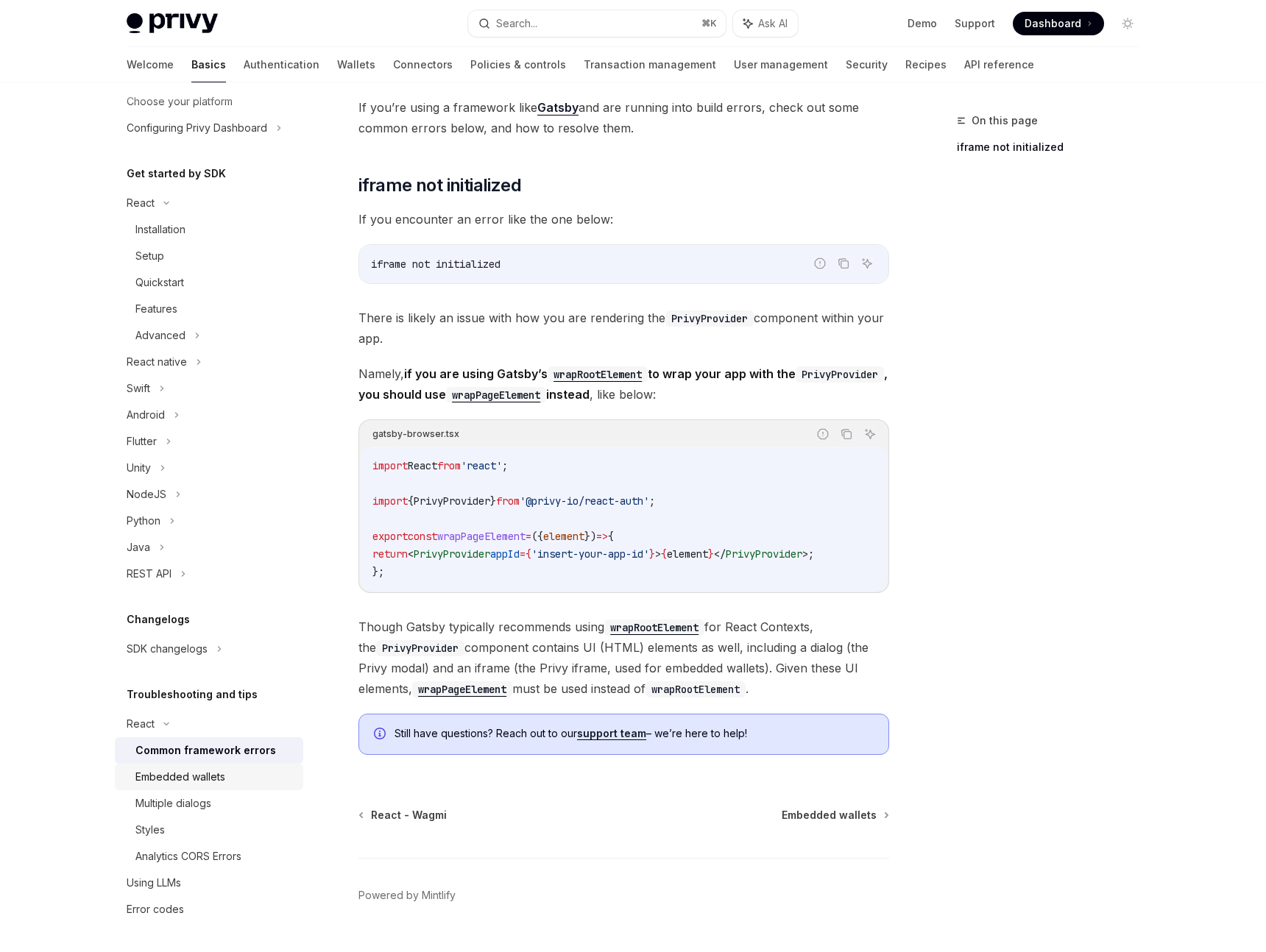
click at [210, 776] on div "Embedded wallets" at bounding box center [180, 777] width 89 height 18
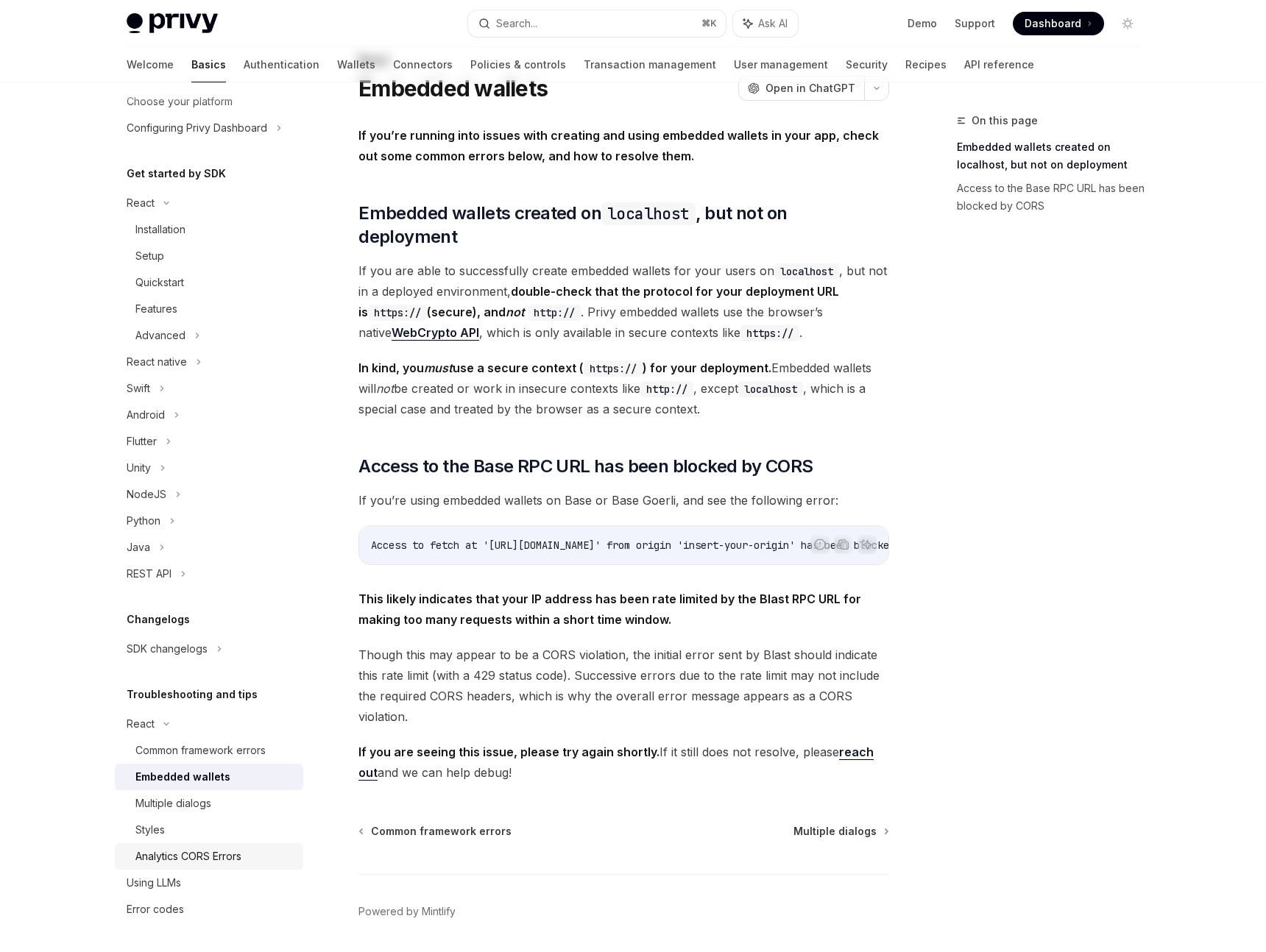
scroll to position [92, 0]
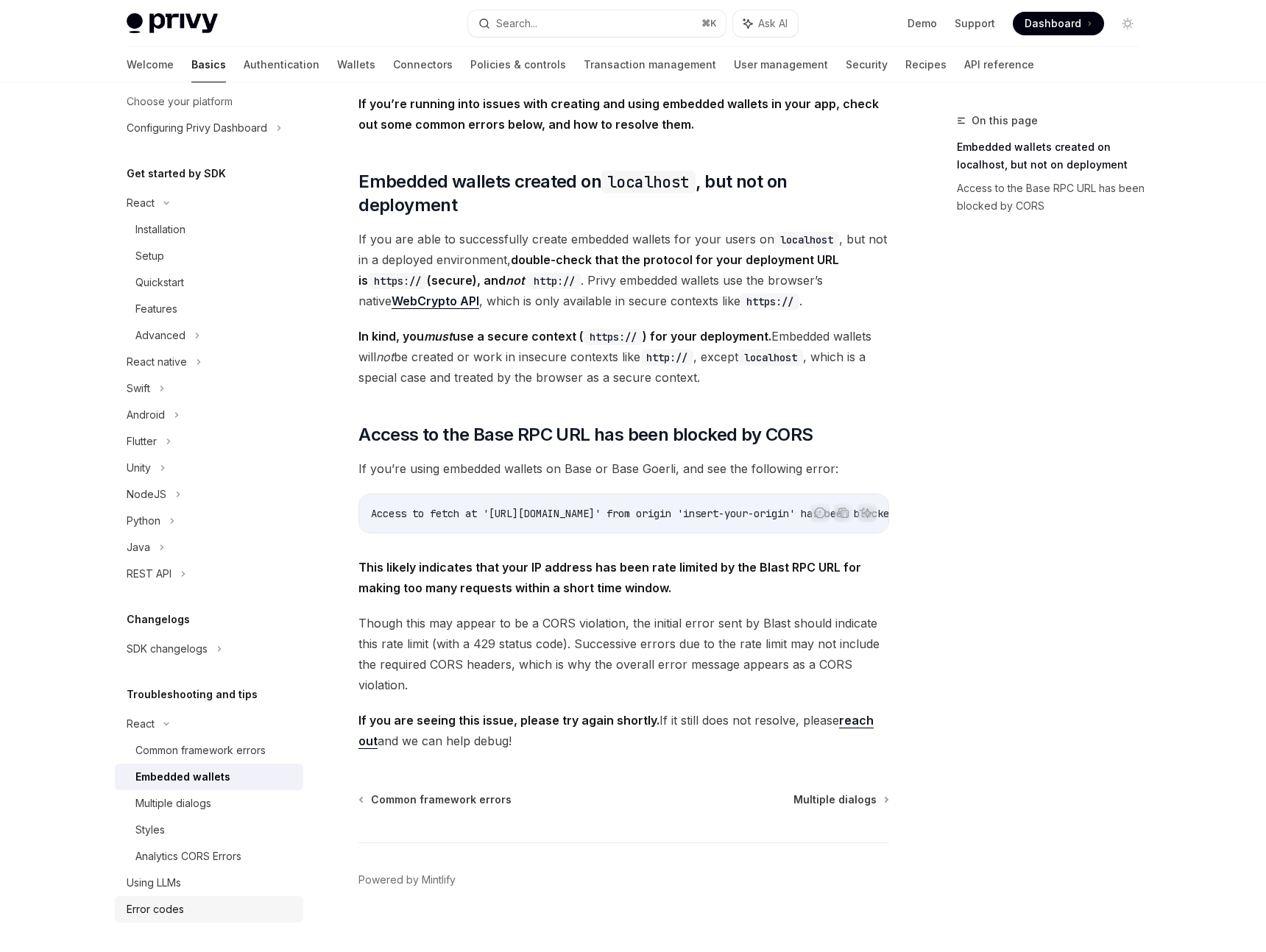
click at [189, 899] on link "Error codes" at bounding box center [209, 909] width 189 height 27
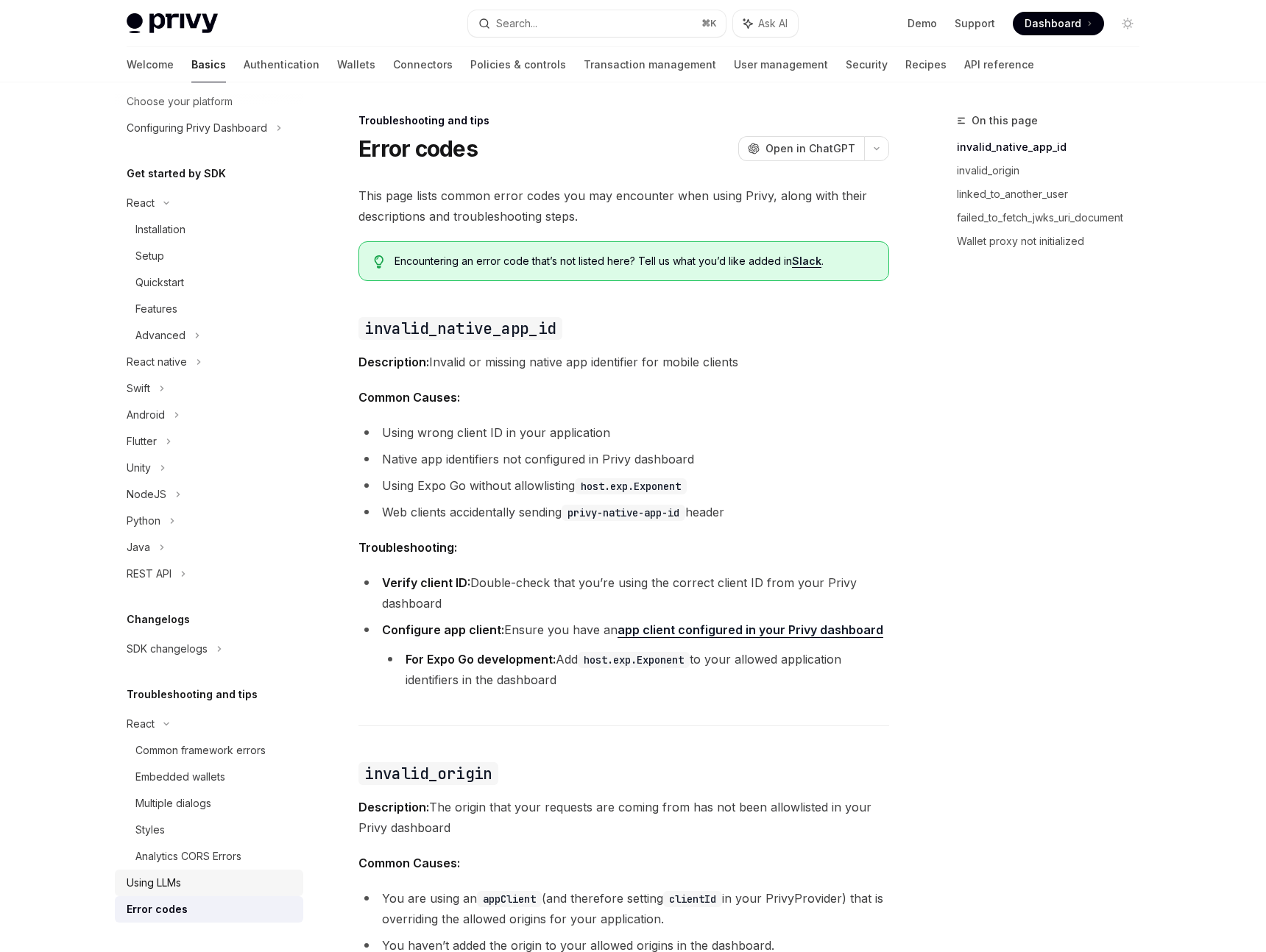
click at [187, 874] on div "Using LLMs" at bounding box center [210, 883] width 168 height 18
type textarea "*"
